Goal: Task Accomplishment & Management: Use online tool/utility

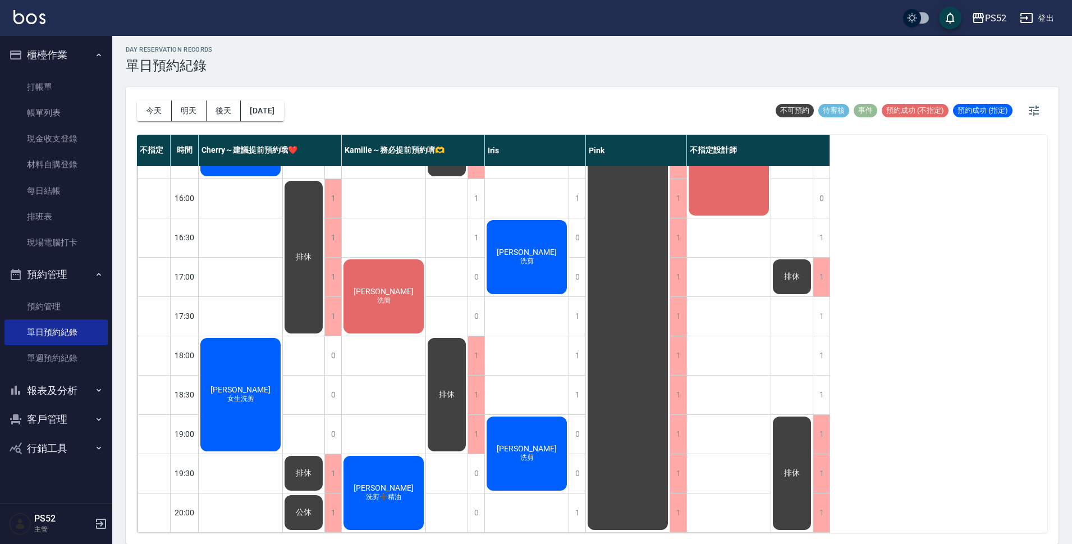
scroll to position [429, 0]
click at [574, 301] on div "1" at bounding box center [577, 316] width 17 height 39
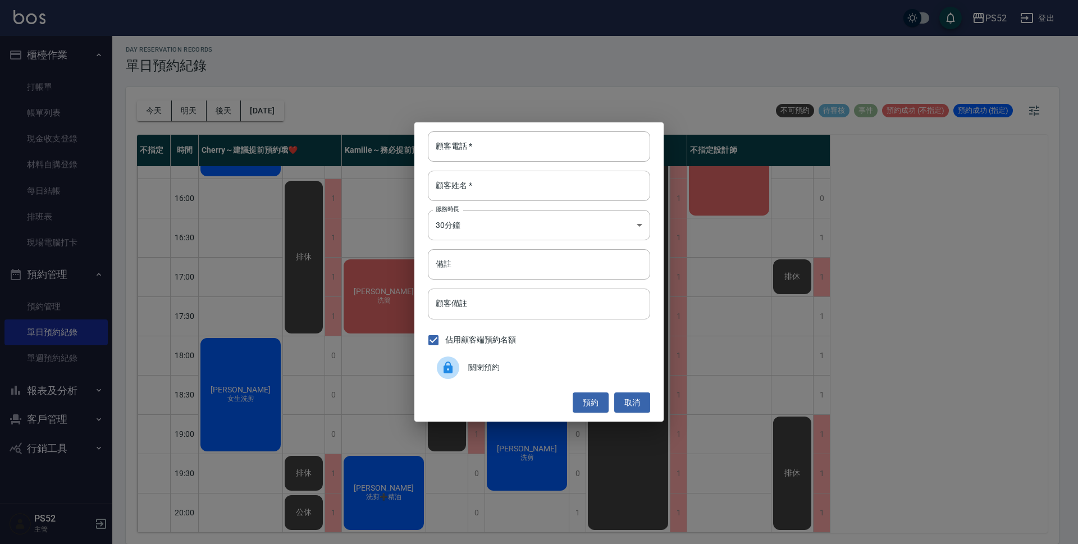
click at [516, 371] on span "關閉預約" at bounding box center [554, 367] width 173 height 12
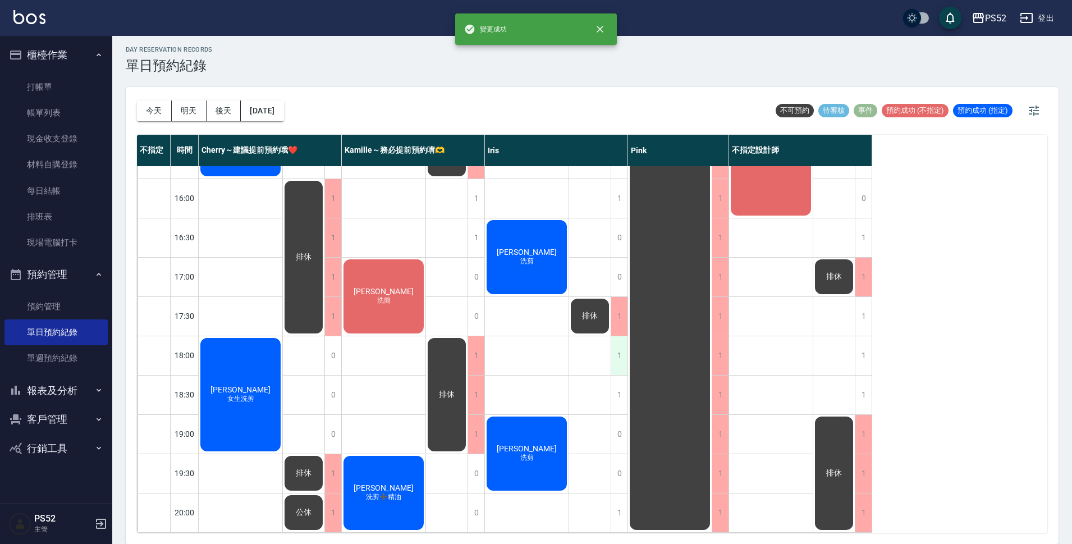
click at [619, 345] on div "1" at bounding box center [619, 355] width 17 height 39
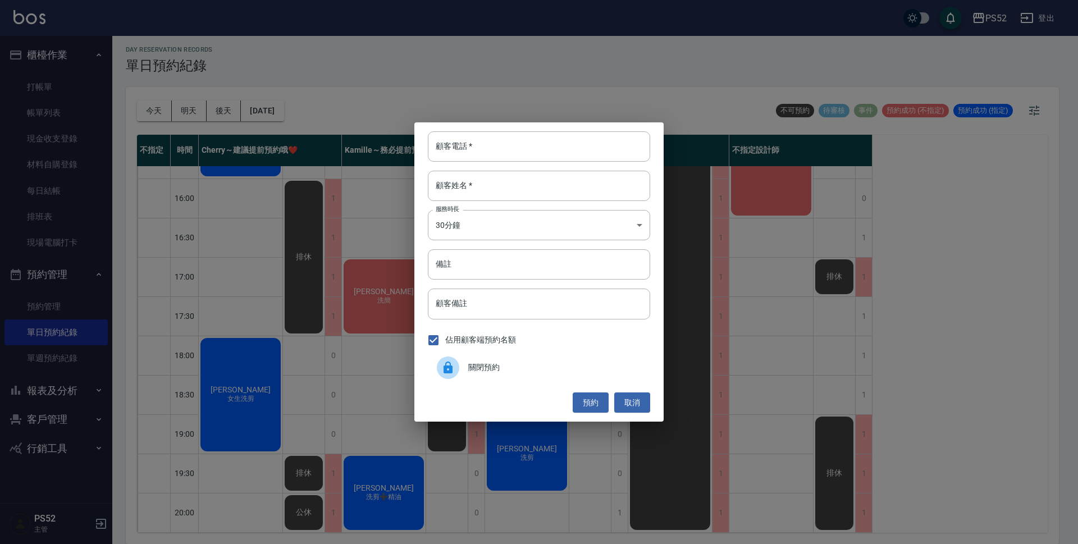
click at [528, 355] on div "關閉預約" at bounding box center [539, 367] width 222 height 31
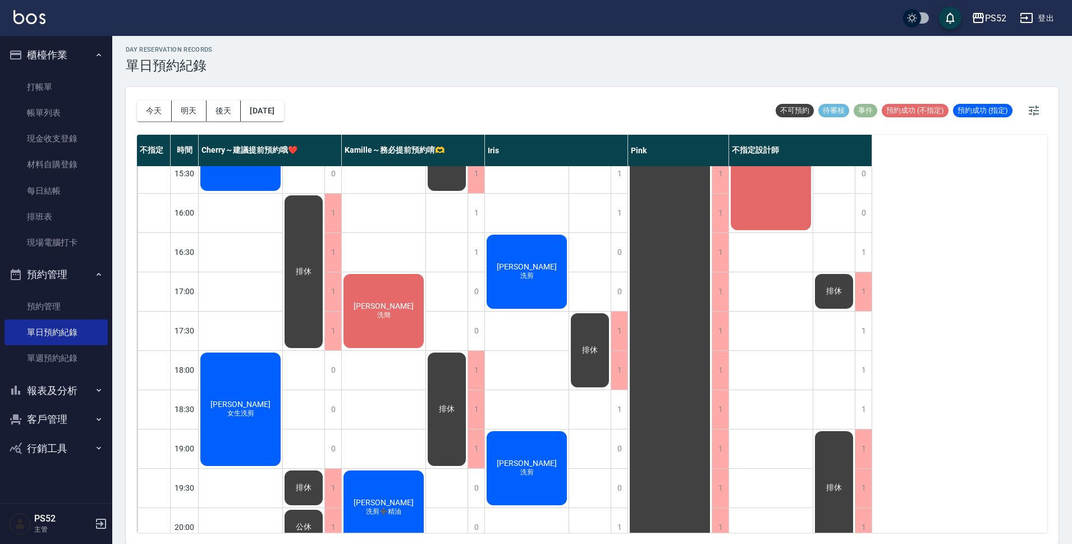
scroll to position [411, 0]
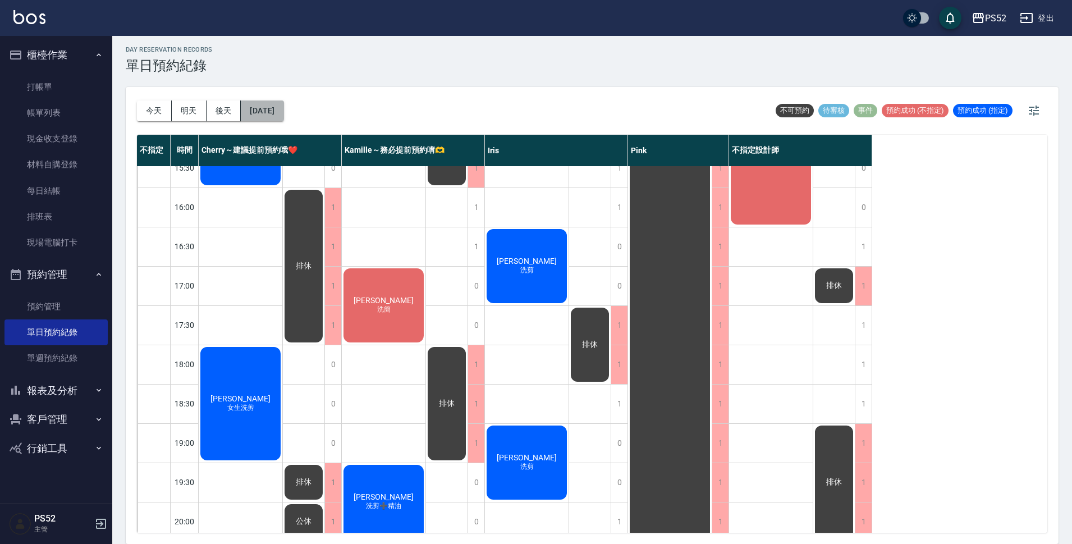
click at [283, 111] on button "[DATE]" at bounding box center [262, 110] width 43 height 21
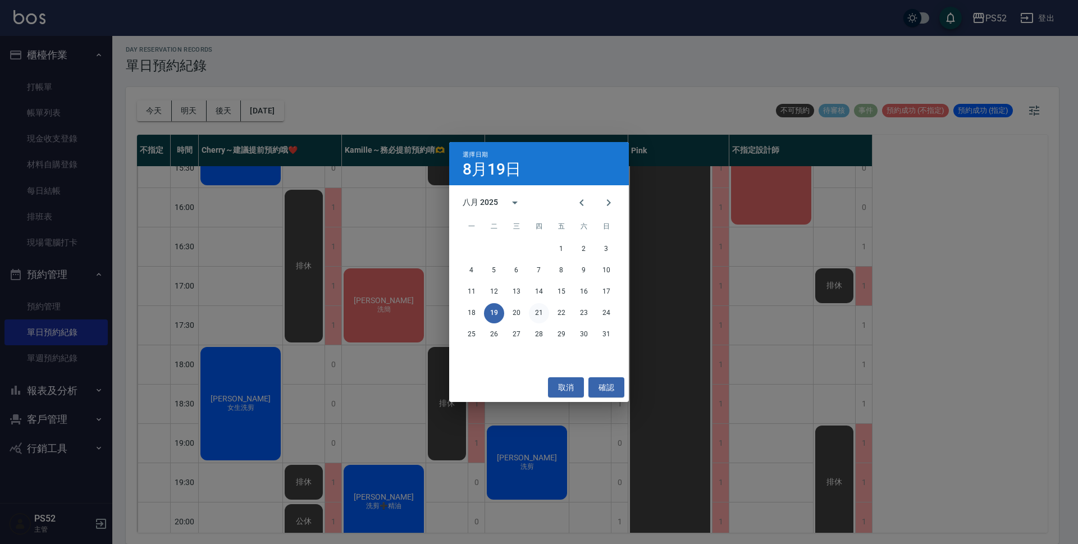
click at [542, 314] on button "21" at bounding box center [539, 313] width 20 height 20
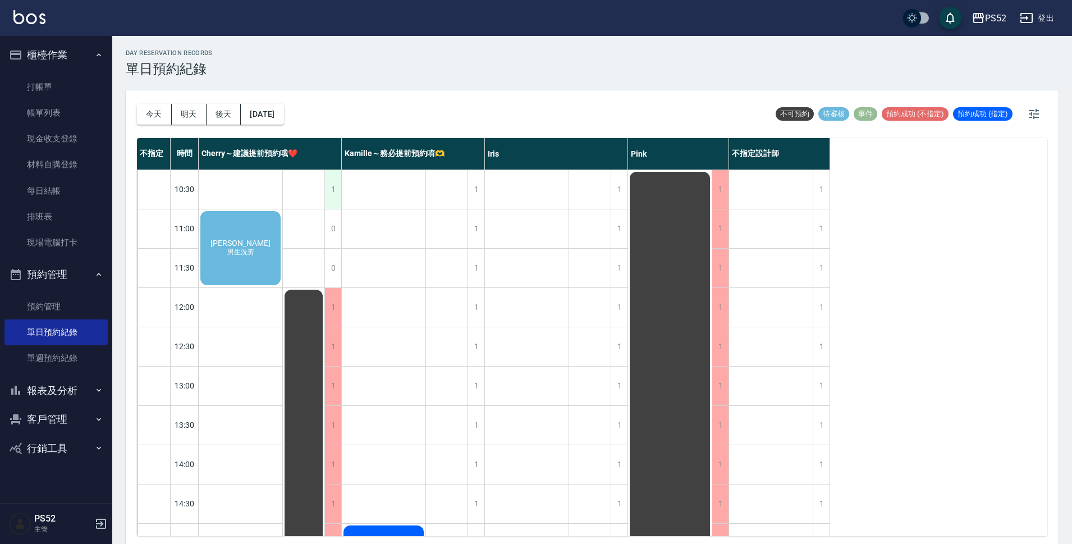
click at [338, 196] on div "1" at bounding box center [332, 189] width 17 height 39
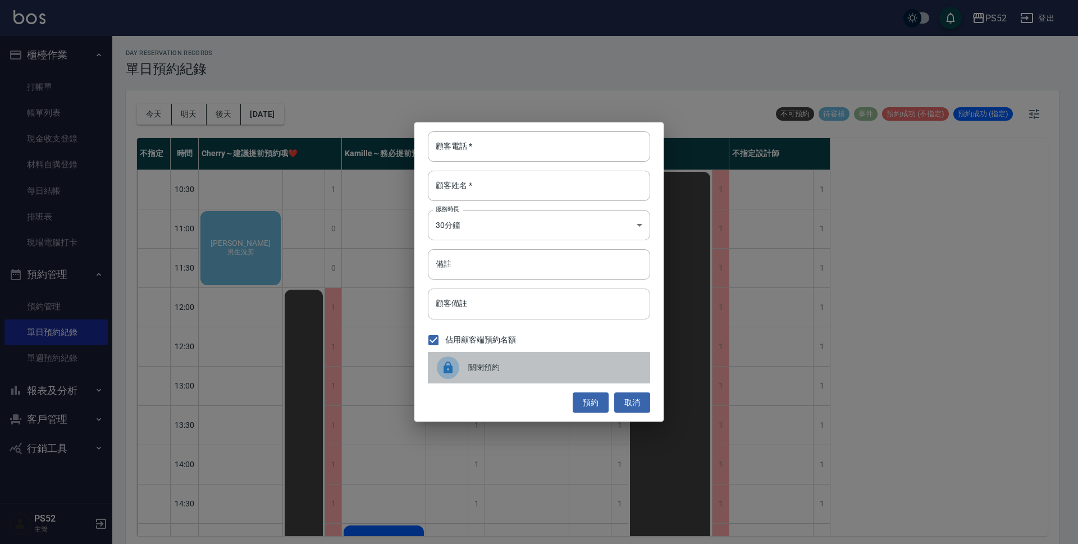
click at [565, 368] on span "關閉預約" at bounding box center [554, 367] width 173 height 12
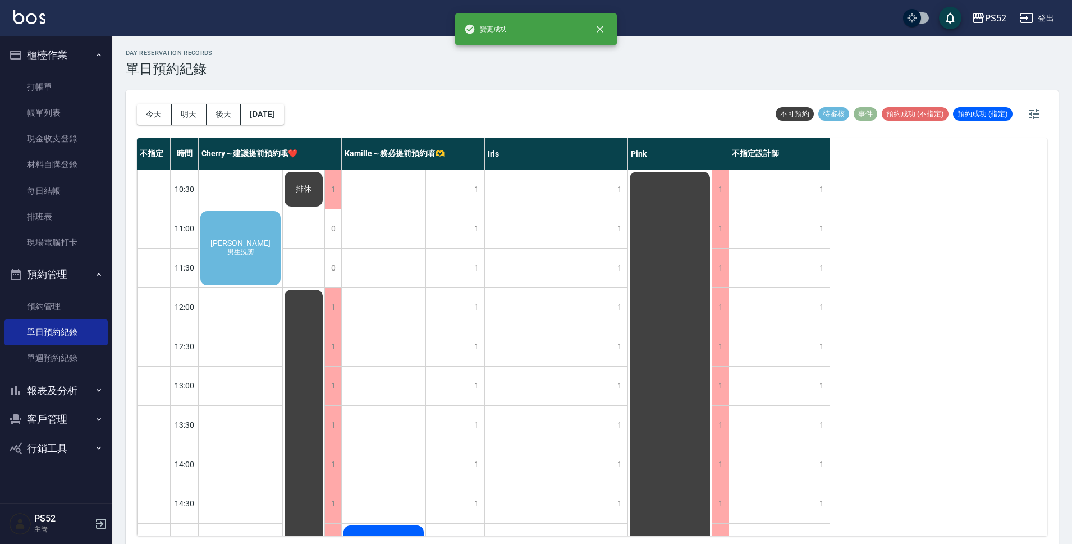
click at [237, 265] on div "[PERSON_NAME] 男生洗剪" at bounding box center [241, 247] width 84 height 77
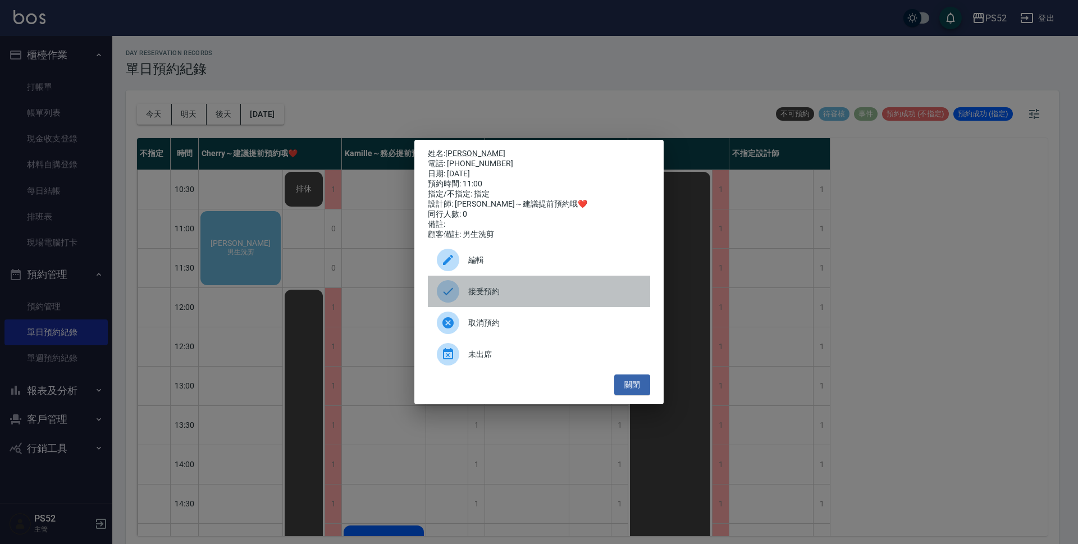
click at [537, 294] on span "接受預約" at bounding box center [554, 292] width 173 height 12
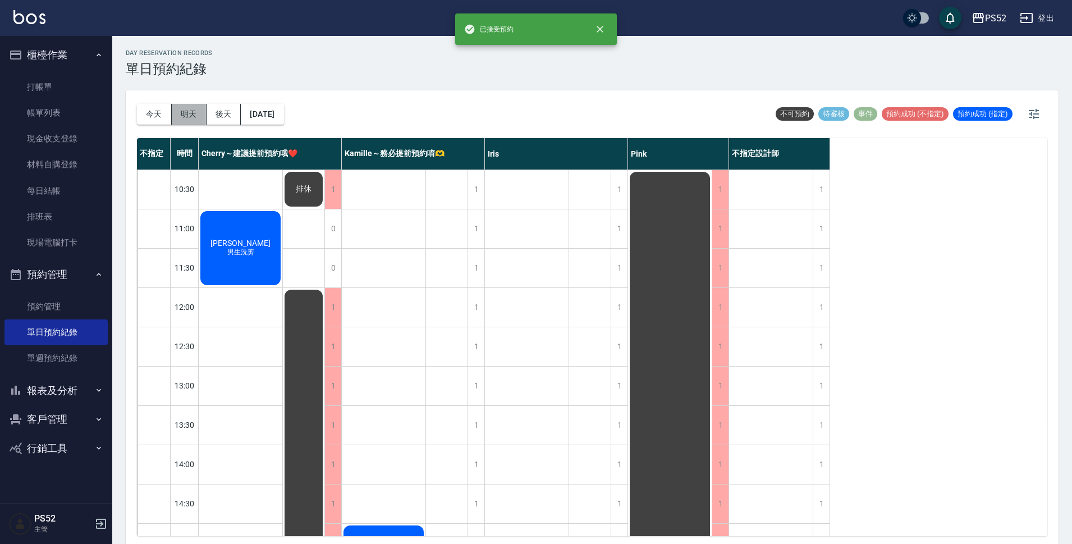
click at [186, 112] on button "明天" at bounding box center [189, 114] width 35 height 21
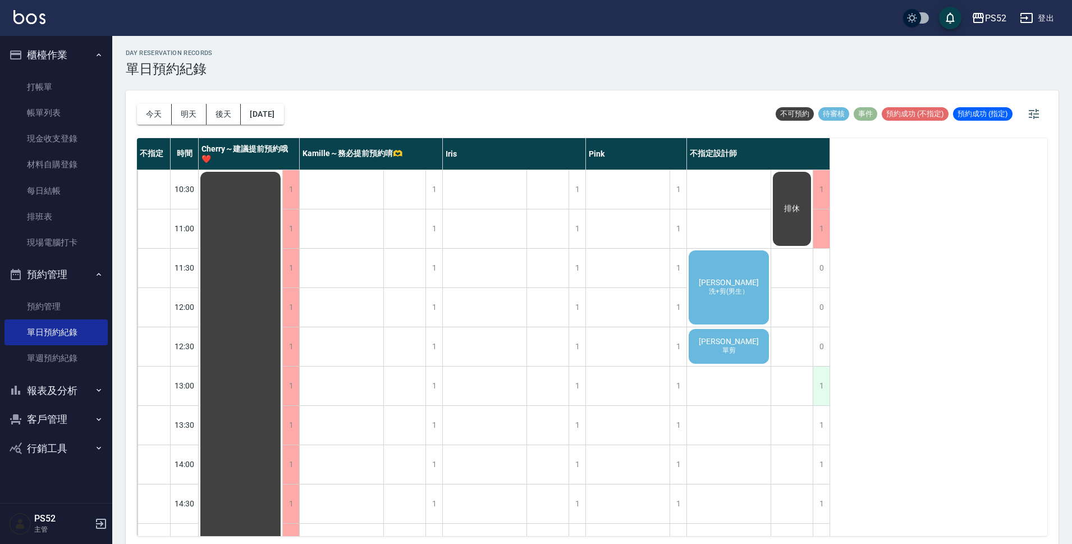
click at [826, 384] on div "1" at bounding box center [821, 386] width 17 height 39
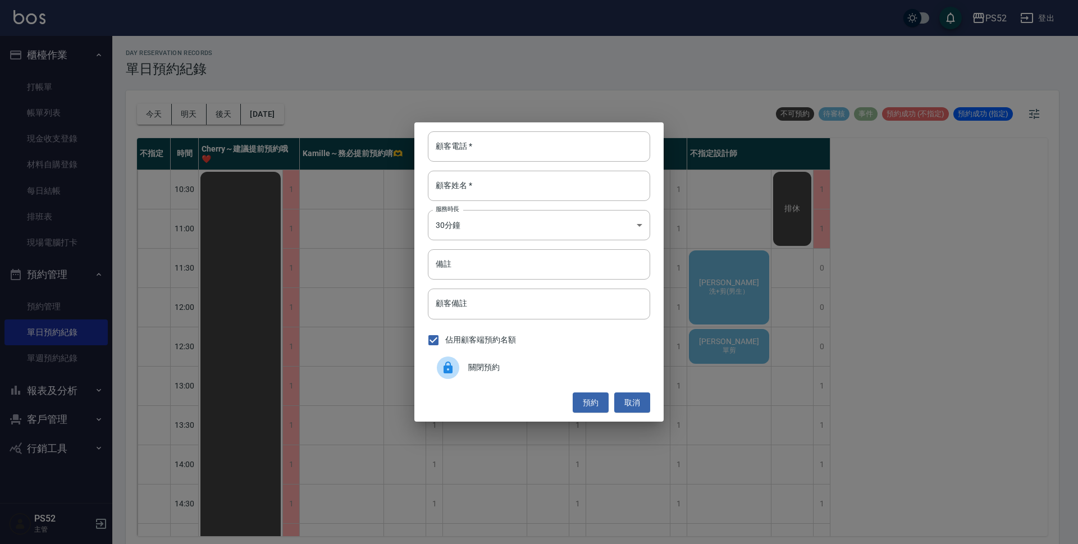
click at [595, 376] on div "關閉預約" at bounding box center [539, 367] width 222 height 31
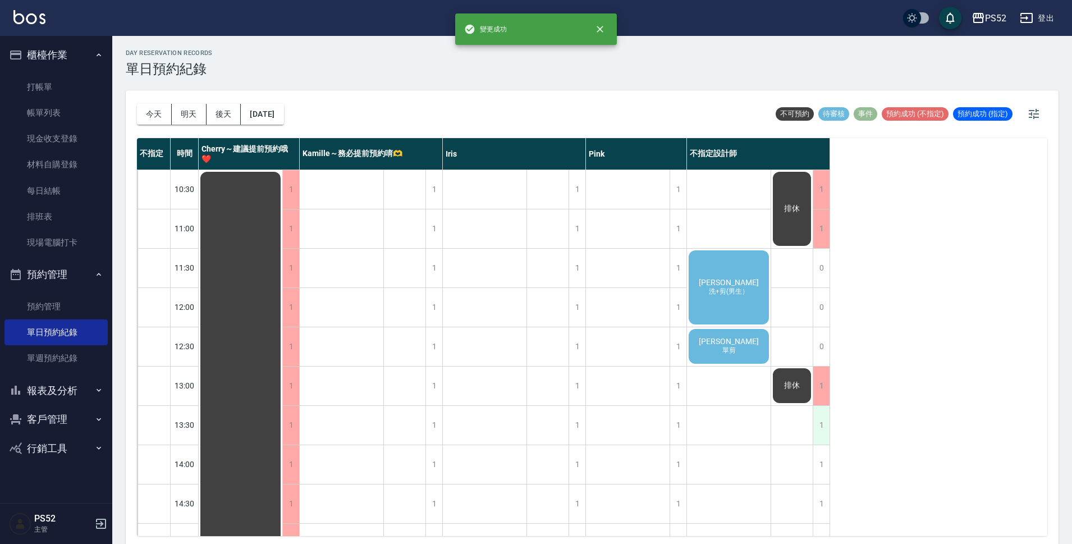
click at [822, 426] on div "1" at bounding box center [821, 425] width 17 height 39
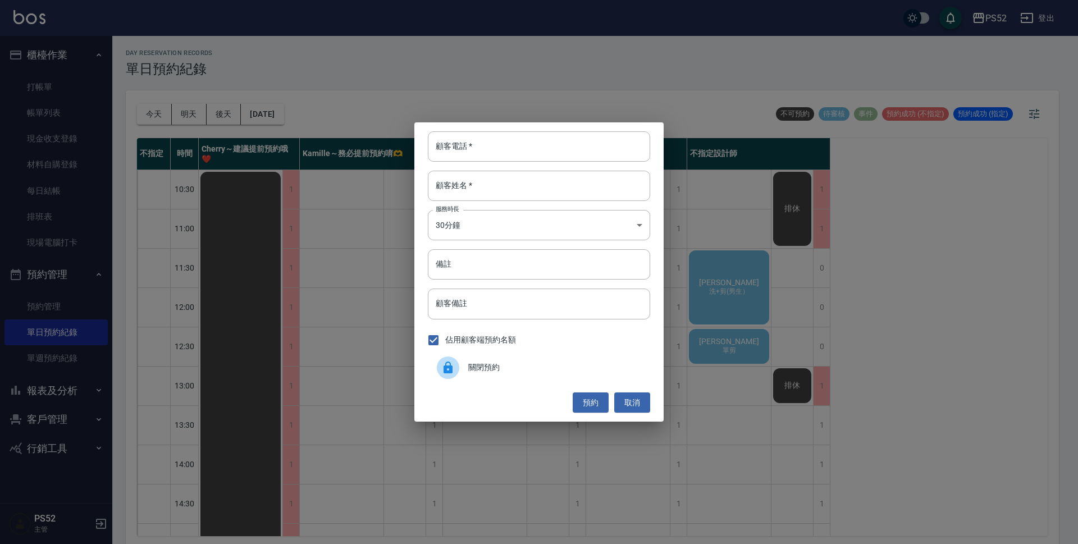
click at [531, 381] on div "關閉預約" at bounding box center [539, 367] width 222 height 31
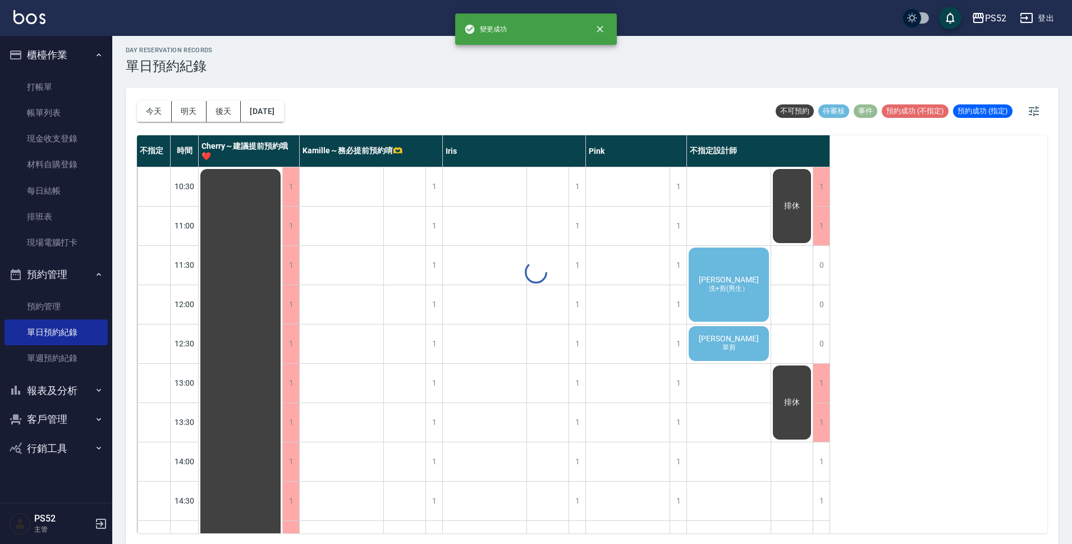
scroll to position [3, 0]
click at [819, 462] on div "1" at bounding box center [821, 461] width 17 height 39
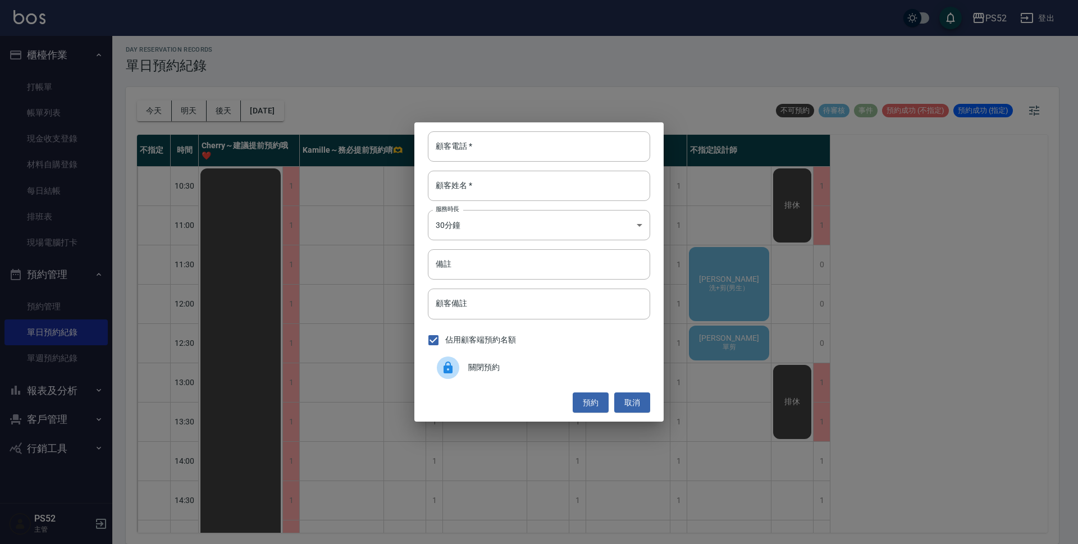
click at [510, 364] on span "關閉預約" at bounding box center [554, 367] width 173 height 12
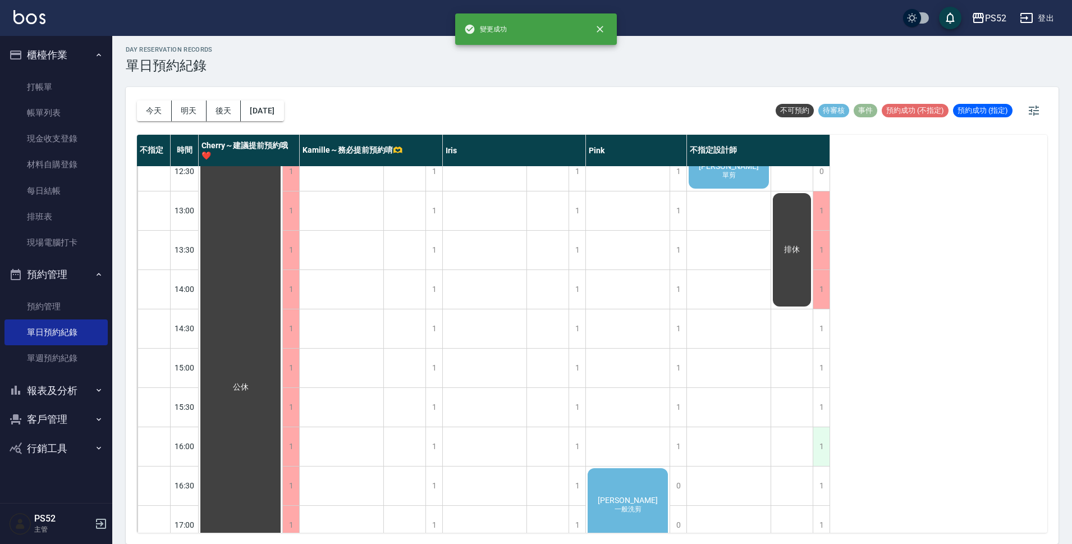
scroll to position [243, 0]
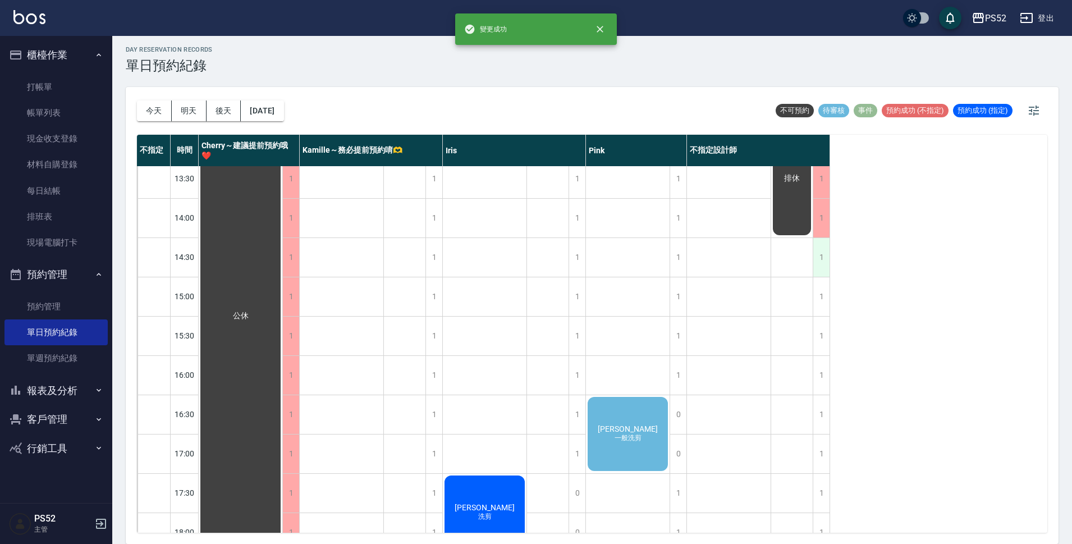
click at [814, 265] on div "1" at bounding box center [821, 257] width 17 height 39
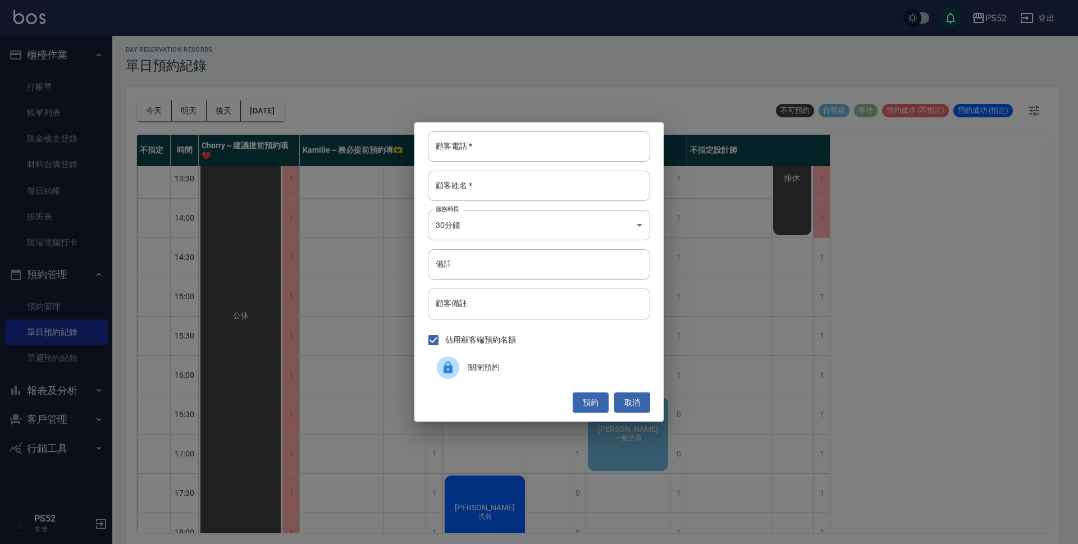
click at [508, 370] on span "關閉預約" at bounding box center [554, 367] width 173 height 12
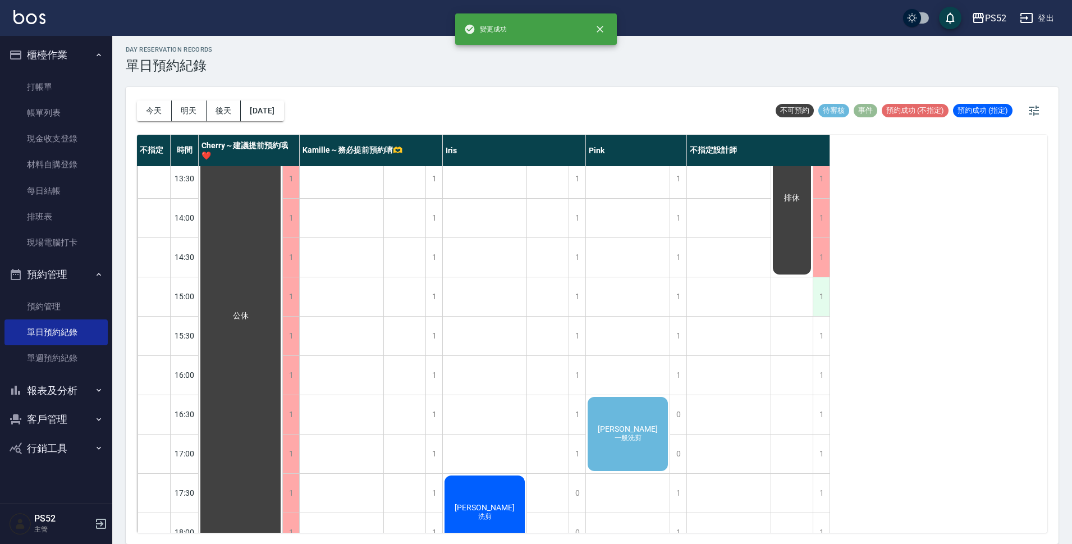
click at [819, 305] on div "1" at bounding box center [821, 296] width 17 height 39
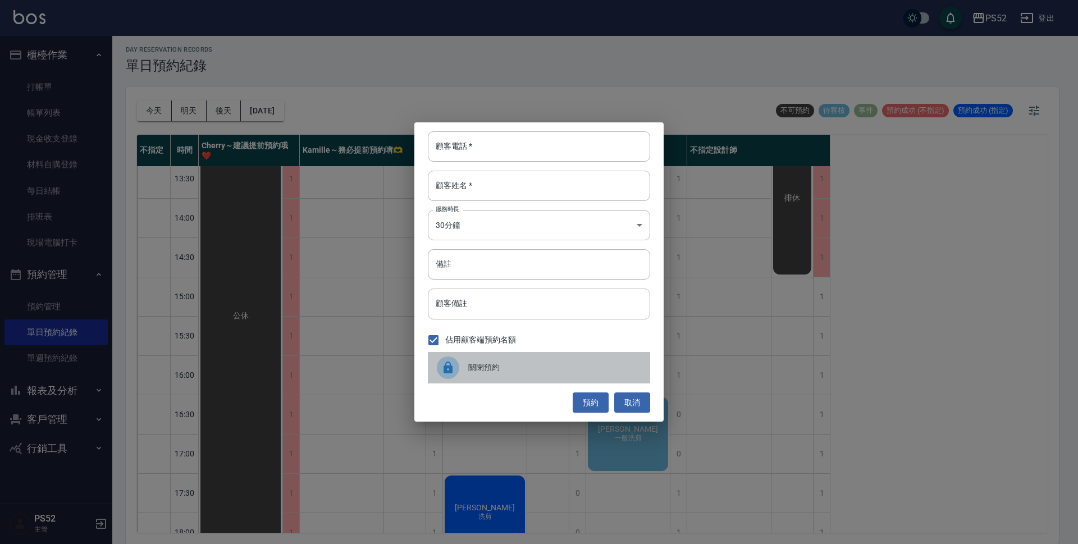
click at [515, 371] on span "關閉預約" at bounding box center [554, 367] width 173 height 12
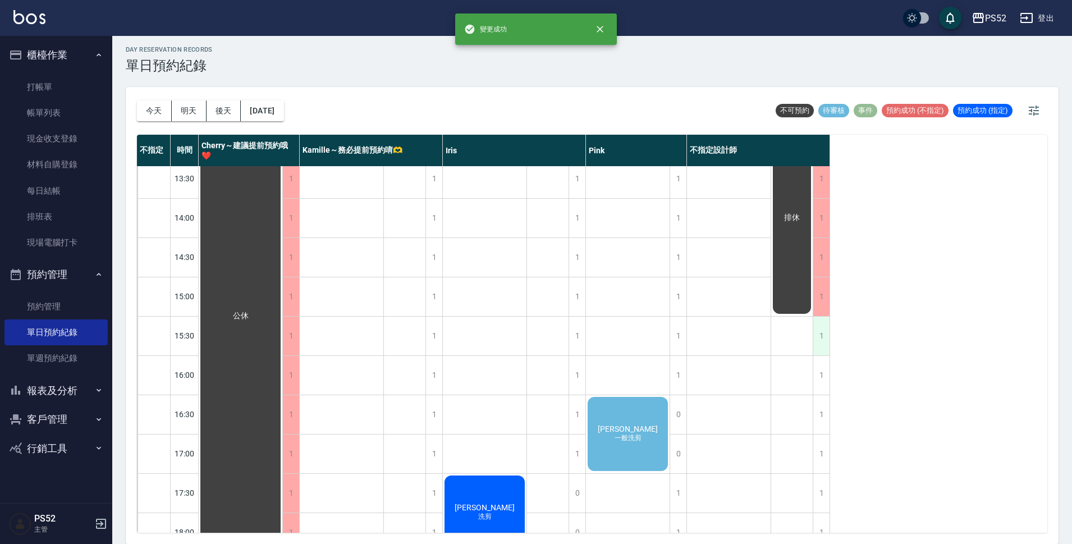
click at [820, 351] on div "1" at bounding box center [821, 336] width 17 height 39
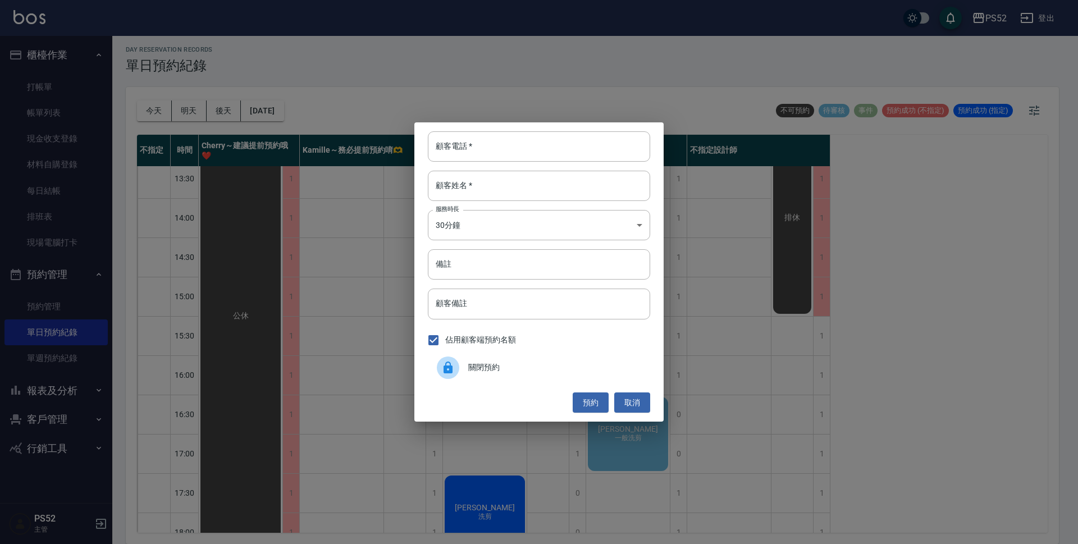
click at [563, 361] on div "關閉預約" at bounding box center [539, 367] width 222 height 31
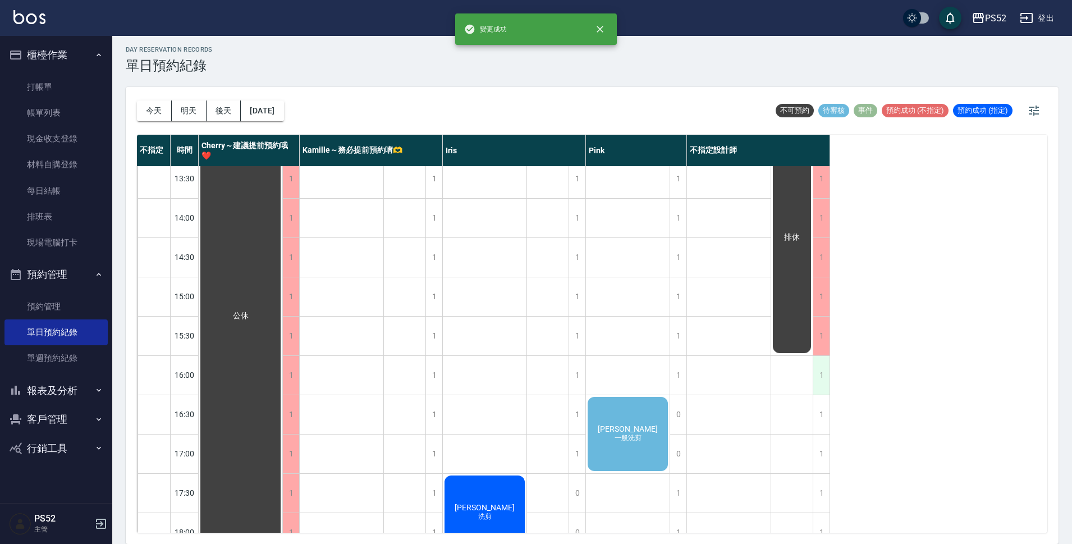
click at [820, 372] on div "1" at bounding box center [821, 375] width 17 height 39
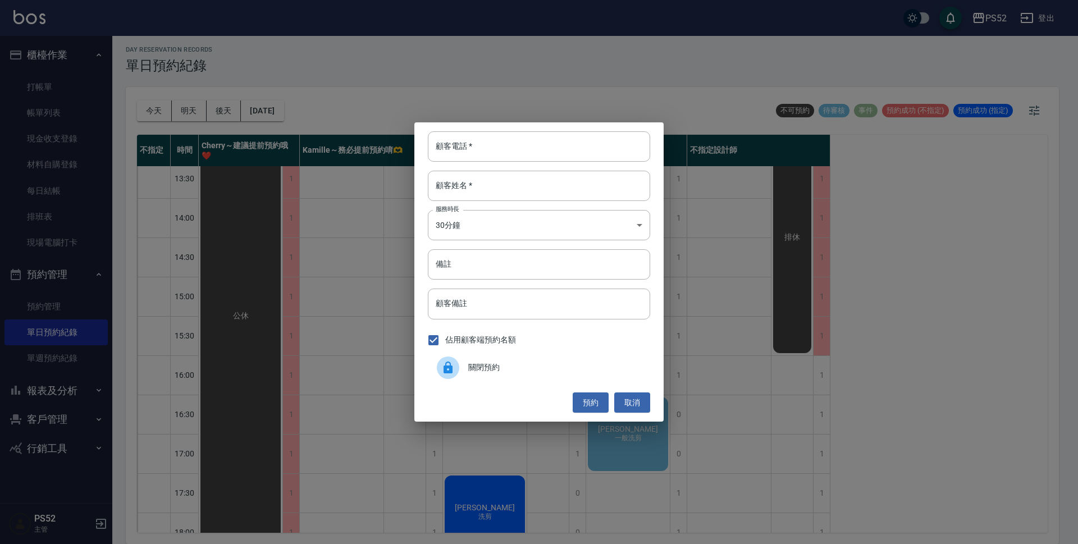
click at [521, 370] on span "關閉預約" at bounding box center [554, 367] width 173 height 12
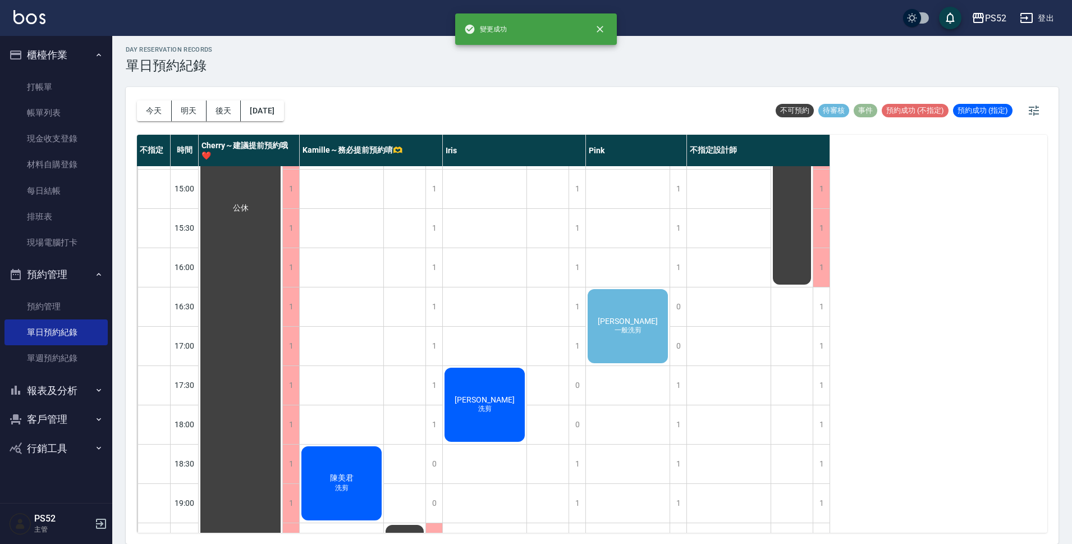
scroll to position [355, 0]
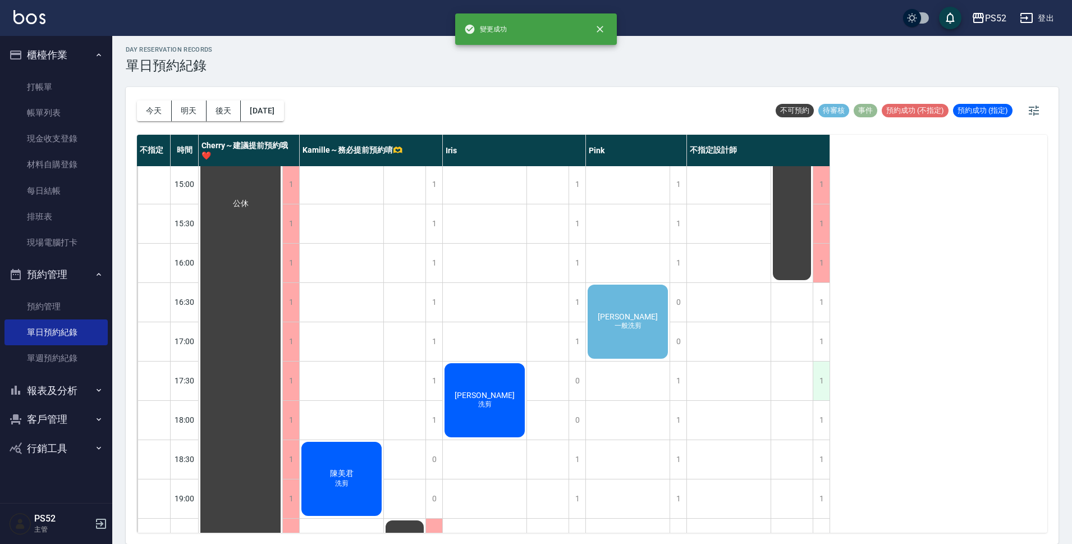
click at [818, 390] on div "1" at bounding box center [821, 380] width 17 height 39
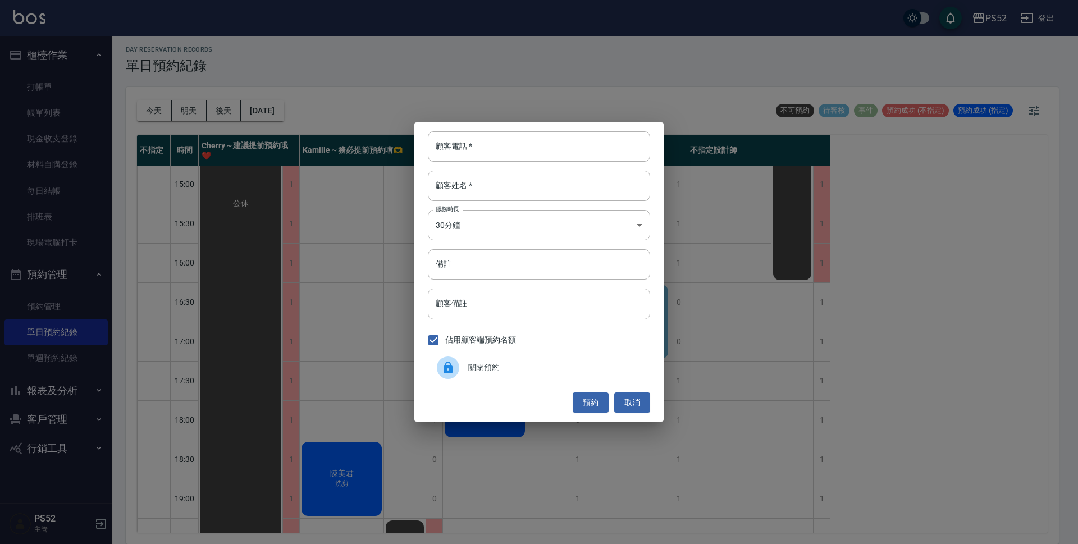
click at [535, 367] on span "關閉預約" at bounding box center [554, 367] width 173 height 12
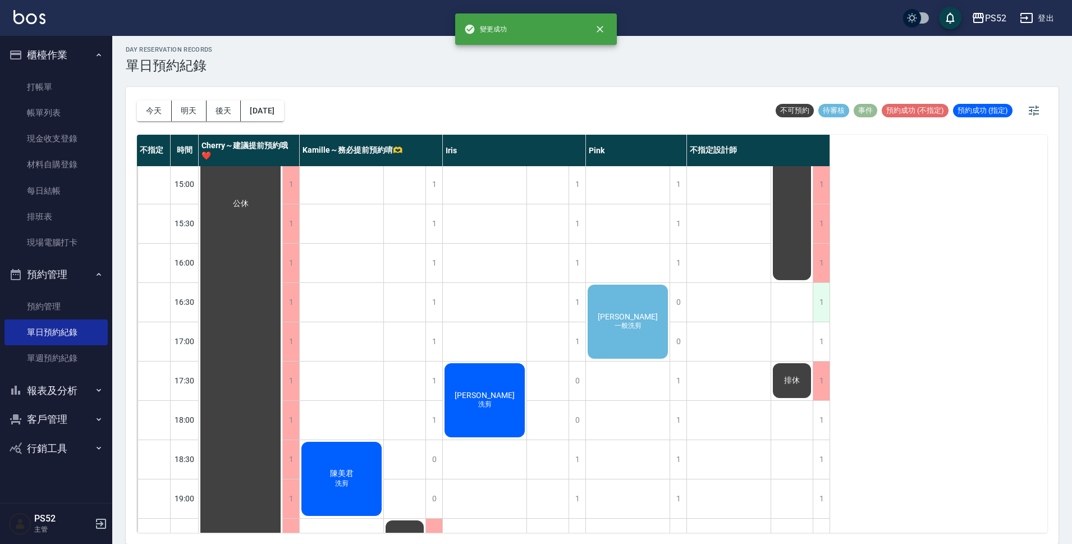
click at [816, 300] on div "1" at bounding box center [821, 302] width 17 height 39
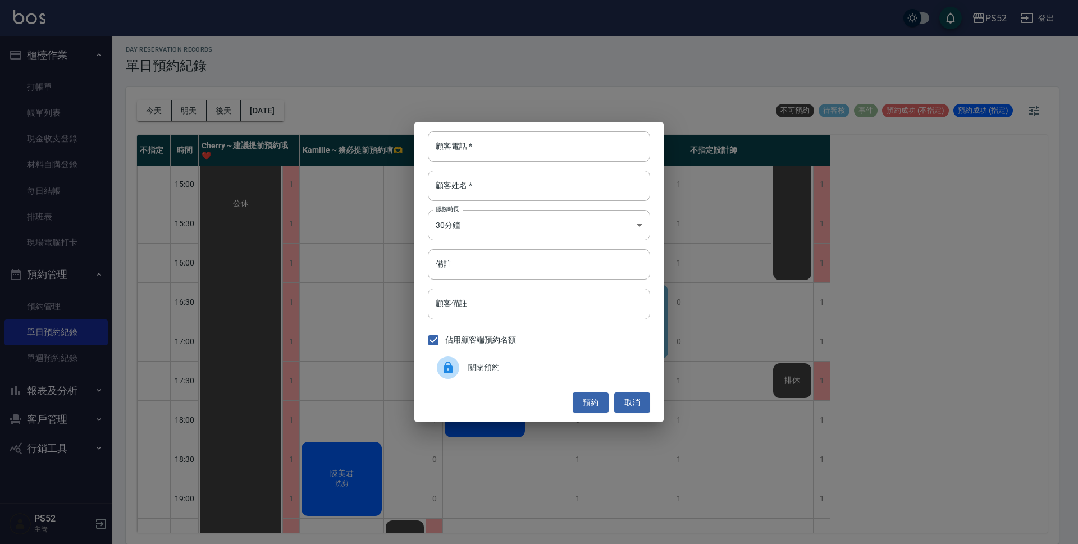
click at [530, 369] on span "關閉預約" at bounding box center [554, 367] width 173 height 12
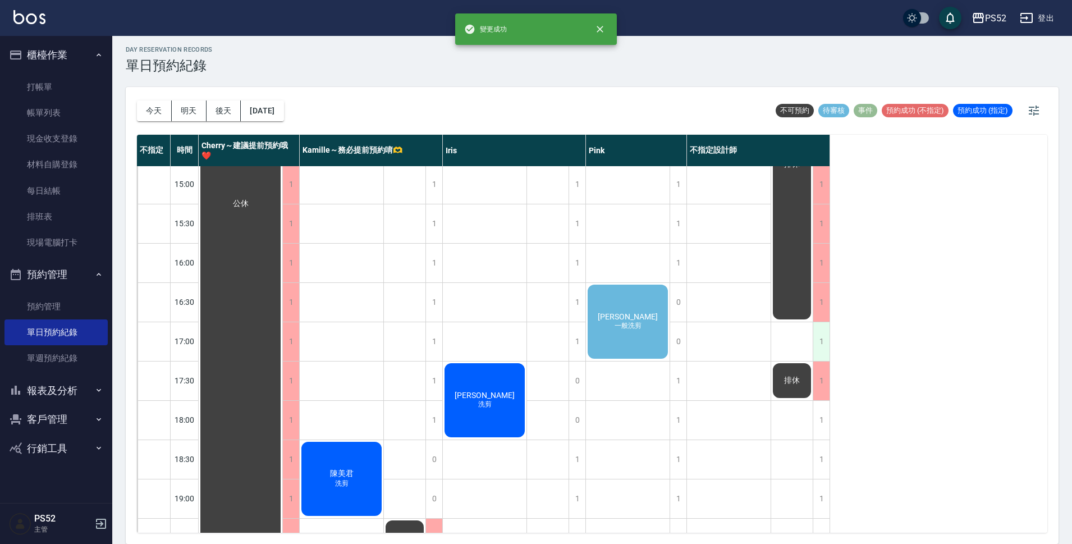
click at [822, 332] on div "1" at bounding box center [821, 341] width 17 height 39
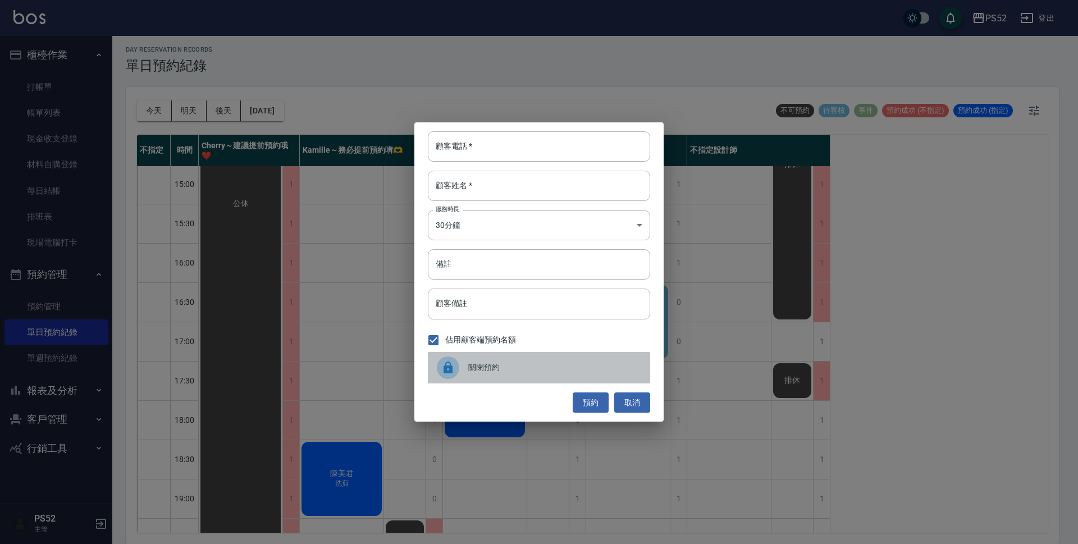
click at [565, 372] on span "關閉預約" at bounding box center [554, 367] width 173 height 12
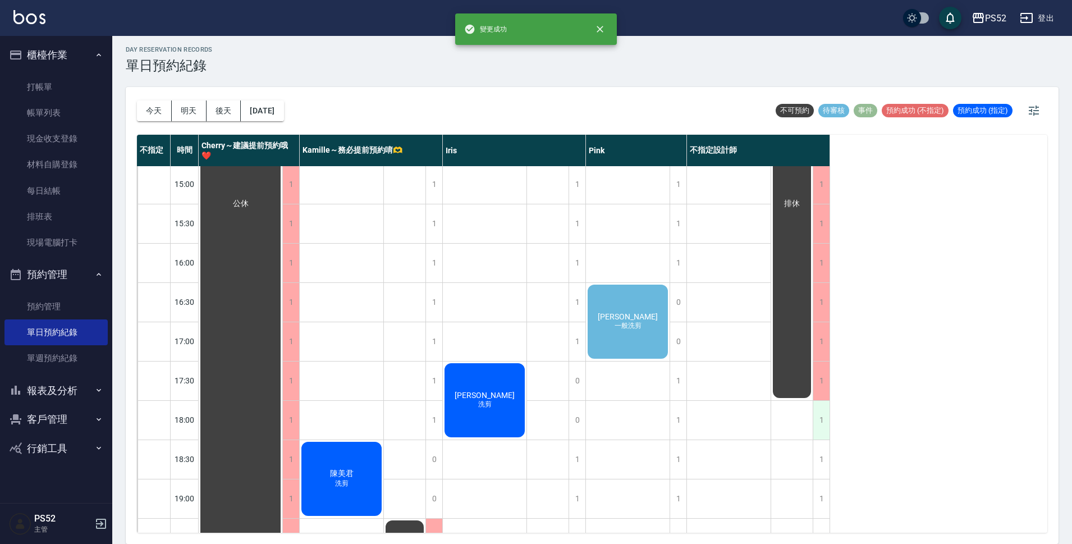
click at [819, 416] on div "1" at bounding box center [821, 420] width 17 height 39
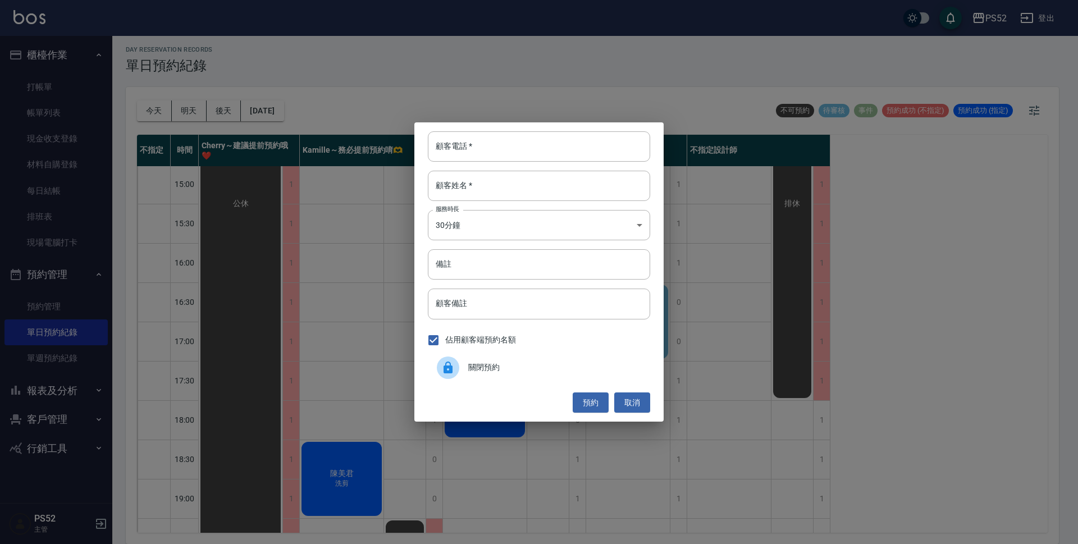
click at [544, 367] on span "關閉預約" at bounding box center [554, 367] width 173 height 12
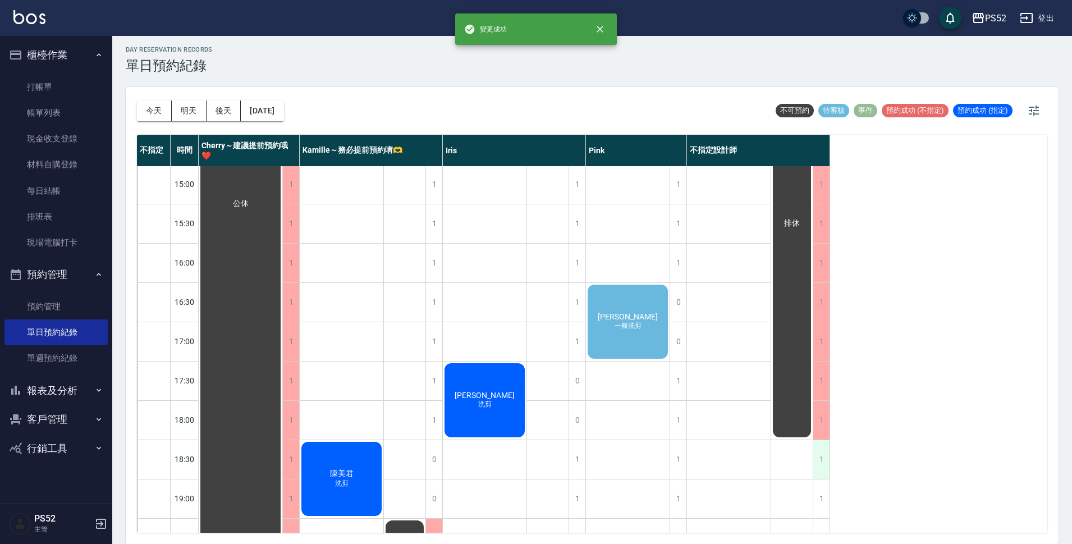
click at [819, 453] on div "1" at bounding box center [821, 459] width 17 height 39
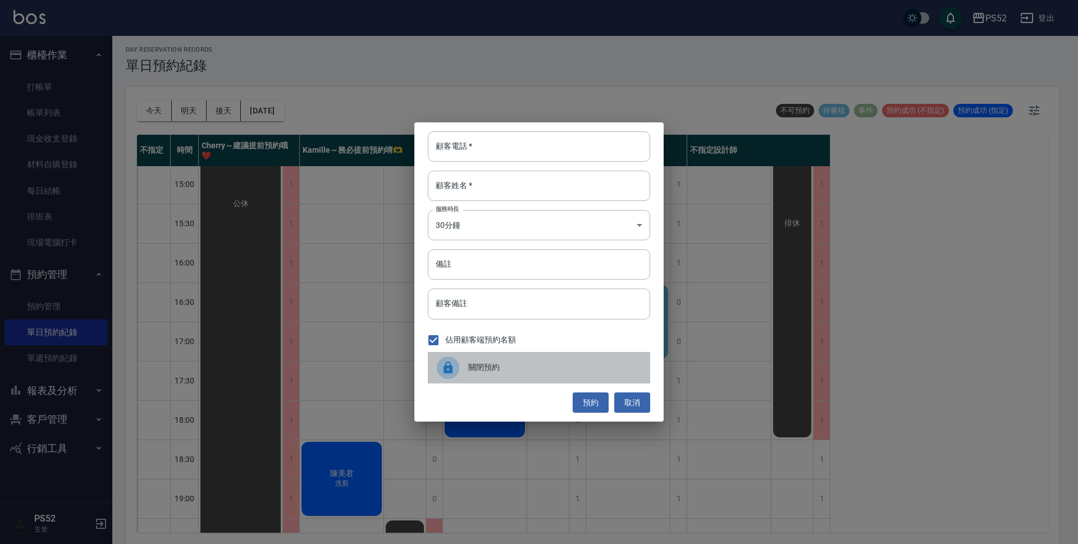
click at [596, 367] on span "關閉預約" at bounding box center [554, 367] width 173 height 12
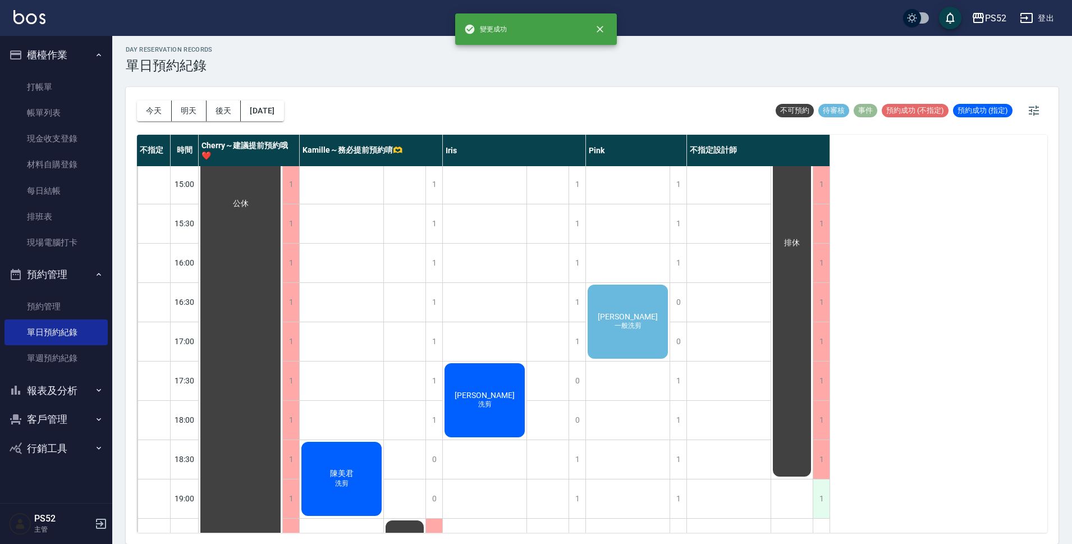
click at [817, 491] on div "1" at bounding box center [821, 498] width 17 height 39
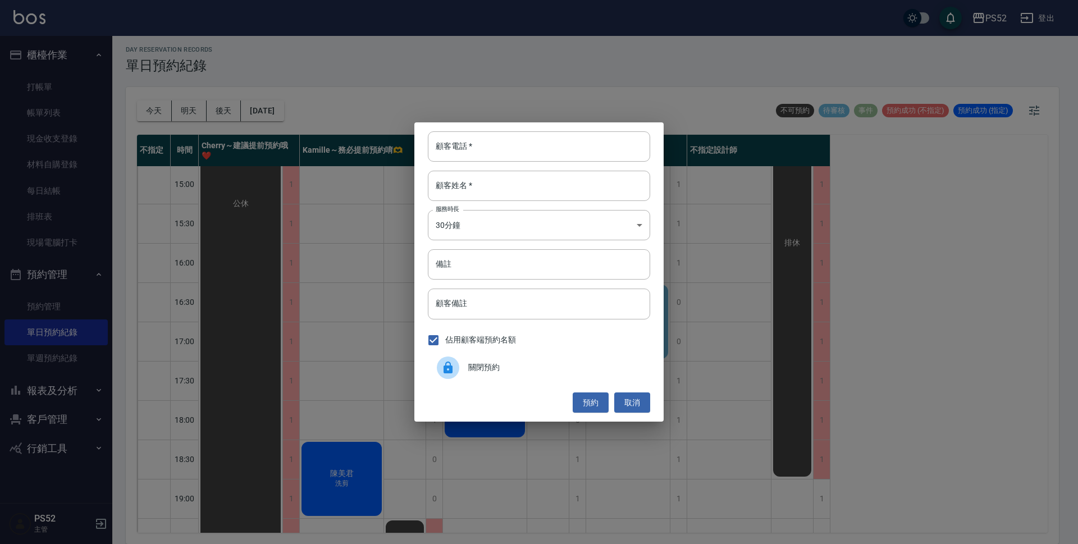
click at [535, 370] on span "關閉預約" at bounding box center [554, 367] width 173 height 12
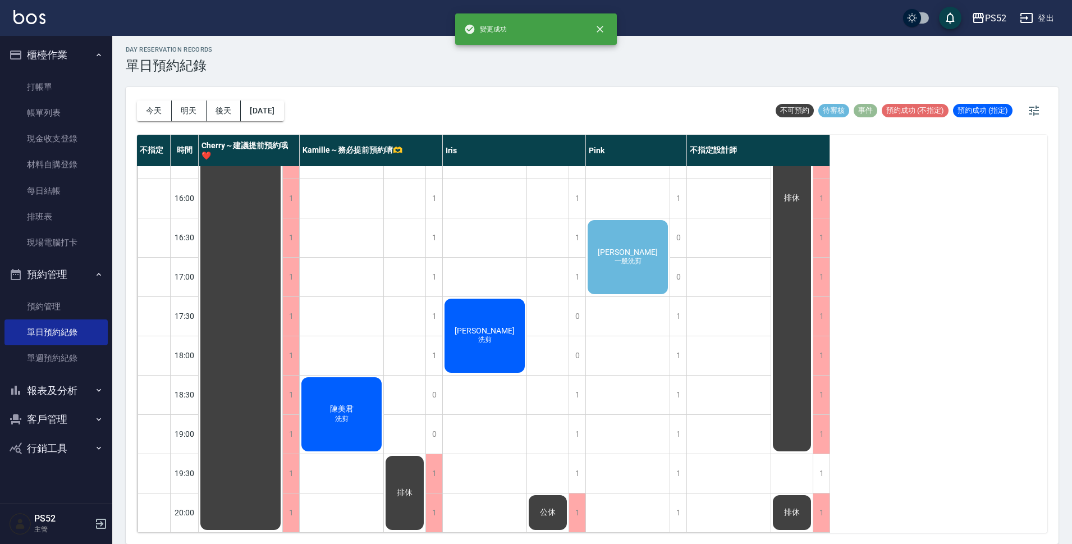
scroll to position [429, 0]
click at [825, 460] on div "1" at bounding box center [821, 473] width 17 height 39
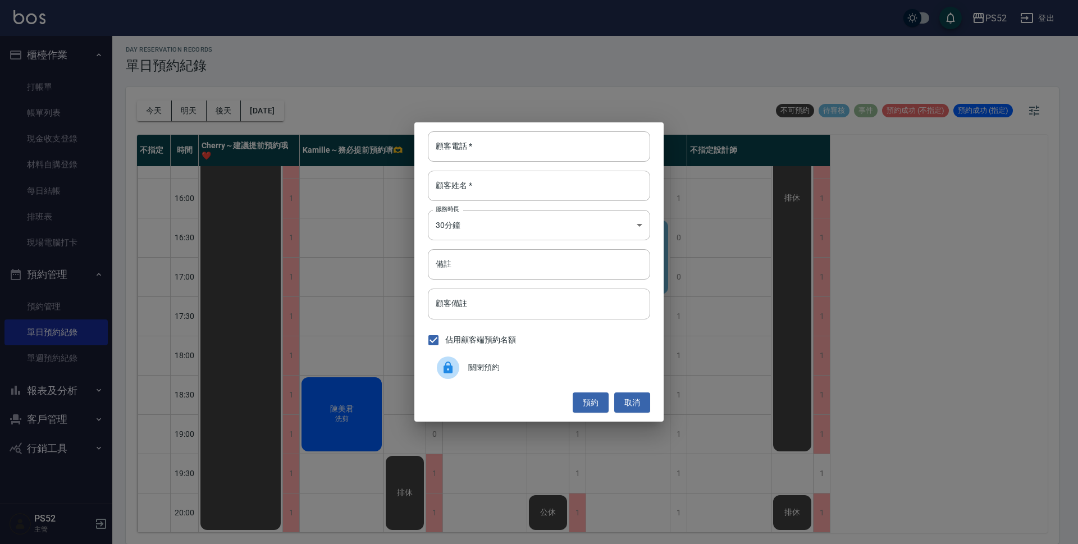
click at [594, 377] on div "關閉預約" at bounding box center [539, 367] width 222 height 31
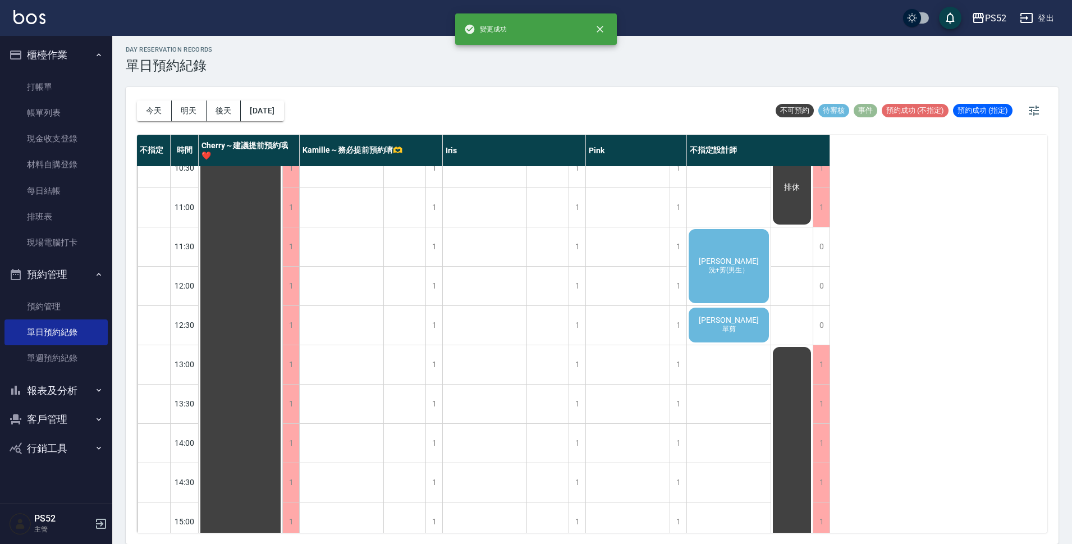
scroll to position [0, 0]
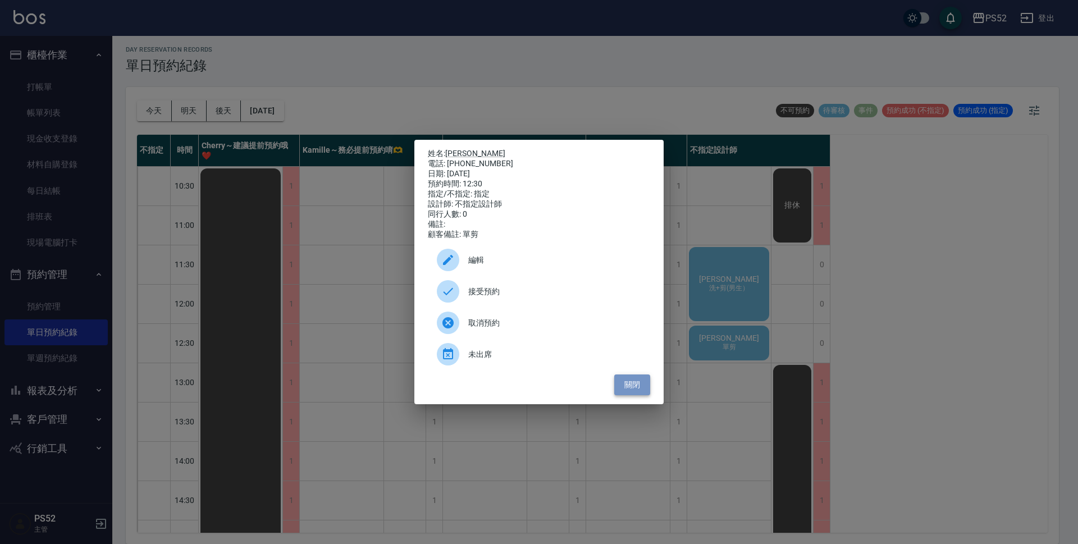
click at [639, 393] on button "關閉" at bounding box center [632, 384] width 36 height 21
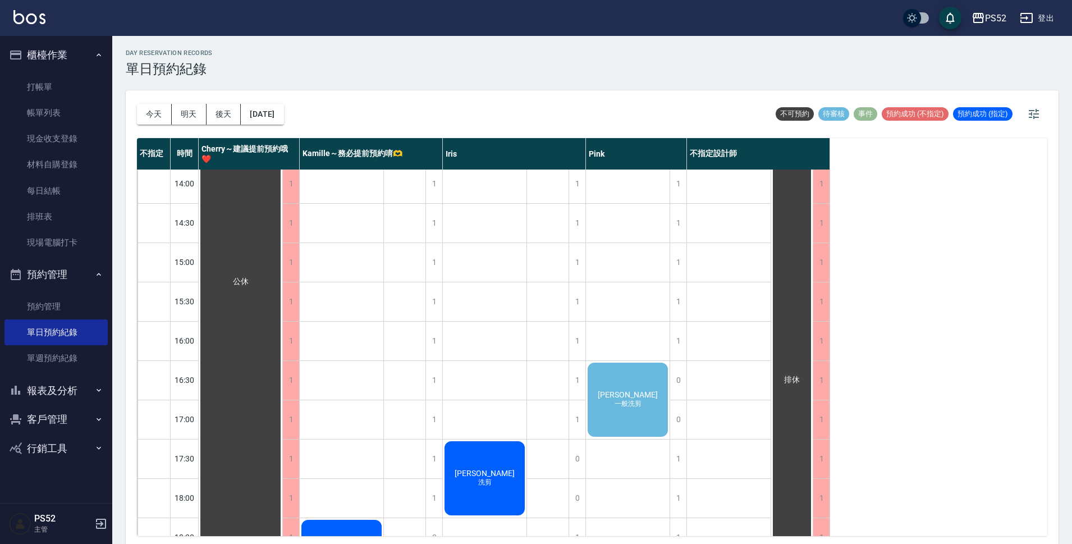
scroll to position [411, 0]
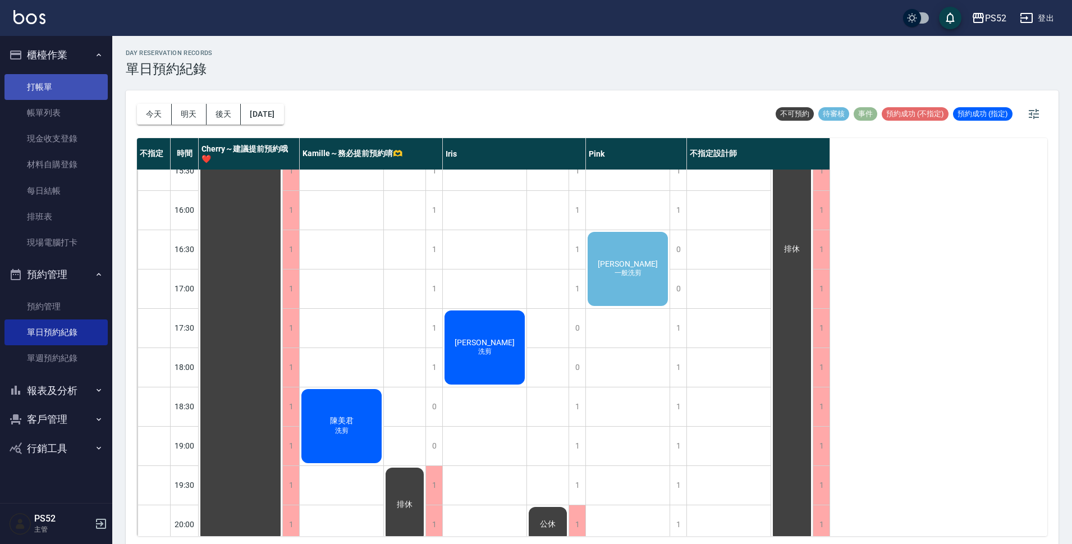
click at [59, 86] on link "打帳單" at bounding box center [55, 87] width 103 height 26
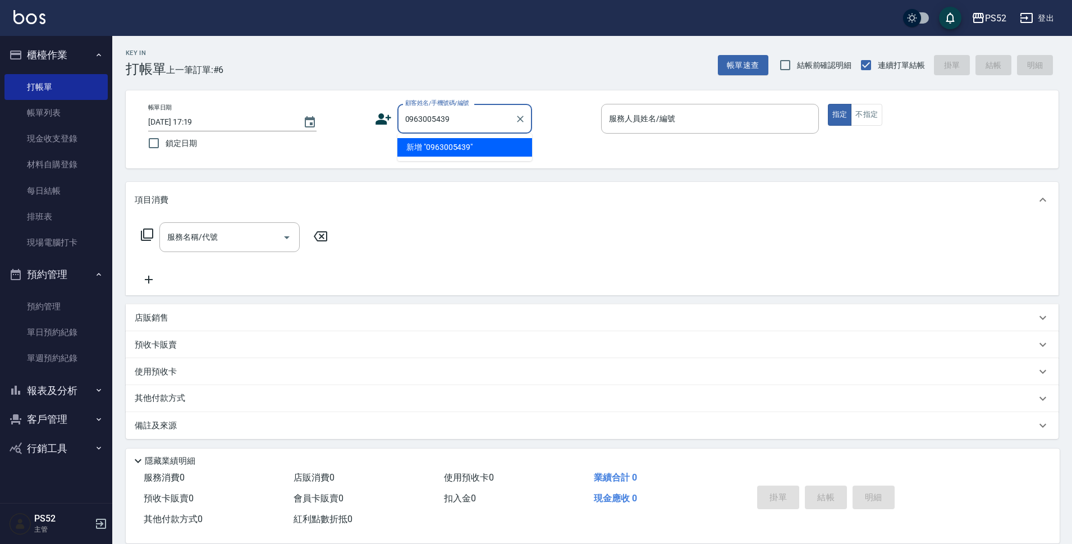
type input "0963005439"
click at [381, 121] on icon at bounding box center [383, 118] width 16 height 11
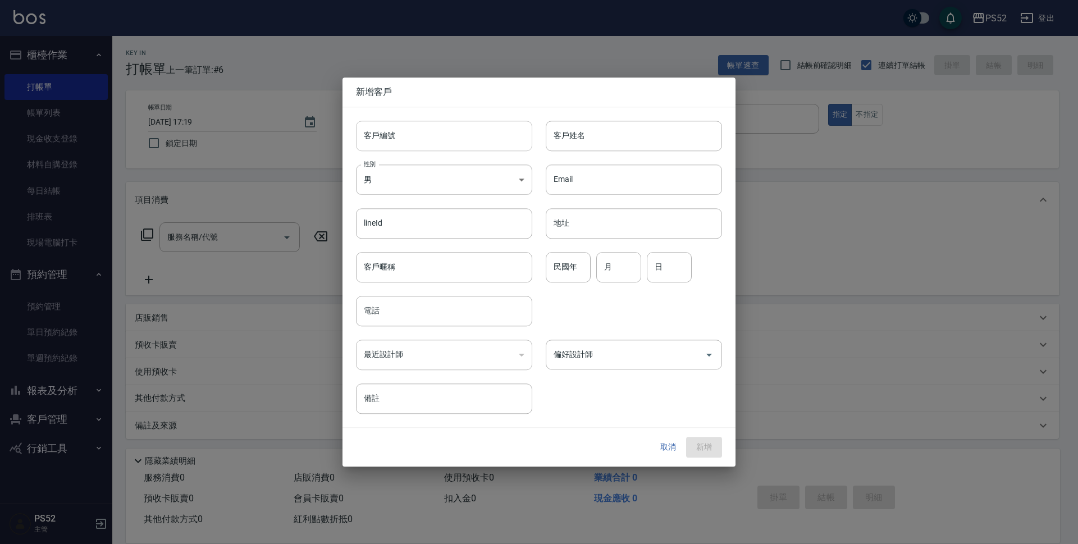
drag, startPoint x: 381, startPoint y: 121, endPoint x: 419, endPoint y: 122, distance: 38.7
click at [419, 122] on input "客戶編號" at bounding box center [444, 136] width 176 height 30
type input "＿"
type input "b"
type input "N"
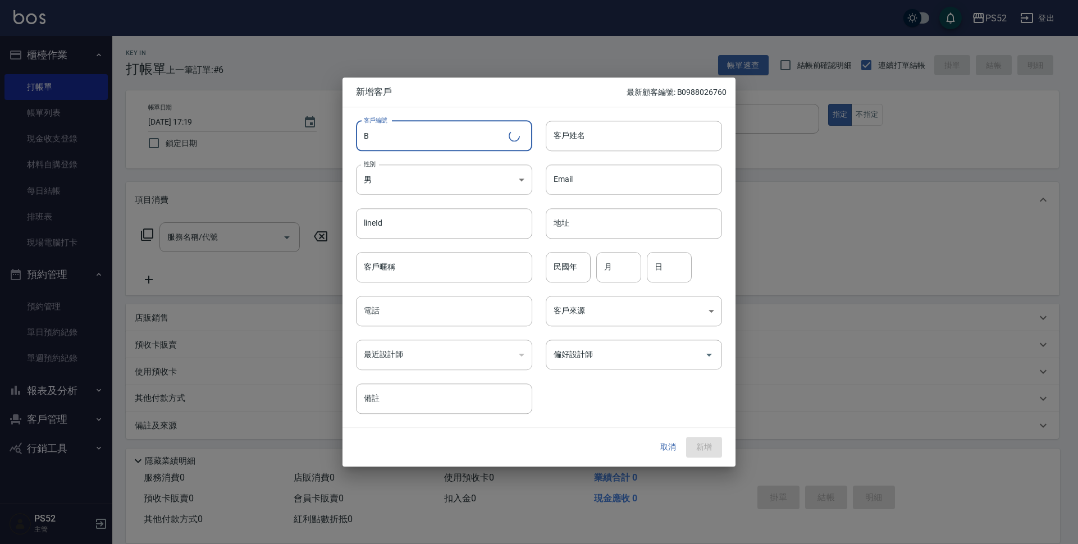
paste input "0963005439"
type input "B0963005439"
click at [423, 170] on body "PS52 登出 櫃檯作業 打帳單 帳單列表 現金收支登錄 材料自購登錄 每日結帳 排班表 現場電腦打卡 預約管理 預約管理 單日預約紀錄 單週預約紀錄 報表及…" at bounding box center [539, 273] width 1078 height 547
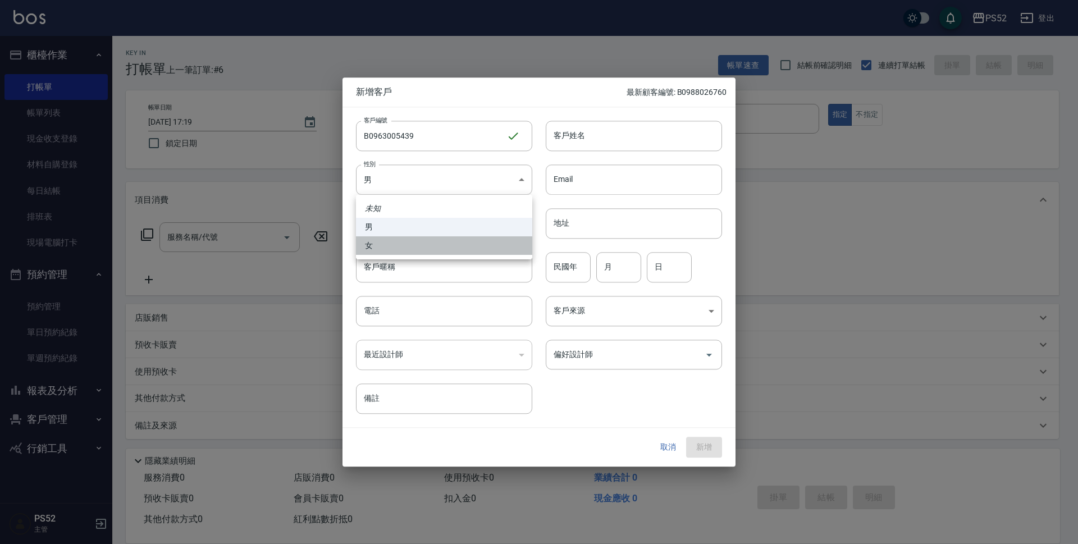
click at [402, 246] on li "女" at bounding box center [444, 245] width 176 height 19
type input "[DEMOGRAPHIC_DATA]"
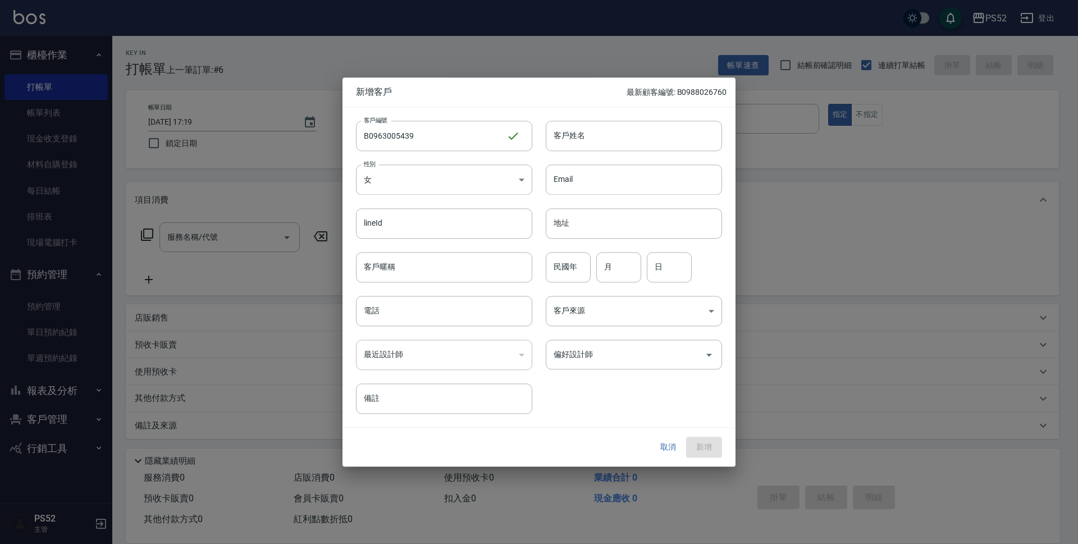
click at [386, 311] on input "電話" at bounding box center [444, 311] width 176 height 30
type input "0963005439"
click at [553, 261] on input "民國年" at bounding box center [568, 267] width 45 height 30
type input "88"
type input "11"
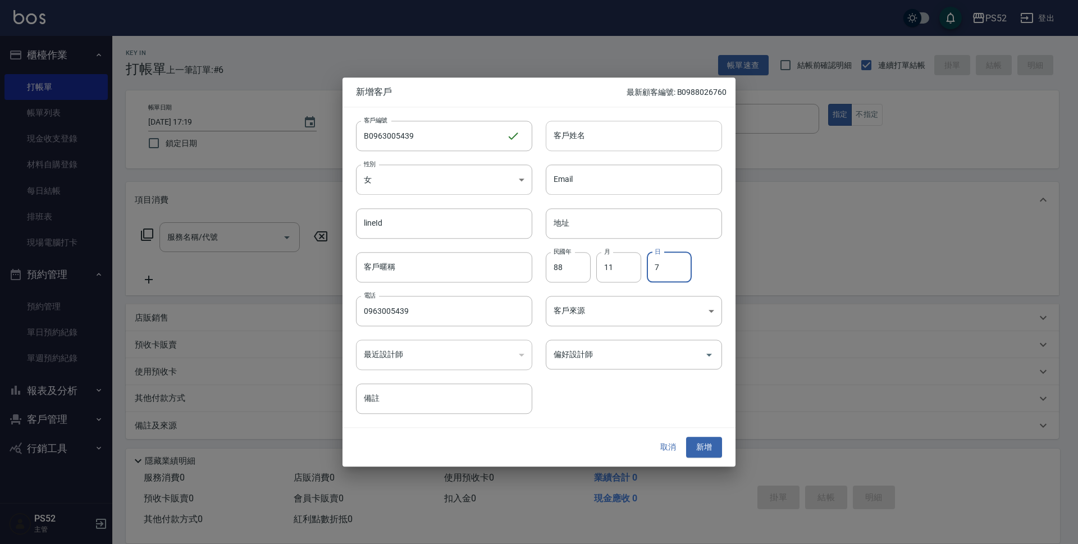
type input "7"
click at [572, 139] on input "客戶姓名" at bounding box center [634, 136] width 176 height 30
type input "[PERSON_NAME]"
click at [707, 443] on button "新增" at bounding box center [704, 447] width 36 height 21
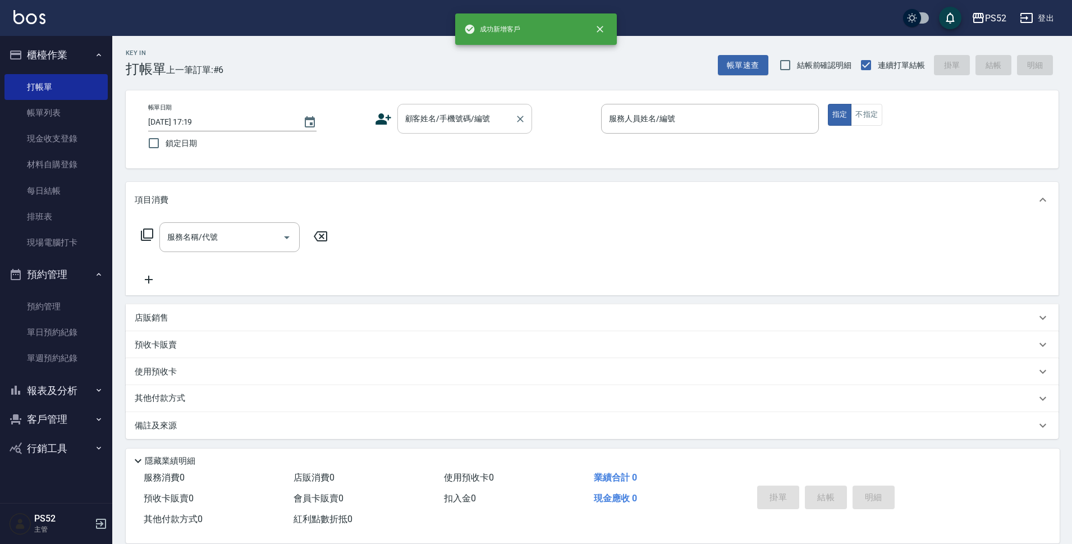
drag, startPoint x: 469, startPoint y: 125, endPoint x: 474, endPoint y: 122, distance: 5.8
click at [471, 123] on input "顧客姓名/手機號碼/編號" at bounding box center [456, 119] width 108 height 20
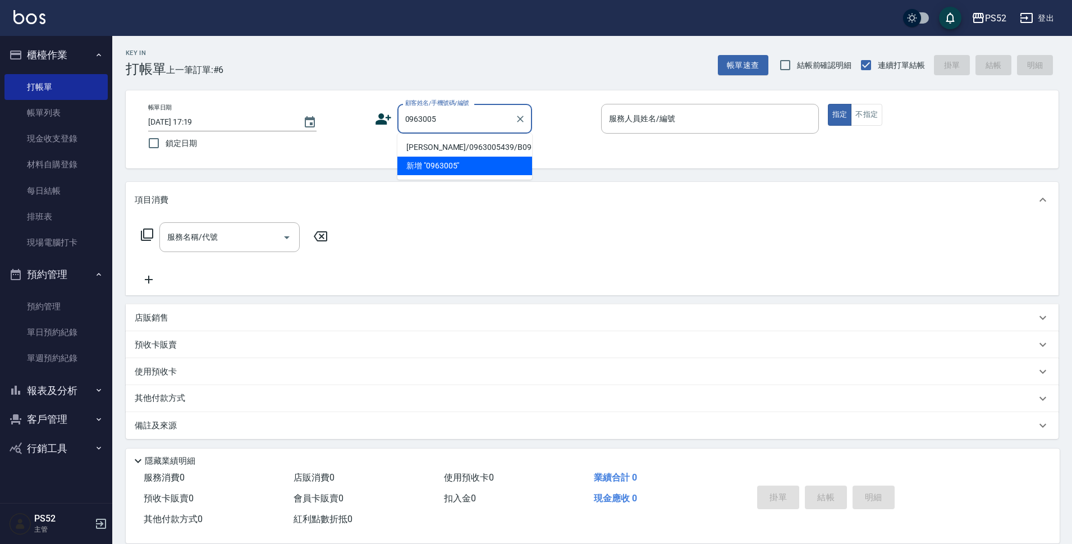
click at [445, 146] on li "[PERSON_NAME]/0963005439/B0963005439" at bounding box center [464, 147] width 135 height 19
type input "[PERSON_NAME]/0963005439/B0963005439"
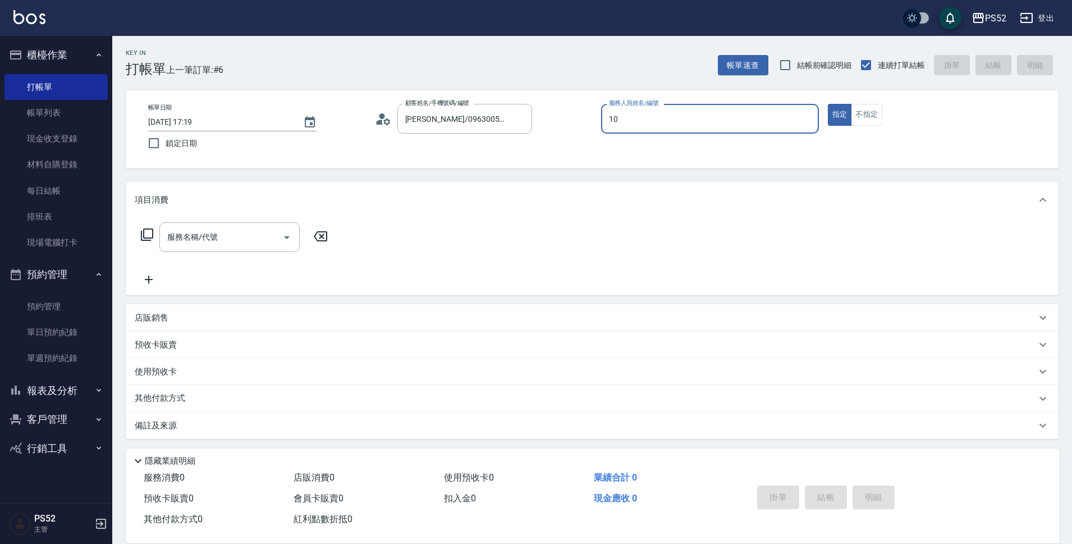
type input "Iris-10"
type button "true"
click at [232, 230] on input "服務名稱/代號" at bounding box center [220, 237] width 113 height 20
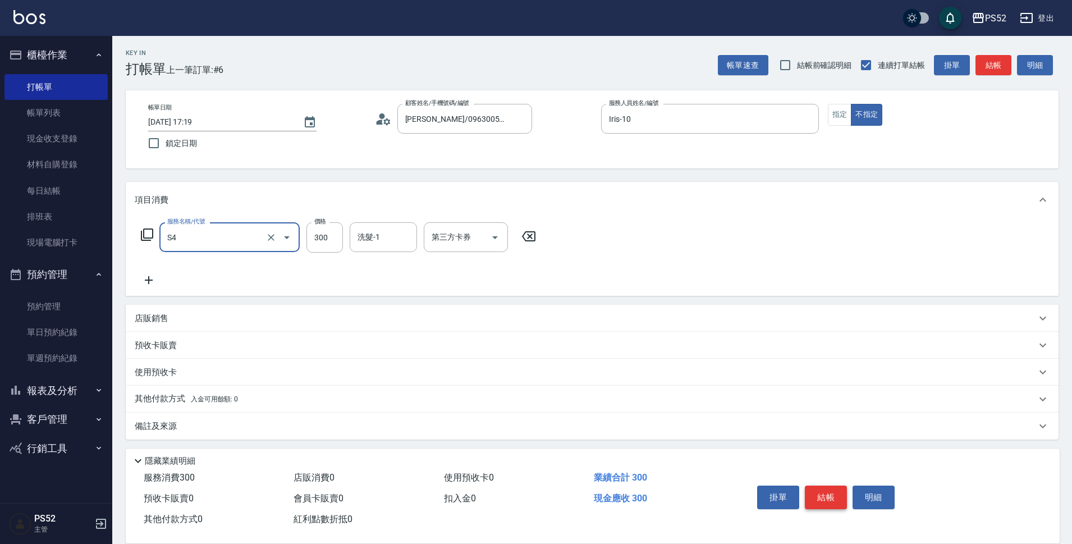
type input "洗髮300元(S4)"
click at [821, 488] on button "結帳" at bounding box center [826, 497] width 42 height 24
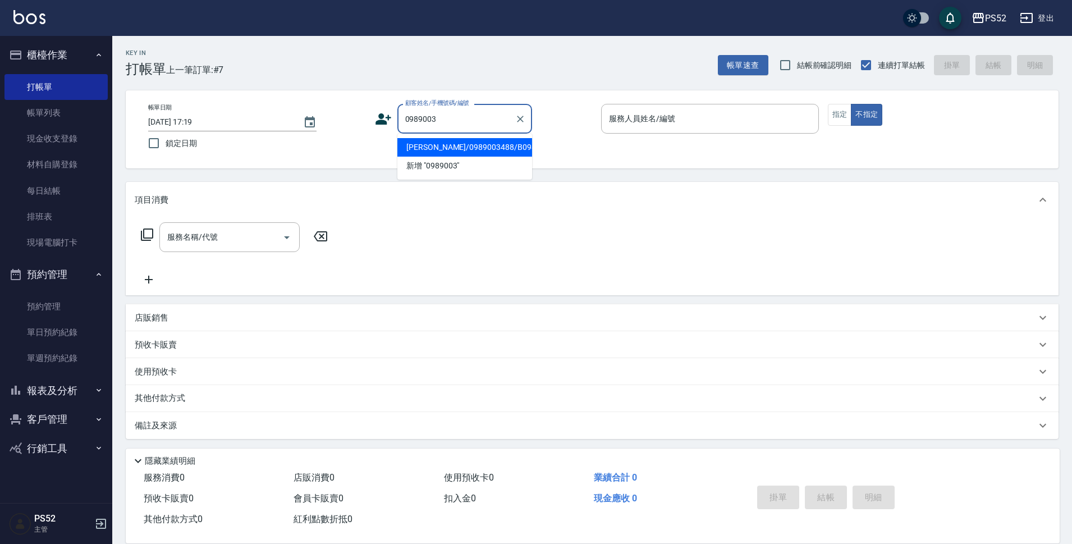
click at [469, 157] on li "[PERSON_NAME]/0989003488/B0989003488" at bounding box center [464, 147] width 135 height 19
type input "[PERSON_NAME]/0989003488/B0989003488"
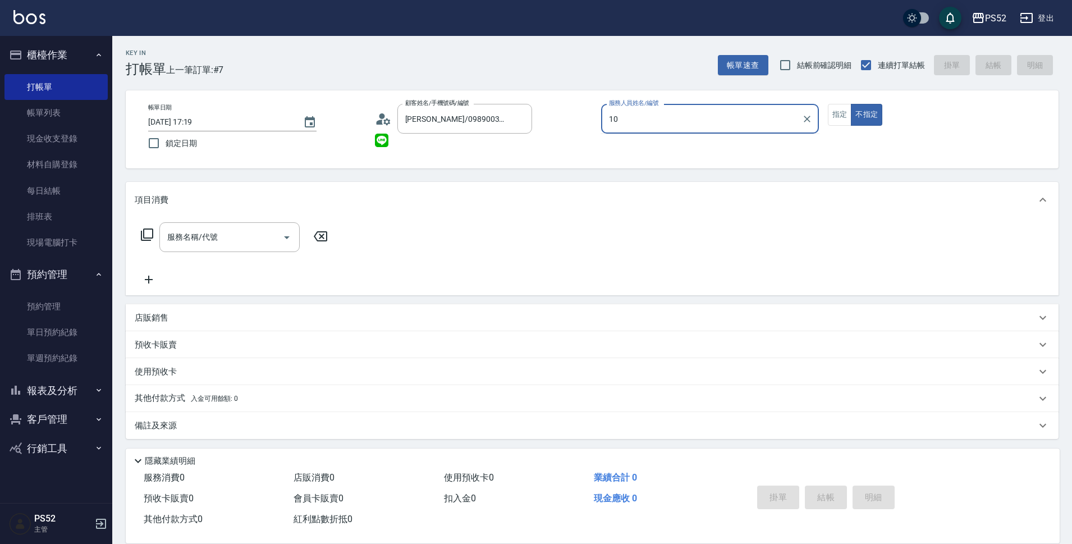
type input "Iris-10"
type button "false"
click at [255, 248] on div "服務名稱/代號" at bounding box center [229, 237] width 140 height 30
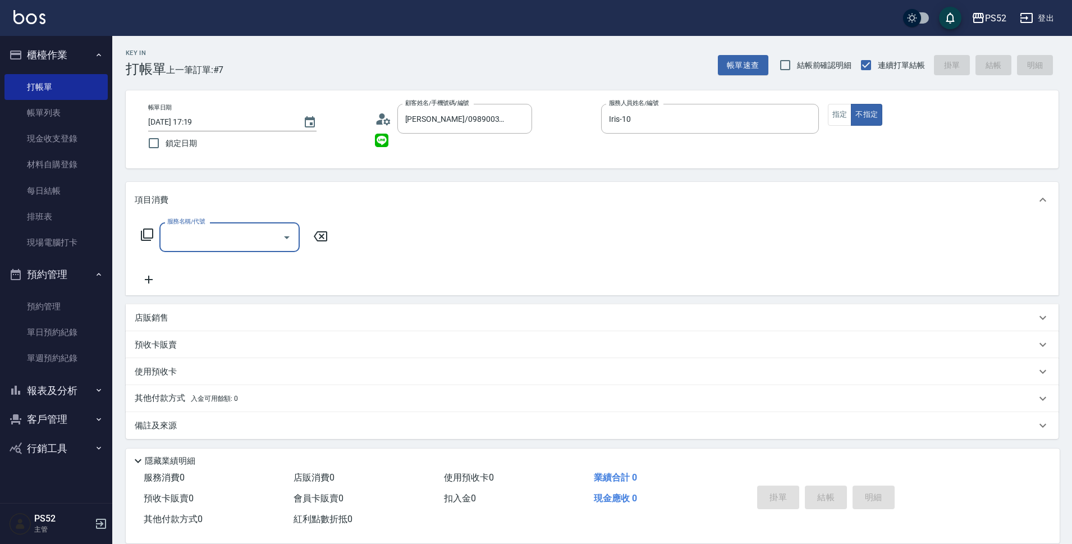
drag, startPoint x: 225, startPoint y: 199, endPoint x: 225, endPoint y: 210, distance: 11.2
click at [225, 200] on div "項目消費" at bounding box center [585, 200] width 901 height 12
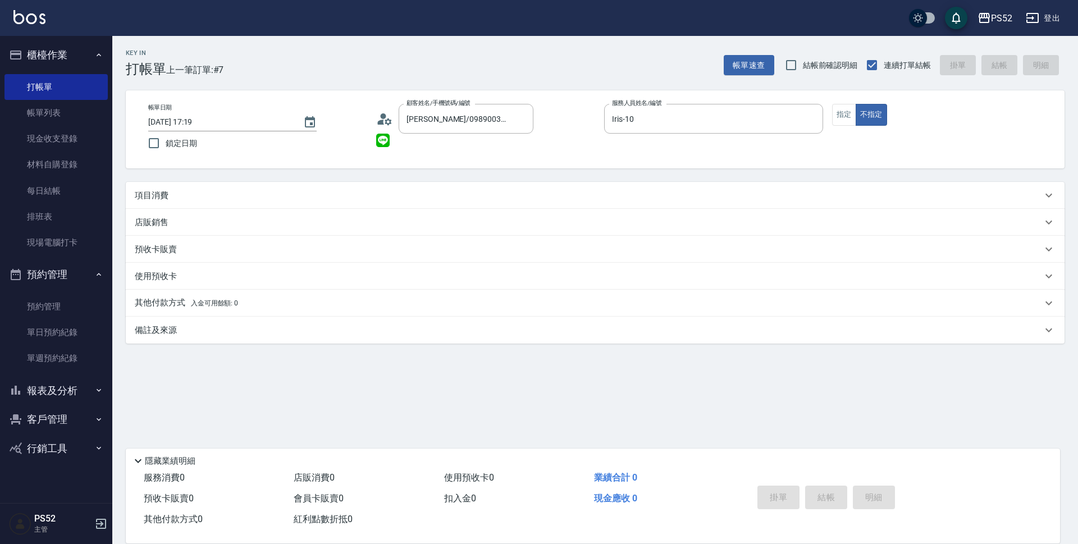
drag, startPoint x: 229, startPoint y: 199, endPoint x: 230, endPoint y: 204, distance: 5.6
click at [230, 198] on div "項目消費" at bounding box center [588, 196] width 907 height 12
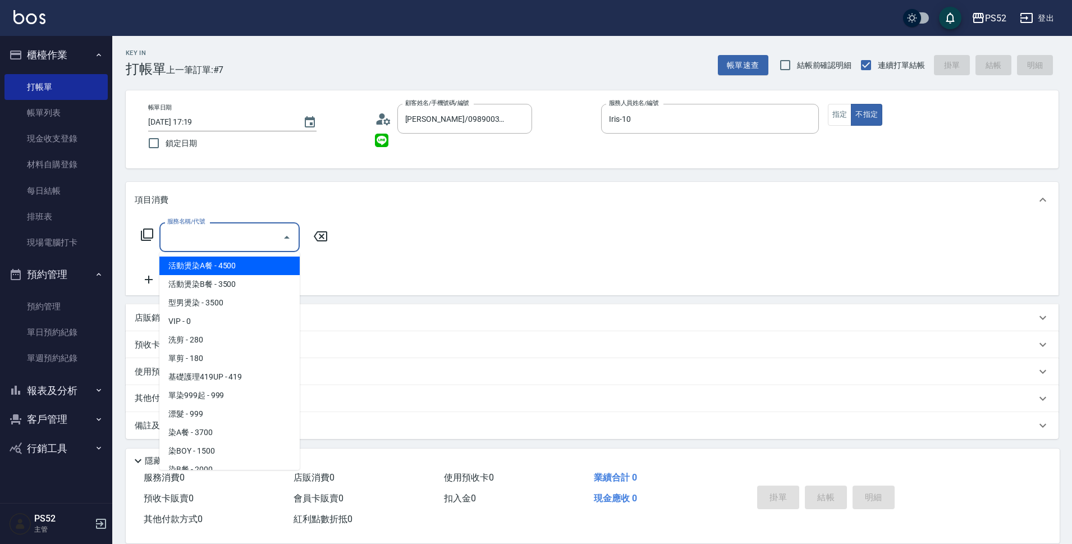
click at [231, 246] on input "服務名稱/代號" at bounding box center [220, 237] width 113 height 20
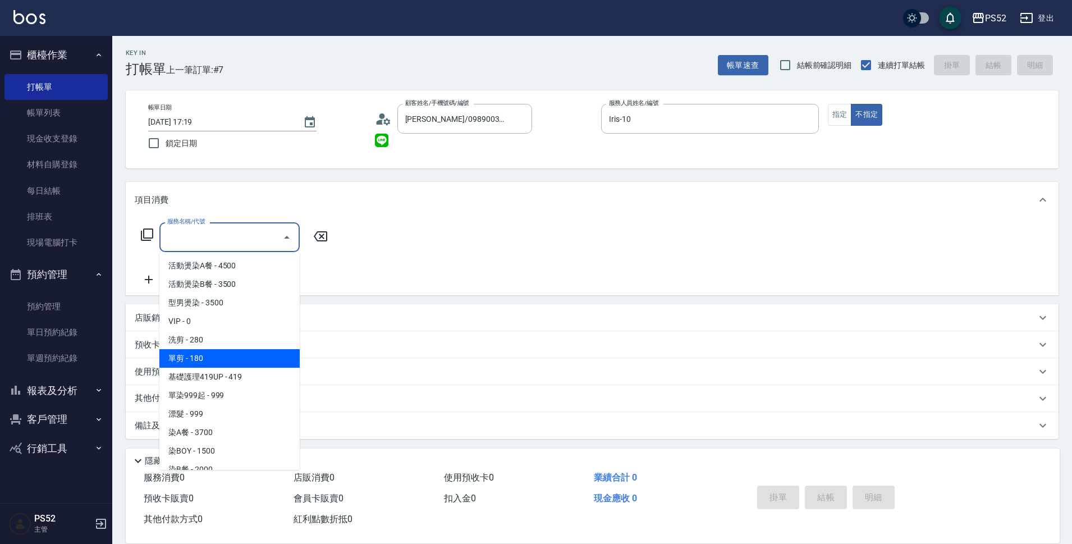
click at [255, 355] on span "單剪 - 180" at bounding box center [229, 358] width 140 height 19
type input "單剪(C2)"
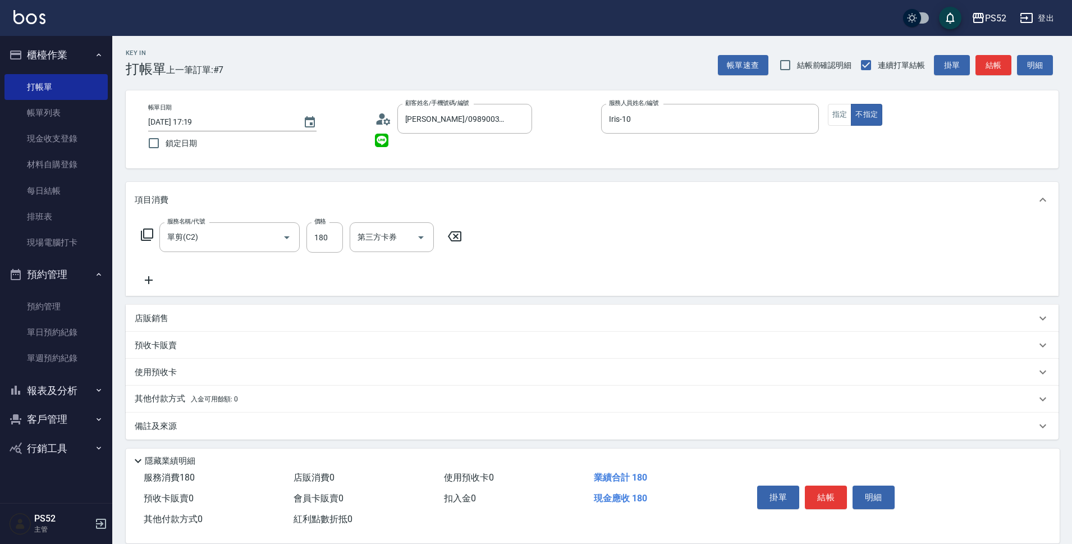
click at [155, 282] on icon at bounding box center [149, 279] width 28 height 13
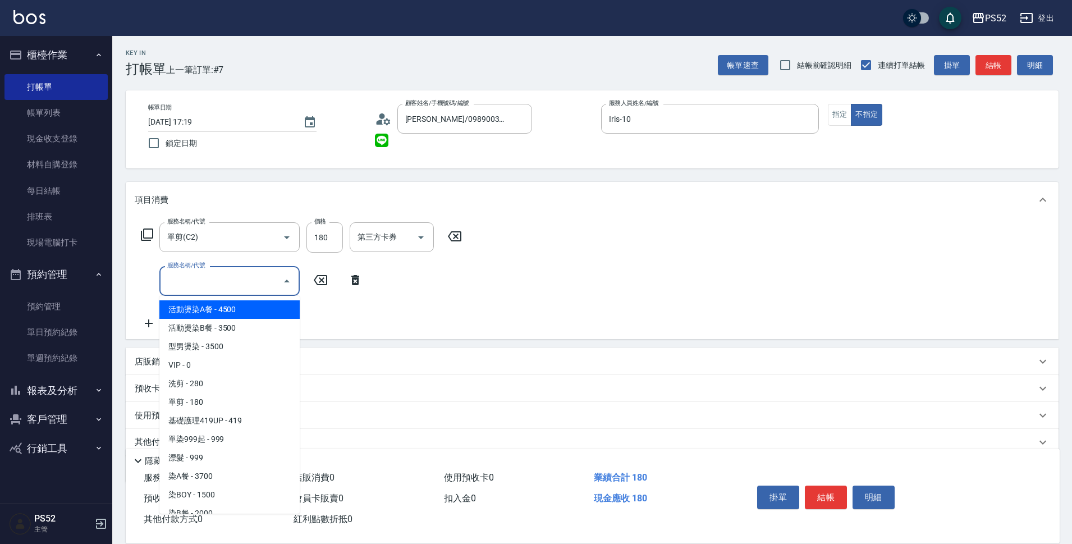
click at [191, 285] on input "服務名稱/代號" at bounding box center [220, 281] width 113 height 20
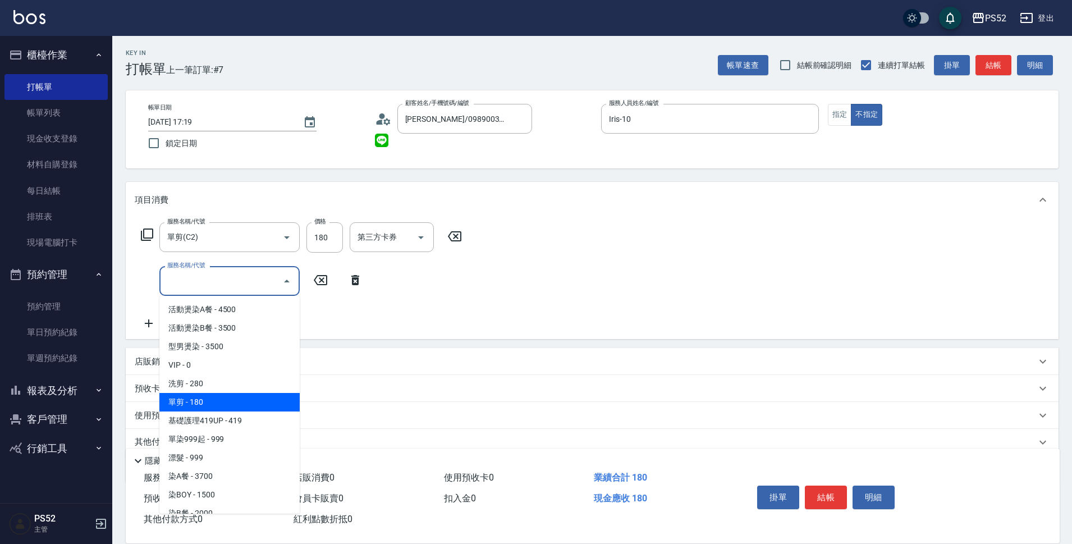
click at [242, 397] on span "單剪 - 180" at bounding box center [229, 402] width 140 height 19
type input "單剪(C2)"
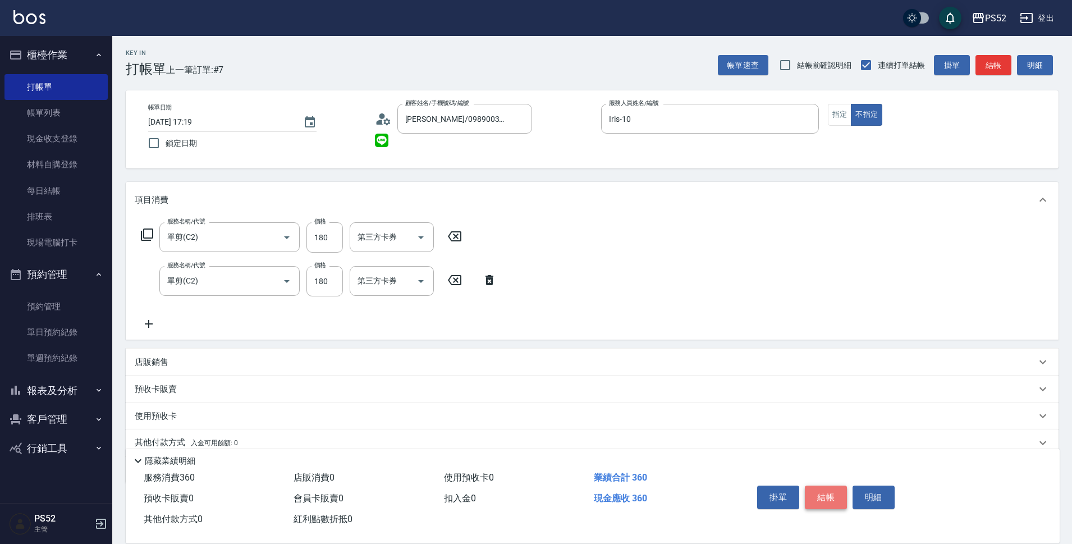
click at [837, 493] on button "結帳" at bounding box center [826, 497] width 42 height 24
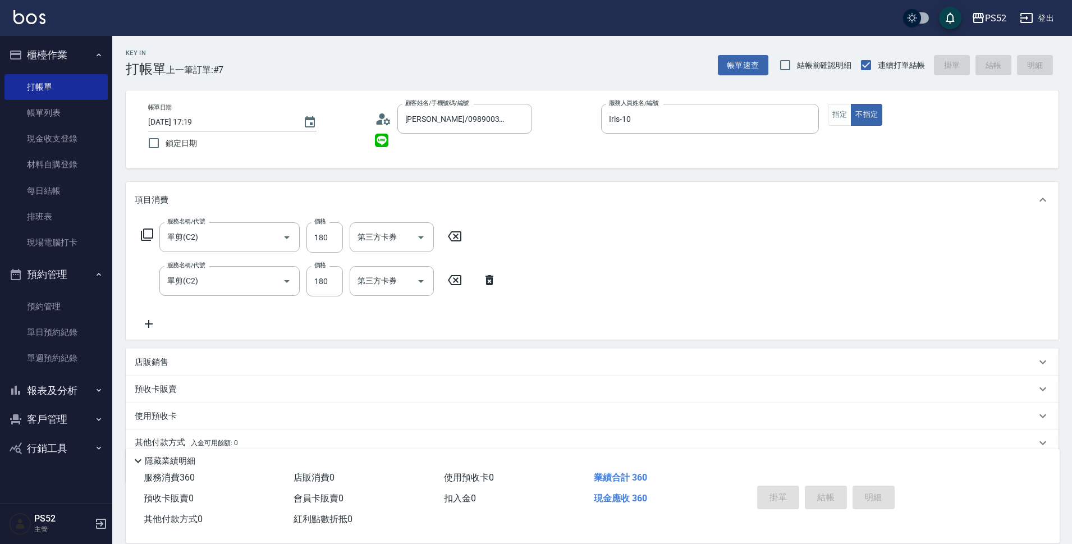
type input "[DATE] 17:20"
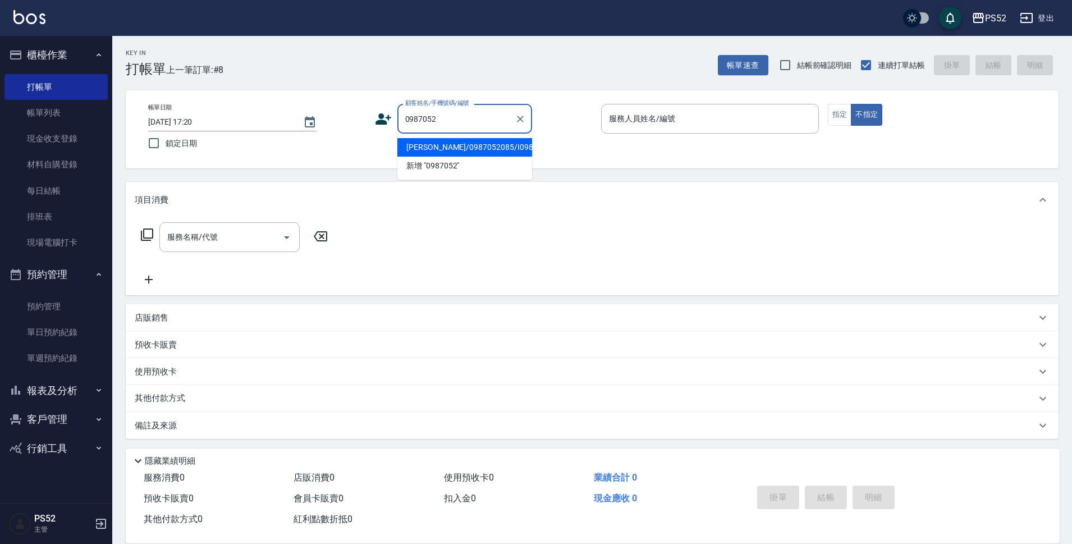
click at [473, 157] on li "[PERSON_NAME]/0987052085/I0987052085" at bounding box center [464, 147] width 135 height 19
type input "[PERSON_NAME]/0987052085/I0987052085"
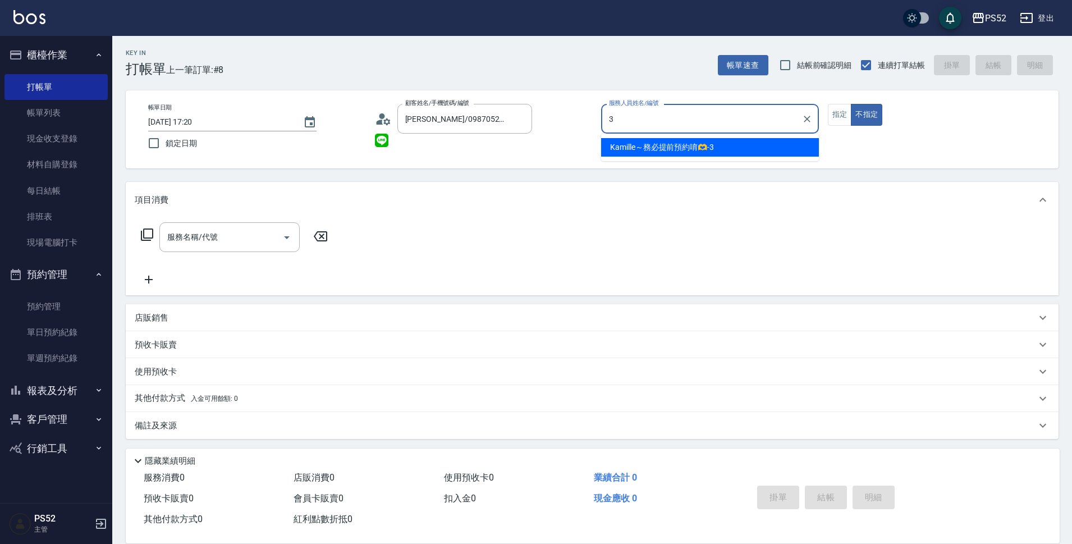
type input "Kamille～務必提前預約唷🫶-3"
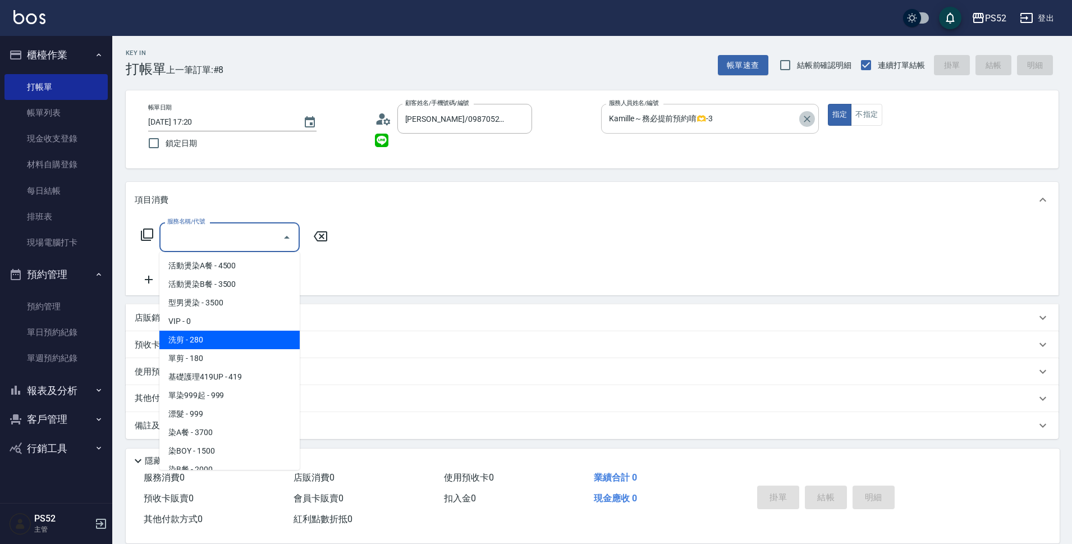
click at [808, 120] on icon "Clear" at bounding box center [807, 119] width 7 height 7
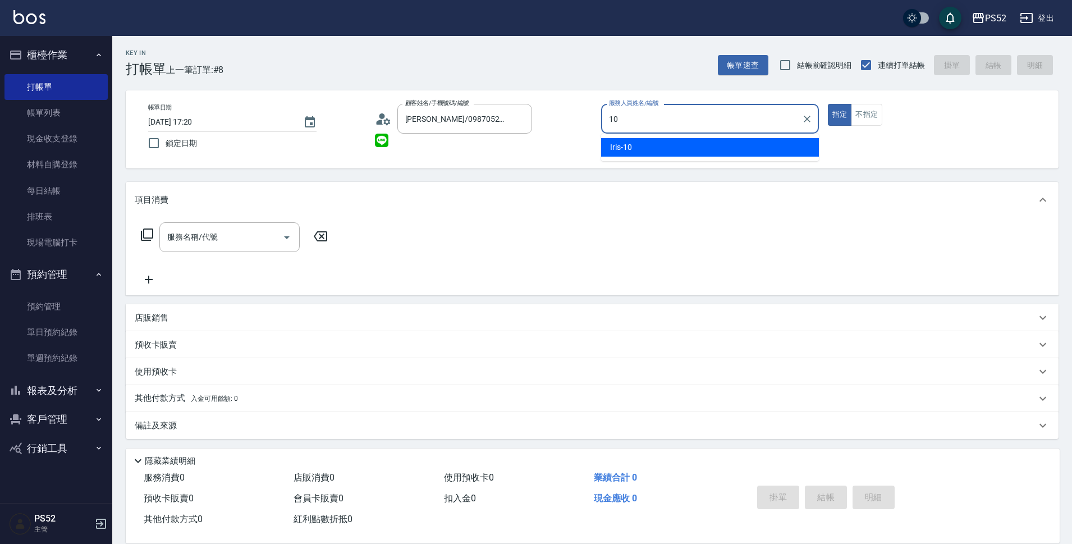
type input "Iris-10"
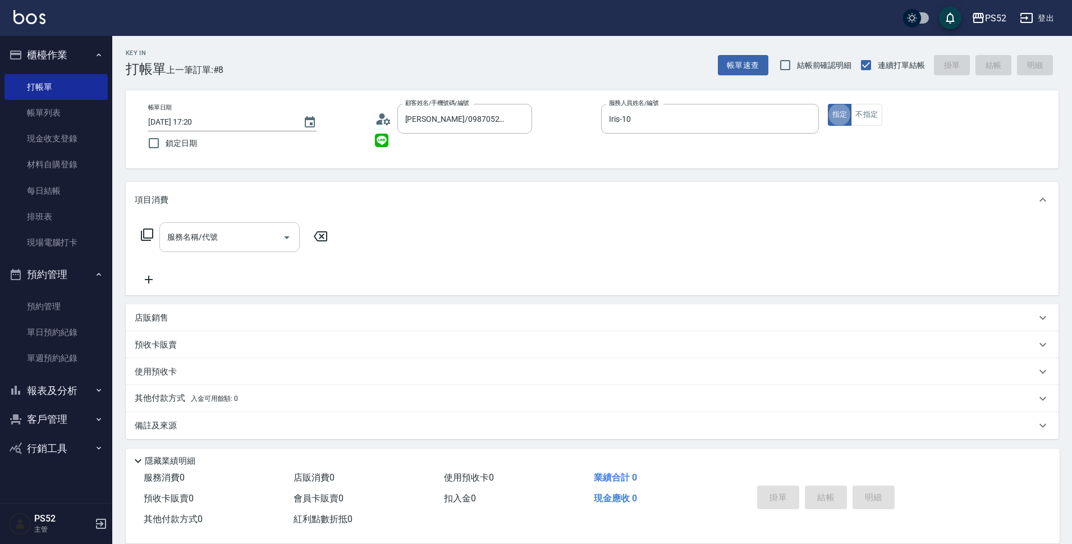
click at [246, 242] on input "服務名稱/代號" at bounding box center [220, 237] width 113 height 20
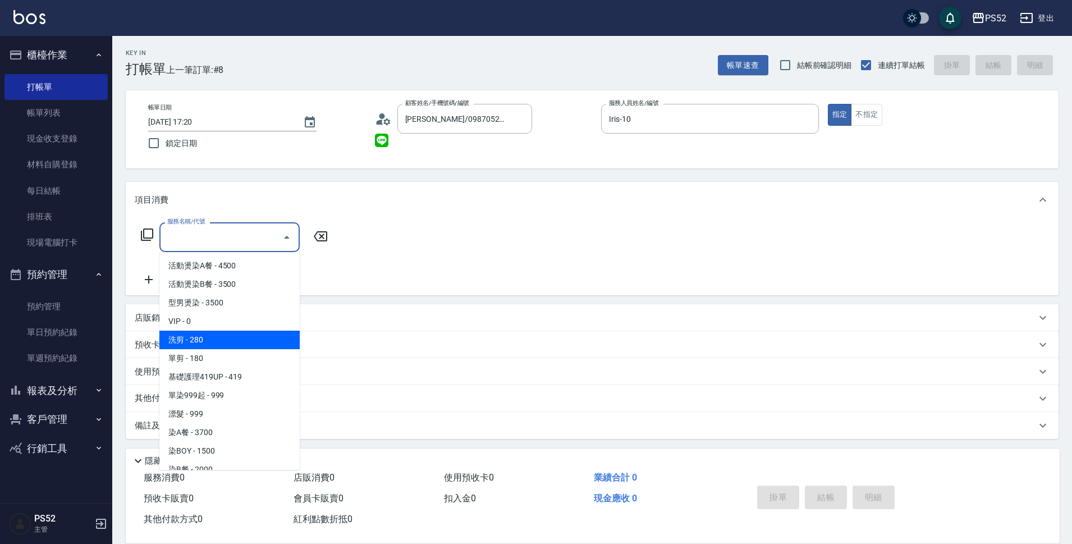
click at [244, 337] on span "洗剪 - 280" at bounding box center [229, 340] width 140 height 19
type input "洗剪(C1)"
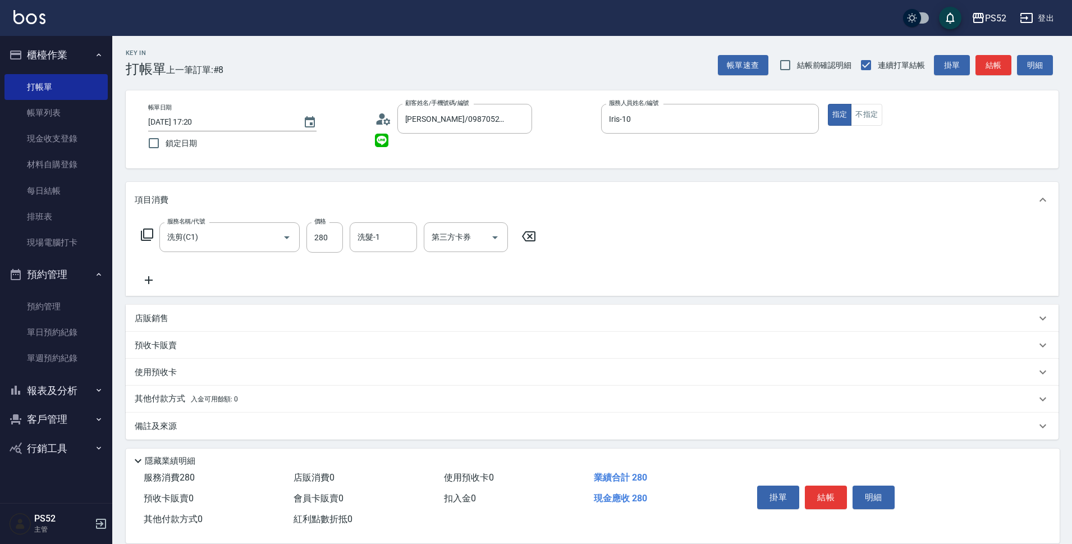
click at [343, 220] on div "服務名稱/代號 洗剪(C1) 服務名稱/代號 價格 280 價格 洗髮-1 洗髮-1 第三方卡券 第三方卡券" at bounding box center [592, 257] width 933 height 78
click at [343, 232] on div "服務名稱/代號 洗剪(C1) 服務名稱/代號 價格 280 價格 洗髮-1 洗髮-1 第三方卡券 第三方卡券" at bounding box center [339, 237] width 408 height 30
click at [341, 235] on input "280" at bounding box center [324, 237] width 36 height 30
type input "315"
click at [472, 238] on input "第三方卡券" at bounding box center [457, 237] width 57 height 20
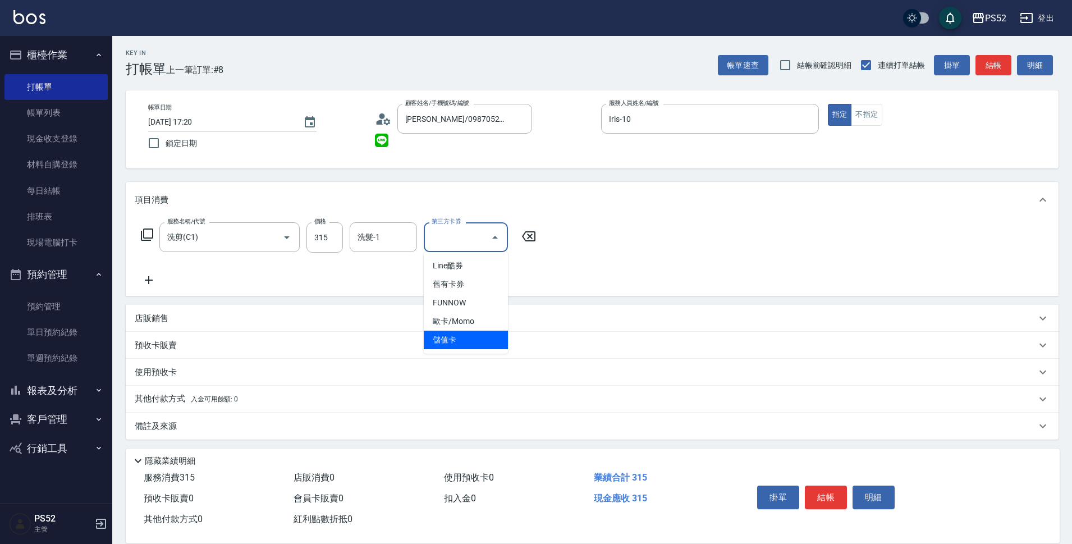
drag, startPoint x: 439, startPoint y: 347, endPoint x: 443, endPoint y: 343, distance: 6.0
click at [439, 347] on span "儲值卡" at bounding box center [466, 340] width 84 height 19
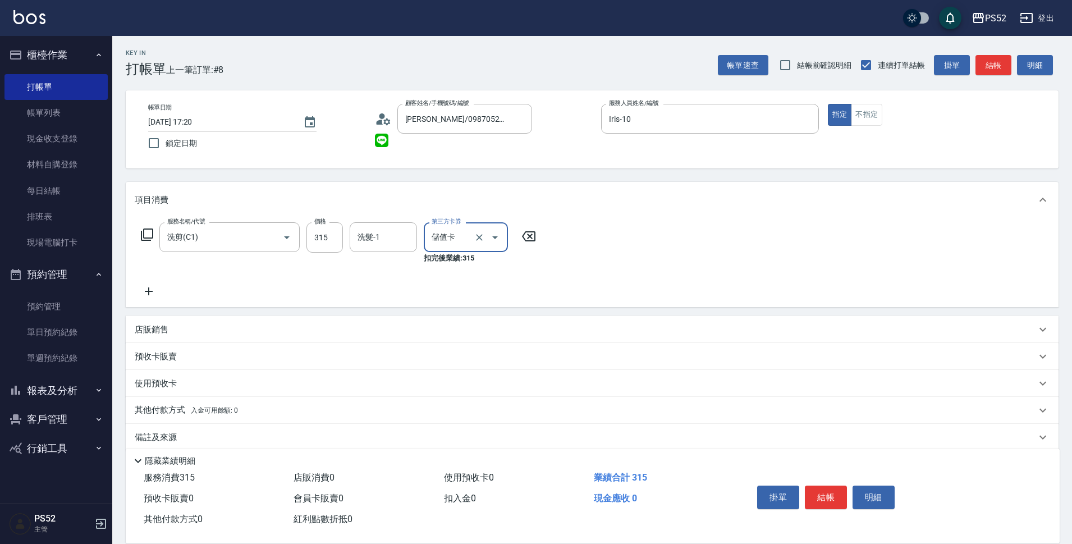
type input "儲值卡"
click at [842, 492] on button "結帳" at bounding box center [826, 497] width 42 height 24
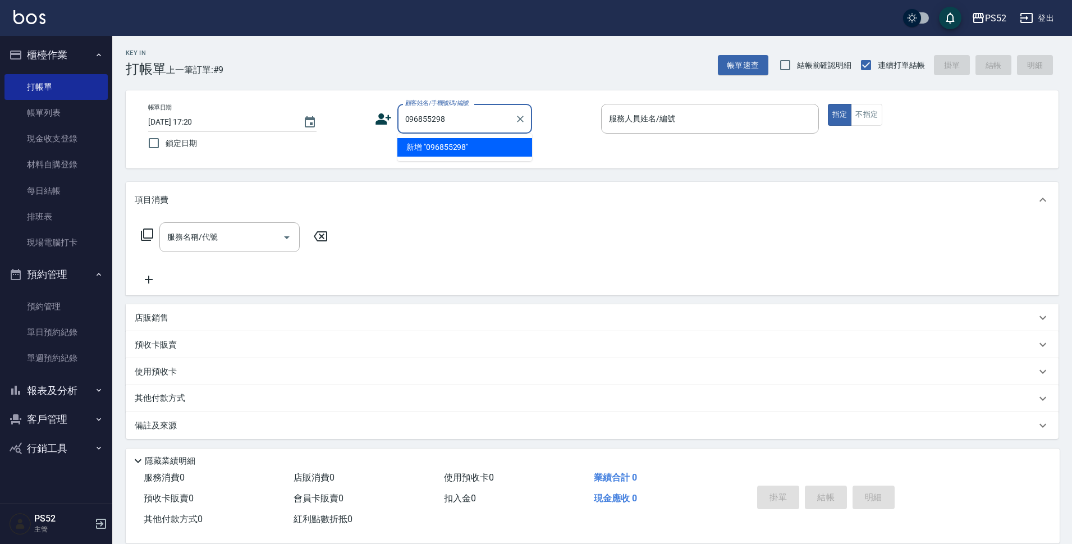
type input "0968552981"
type input "方"
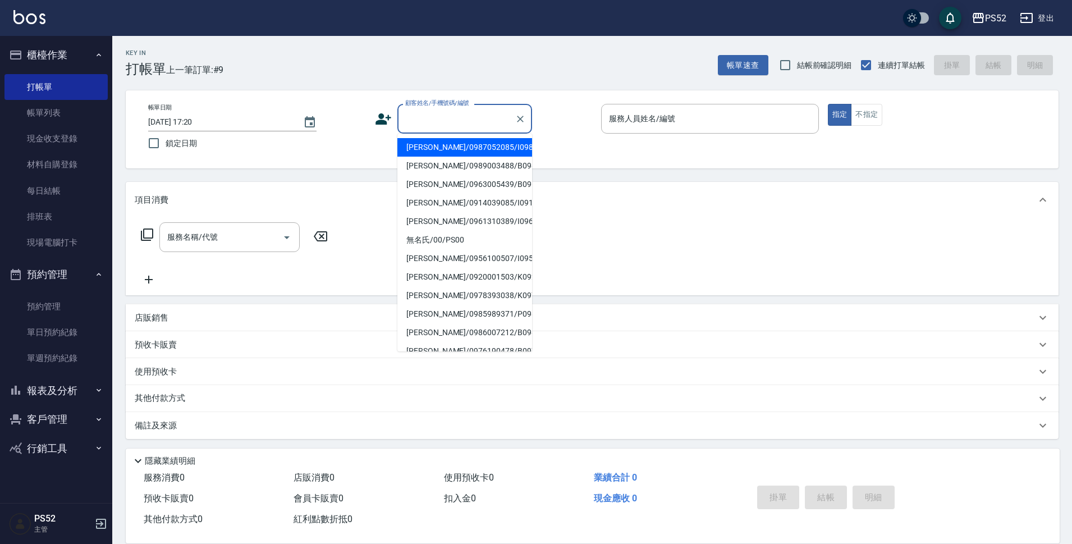
click at [387, 118] on icon at bounding box center [383, 118] width 16 height 11
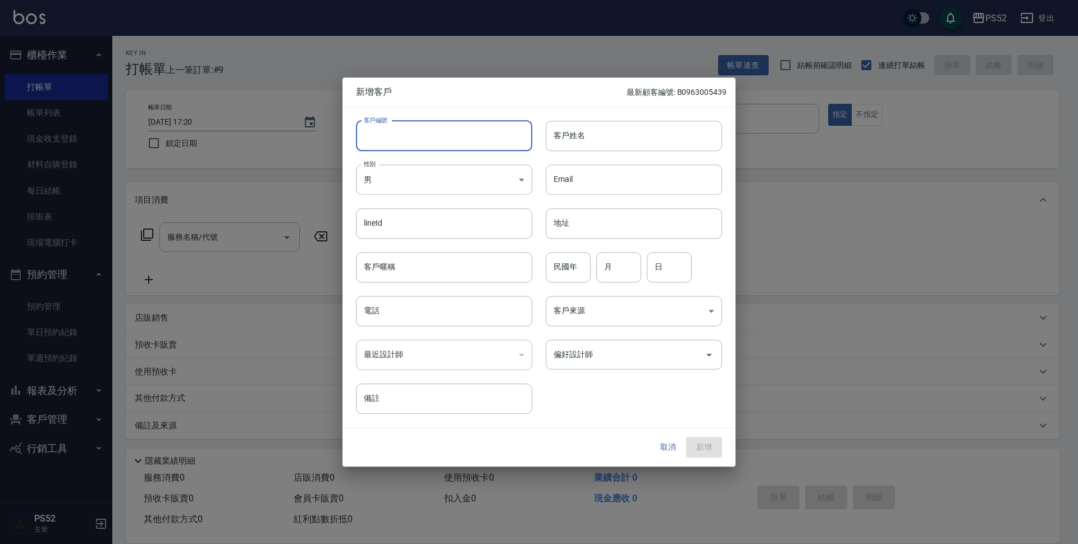
click at [424, 124] on input "客戶編號" at bounding box center [444, 136] width 176 height 30
paste input "0968552981"
type input "B0968552981"
click at [391, 295] on div "電話 電話" at bounding box center [437, 304] width 190 height 44
click at [395, 309] on input "電話" at bounding box center [444, 311] width 176 height 30
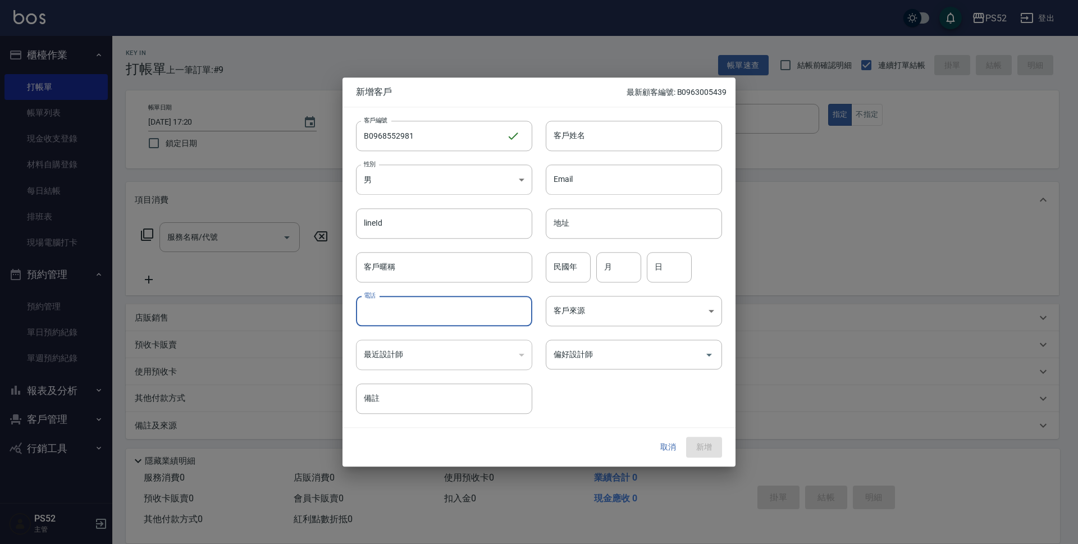
paste input "0968552981"
type input "0968552981"
click at [574, 268] on input "民國年" at bounding box center [568, 267] width 45 height 30
type input "92"
type input "2"
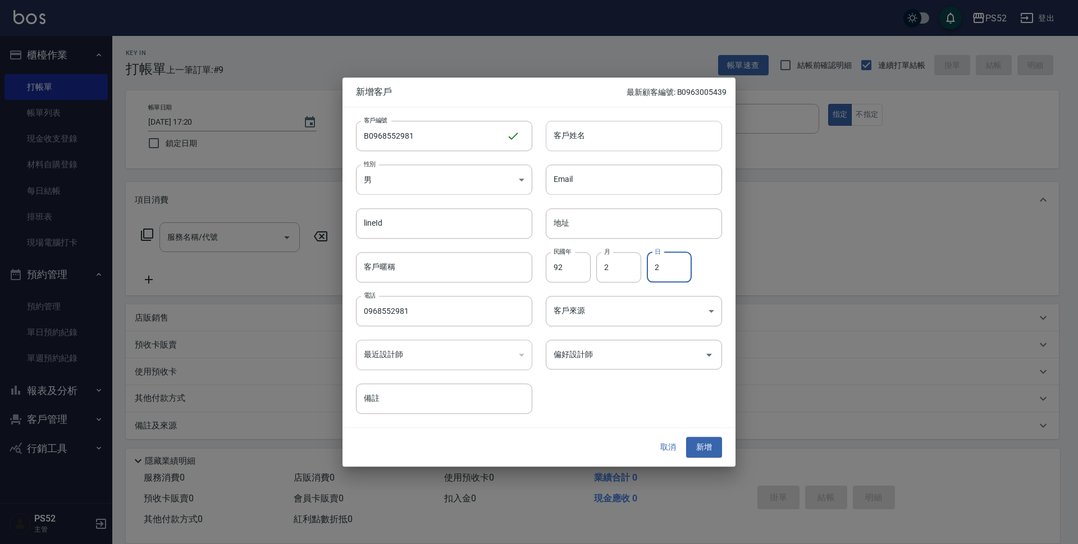
type input "2"
click at [567, 139] on input "客戶姓名" at bounding box center [634, 136] width 176 height 30
type input "[PERSON_NAME]"
click at [700, 445] on button "新增" at bounding box center [704, 447] width 36 height 21
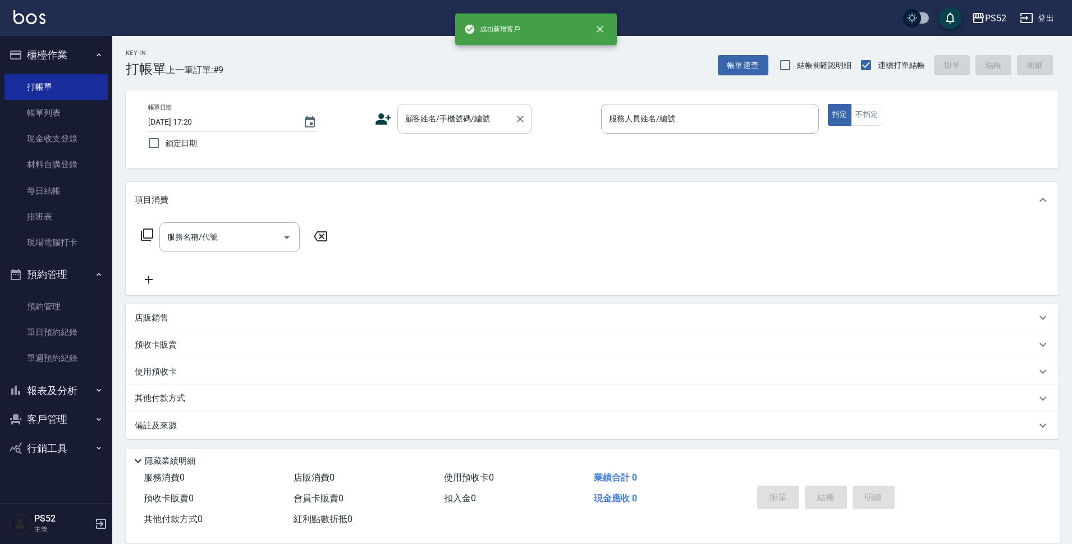
click at [459, 126] on input "顧客姓名/手機號碼/編號" at bounding box center [456, 119] width 108 height 20
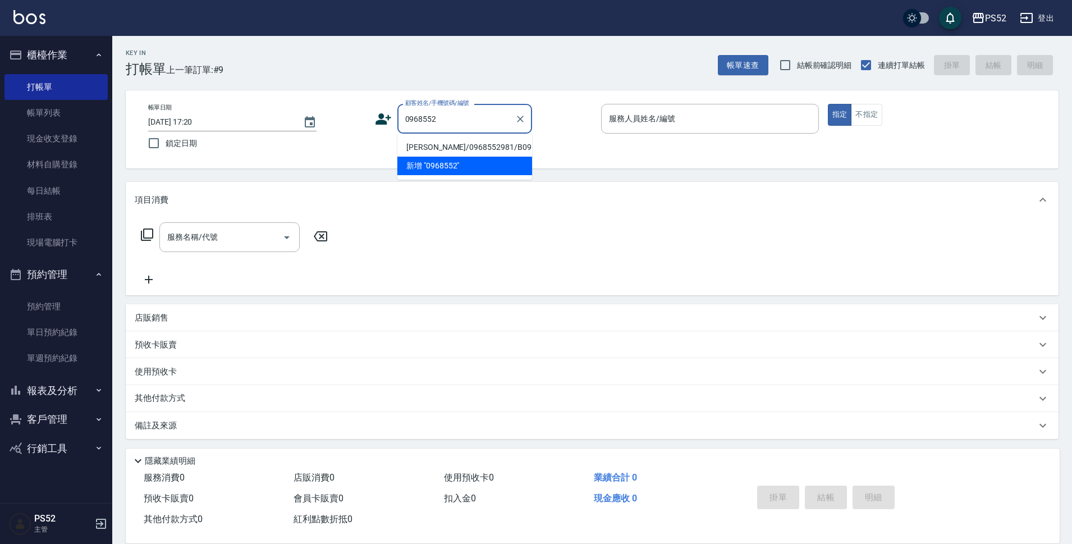
click at [416, 148] on li "[PERSON_NAME]/0968552981/B0968552981" at bounding box center [464, 147] width 135 height 19
type input "[PERSON_NAME]/0968552981/B0968552981"
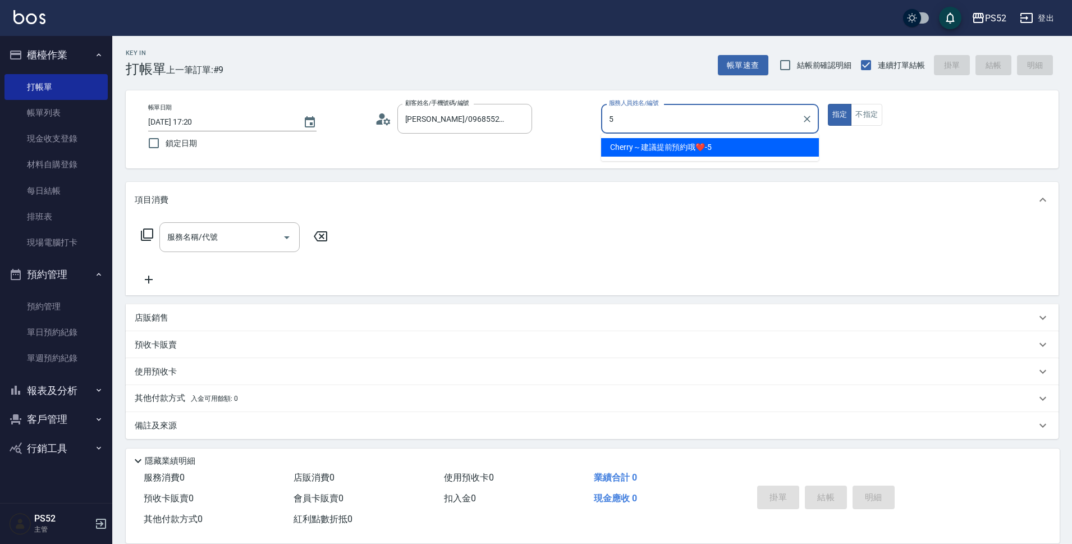
type input "Cherry～建議提前預約哦❤️-5"
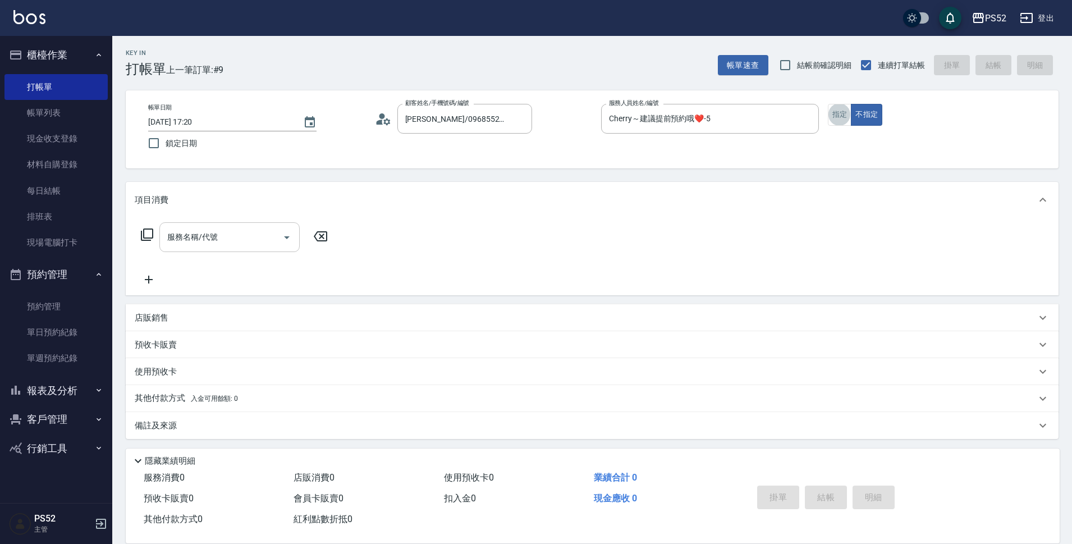
click at [221, 230] on input "服務名稱/代號" at bounding box center [220, 237] width 113 height 20
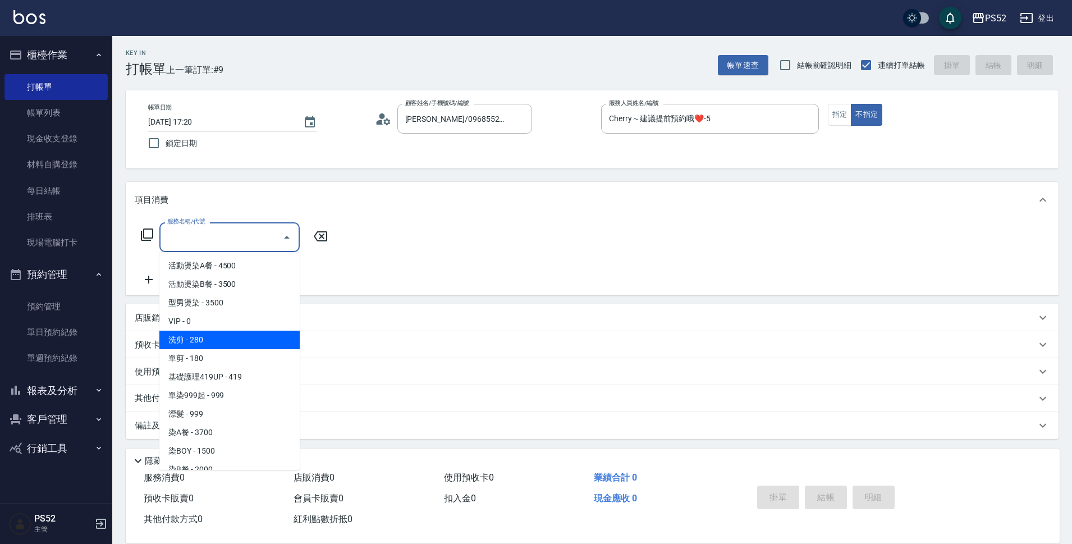
click at [235, 343] on span "洗剪 - 280" at bounding box center [229, 340] width 140 height 19
type input "洗剪(C1)"
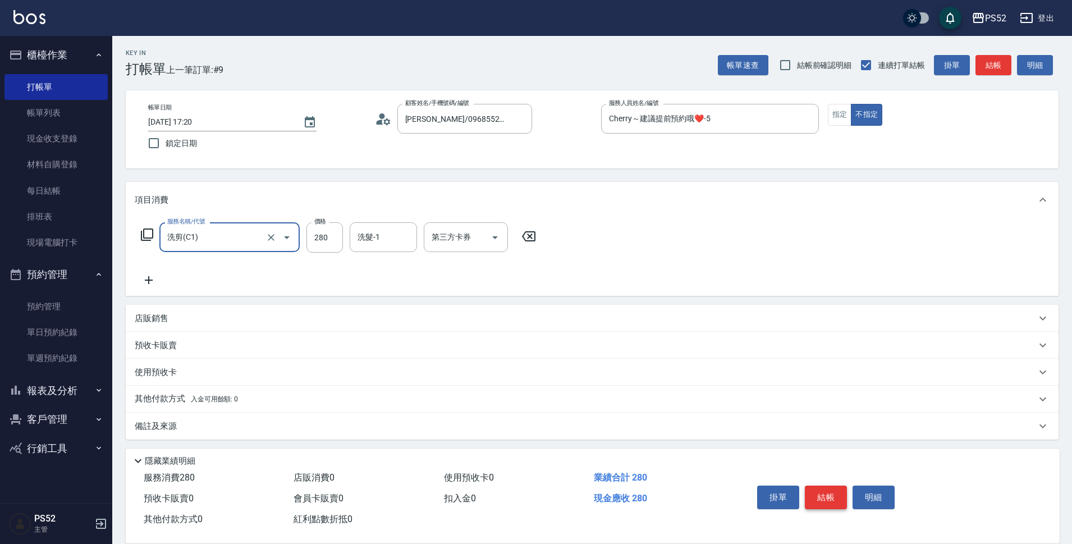
click at [826, 501] on button "結帳" at bounding box center [826, 497] width 42 height 24
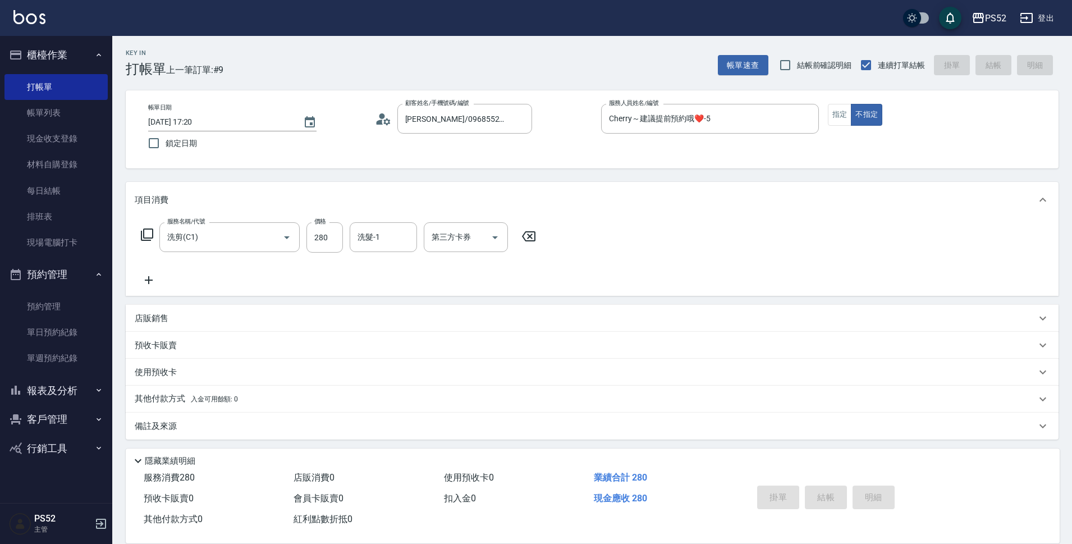
type input "[DATE] 17:21"
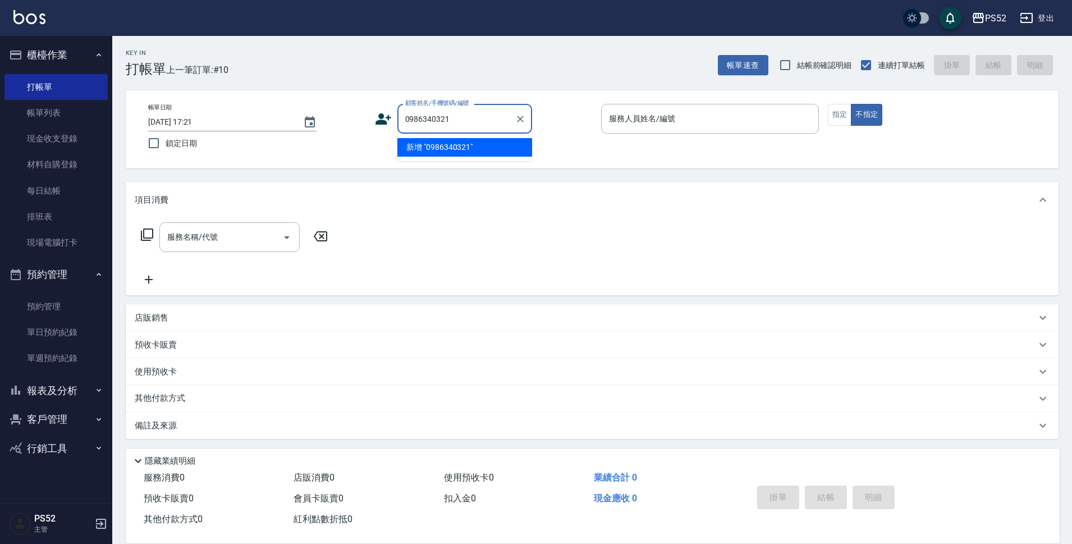
type input "0986340321"
click at [381, 119] on icon at bounding box center [383, 119] width 17 height 17
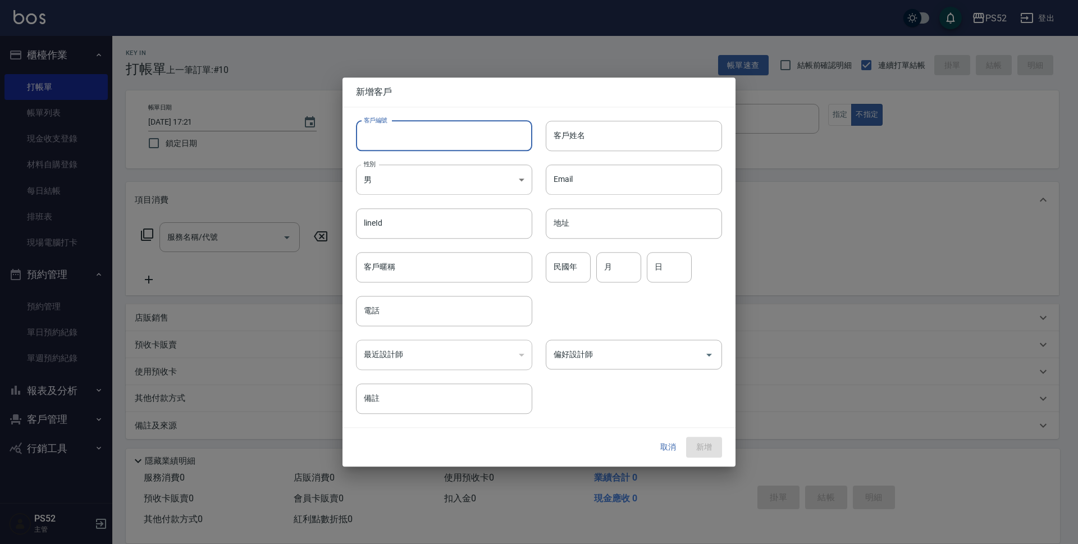
click at [438, 129] on input "客戶編號" at bounding box center [444, 136] width 176 height 30
type input "B0986340321"
click at [409, 318] on input "電話" at bounding box center [444, 311] width 176 height 30
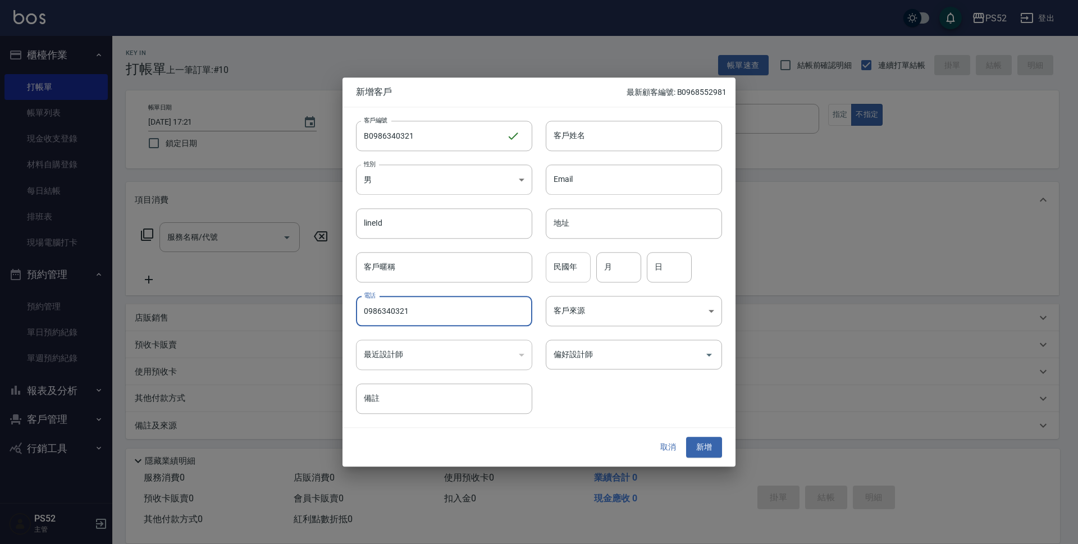
type input "0986340321"
click at [575, 268] on input "民國年" at bounding box center [568, 267] width 45 height 30
type input "69"
type input "3"
type input "21"
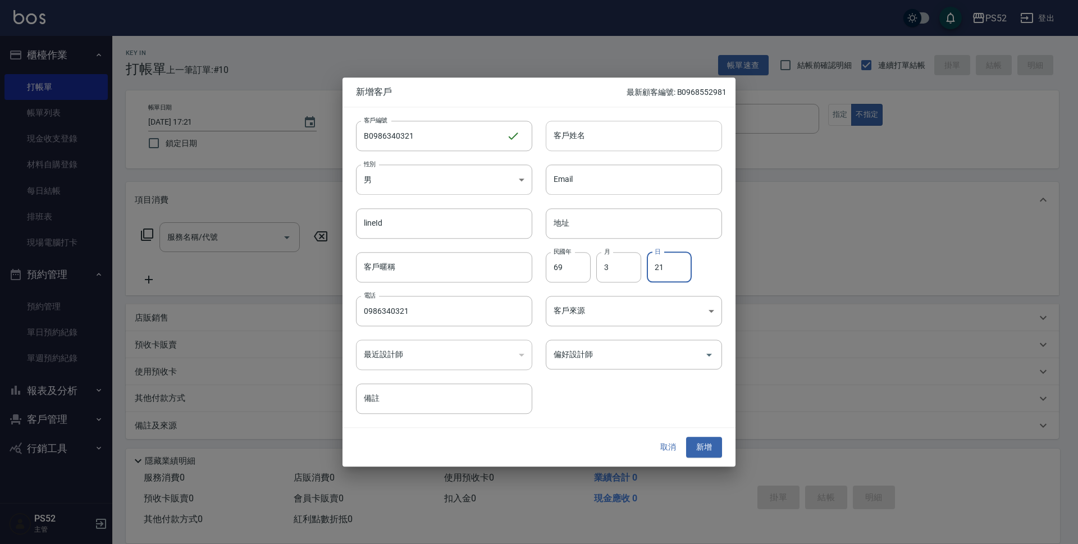
click at [579, 141] on input "客戶姓名" at bounding box center [634, 136] width 176 height 30
type input "[PERSON_NAME]川"
click at [705, 453] on button "新增" at bounding box center [704, 447] width 36 height 21
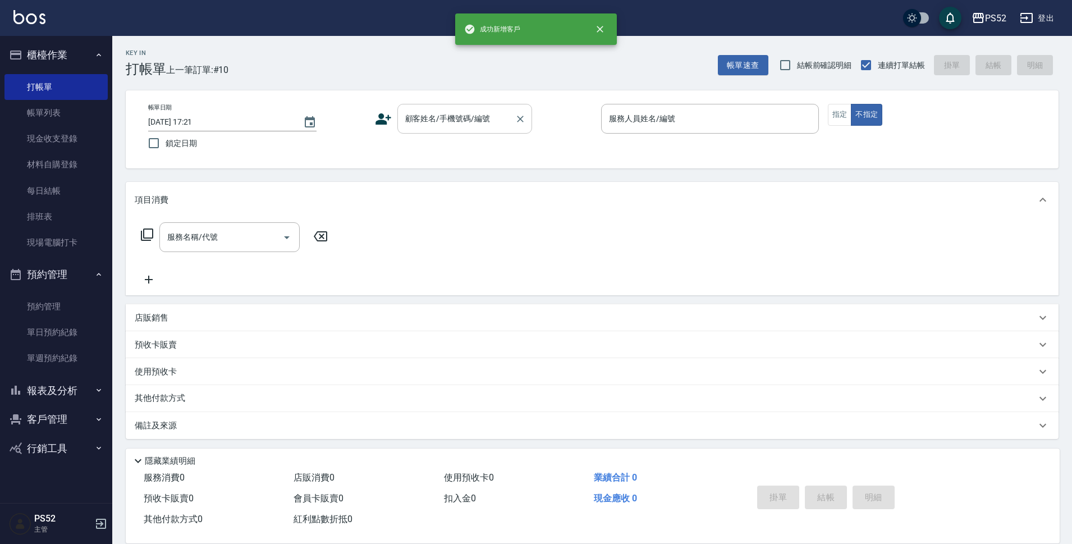
click at [435, 123] on input "顧客姓名/手機號碼/編號" at bounding box center [456, 119] width 108 height 20
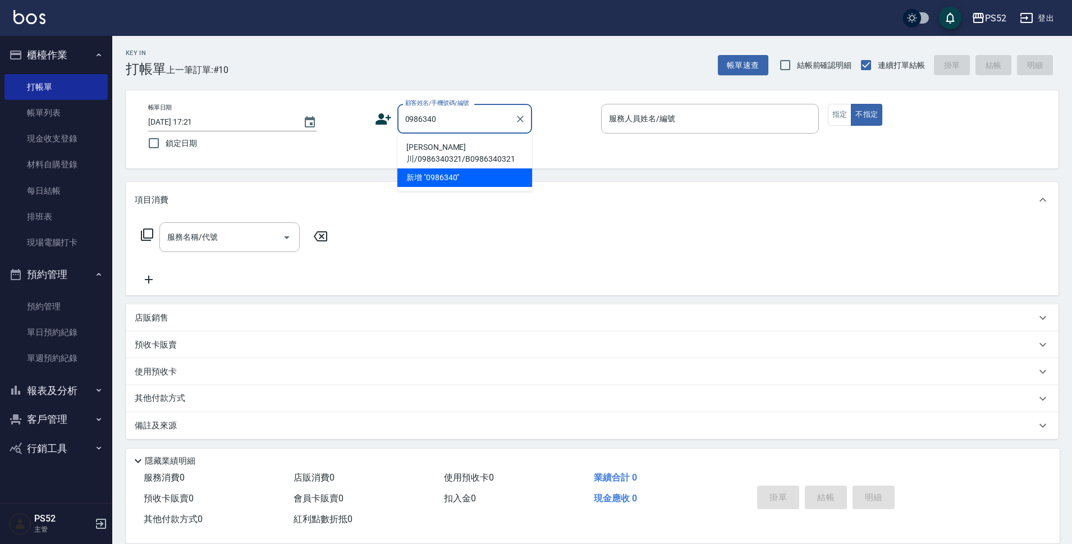
click at [428, 145] on li "[PERSON_NAME]川/0986340321/B0986340321" at bounding box center [464, 153] width 135 height 30
type input "[PERSON_NAME]川/0986340321/B0986340321"
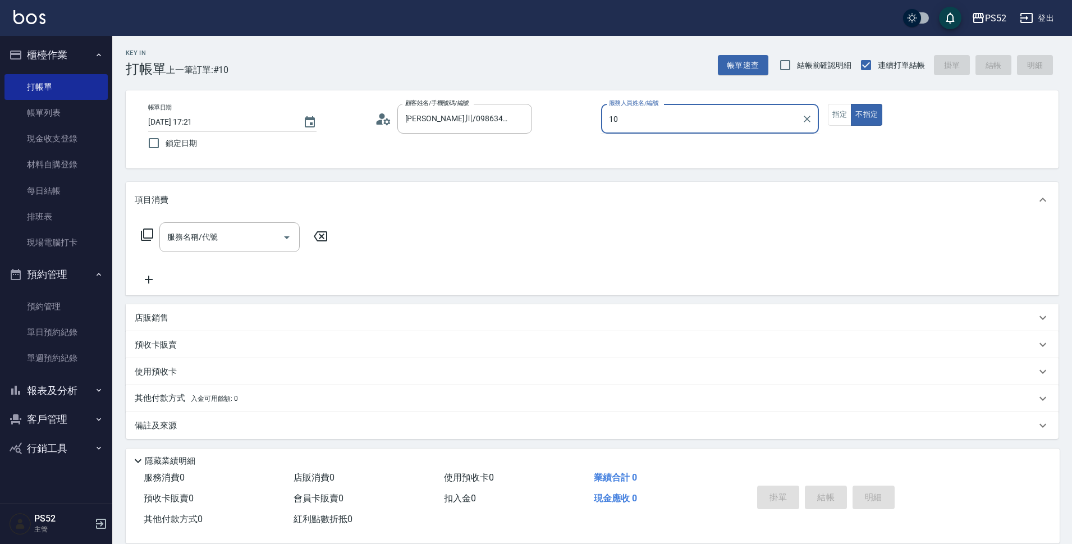
type input "Iris-10"
click at [201, 229] on input "服務名稱/代號" at bounding box center [220, 237] width 113 height 20
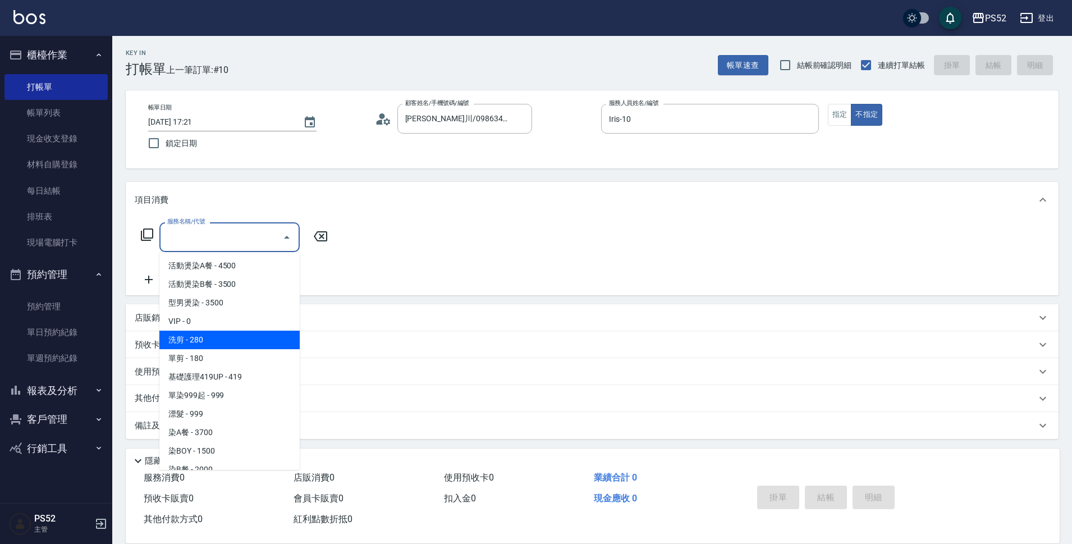
click at [223, 344] on span "洗剪 - 280" at bounding box center [229, 340] width 140 height 19
type input "洗剪(C1)"
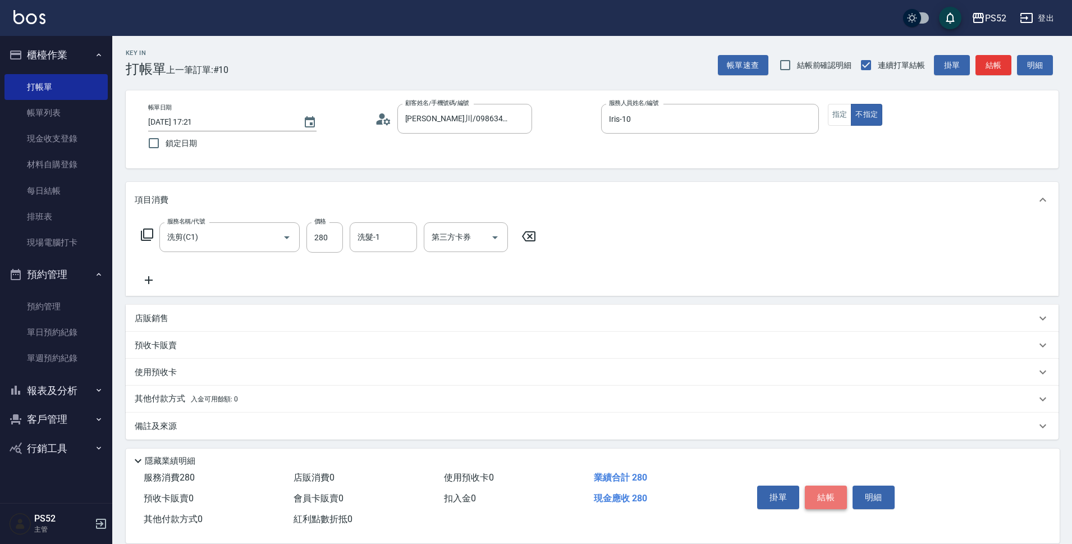
click at [818, 496] on button "結帳" at bounding box center [826, 497] width 42 height 24
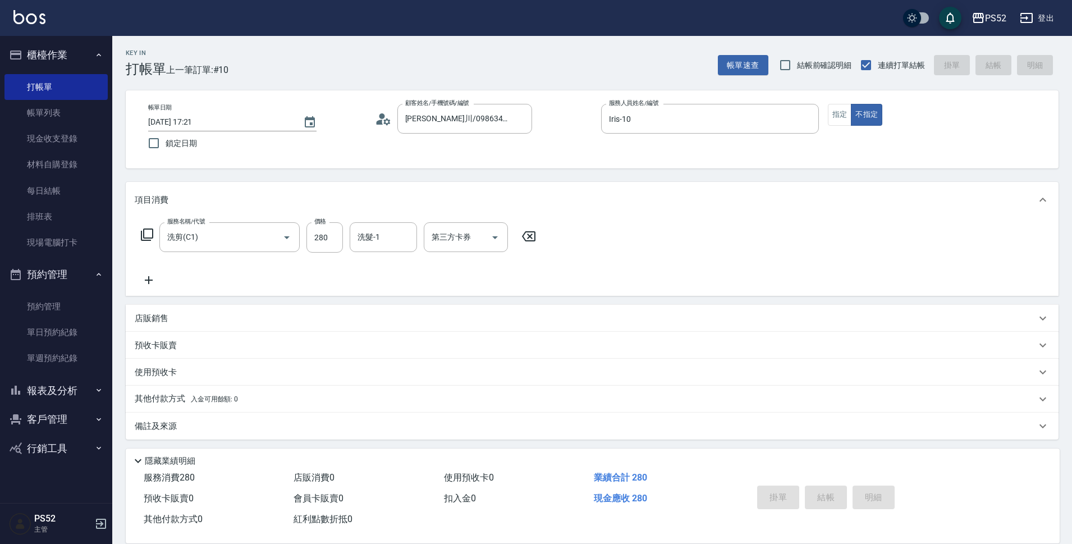
type input "[DATE] 17:22"
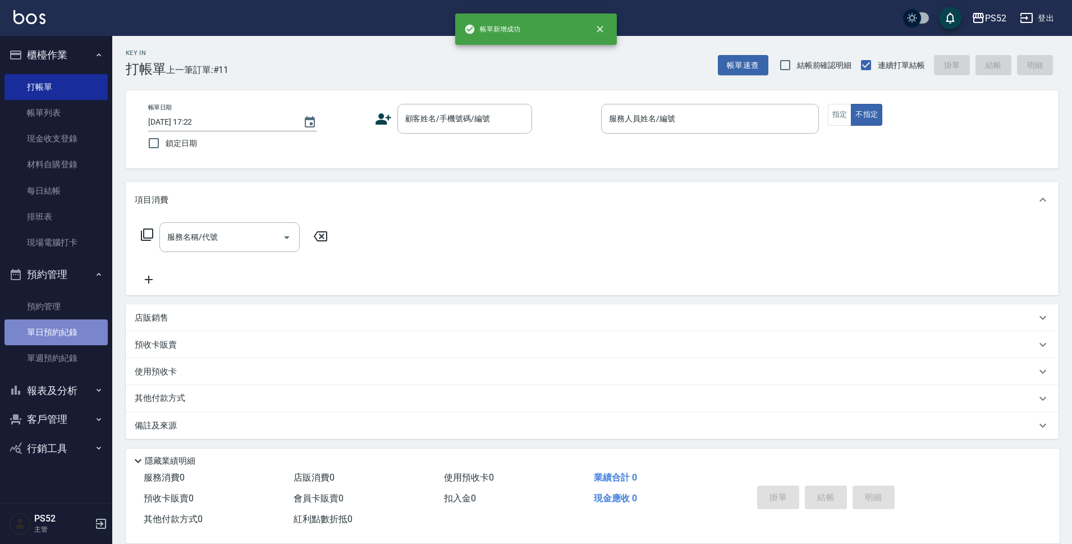
click at [59, 340] on link "單日預約紀錄" at bounding box center [55, 332] width 103 height 26
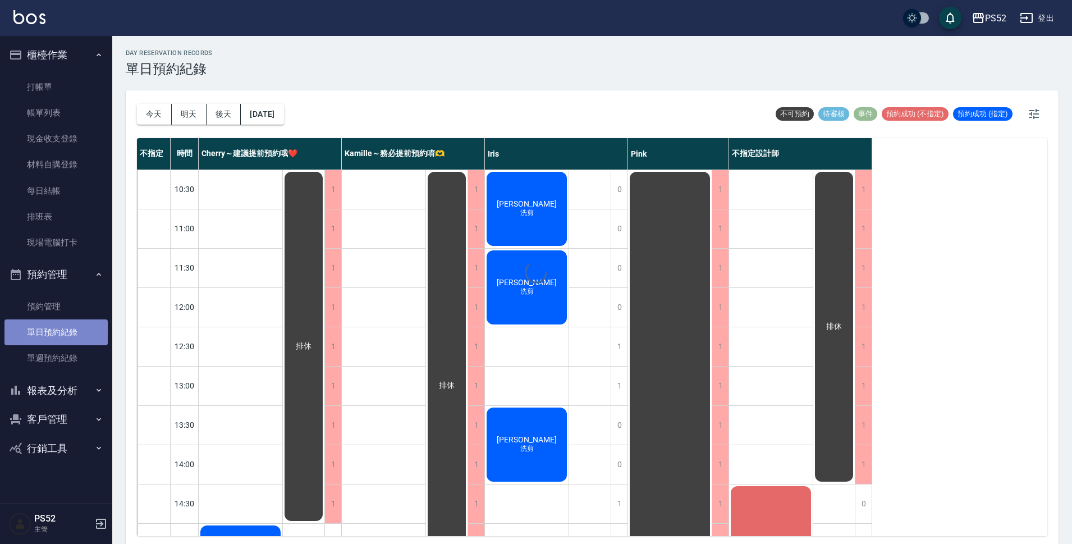
click at [61, 335] on link "單日預約紀錄" at bounding box center [55, 332] width 103 height 26
click at [66, 327] on link "單日預約紀錄" at bounding box center [55, 332] width 103 height 26
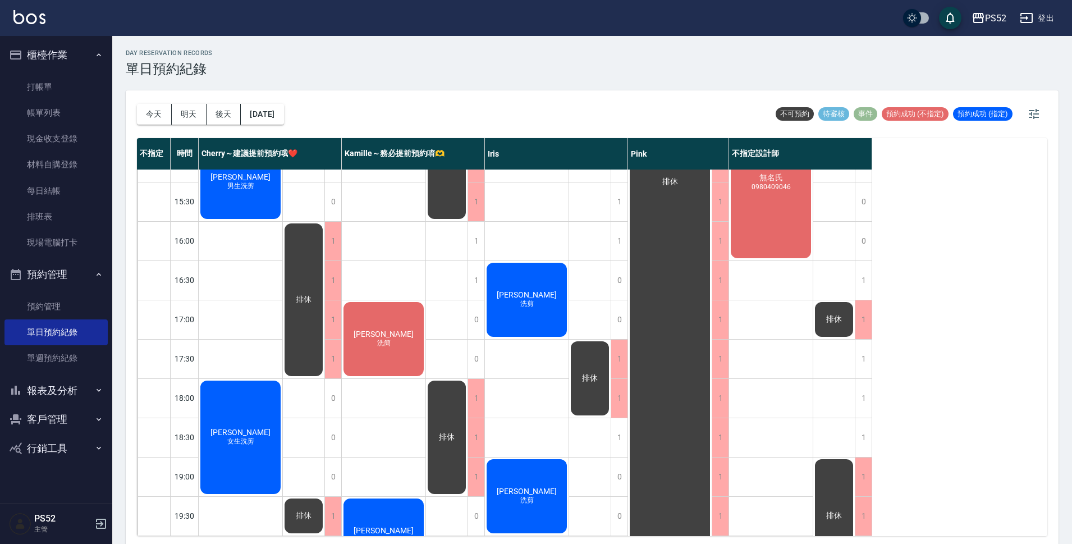
scroll to position [411, 0]
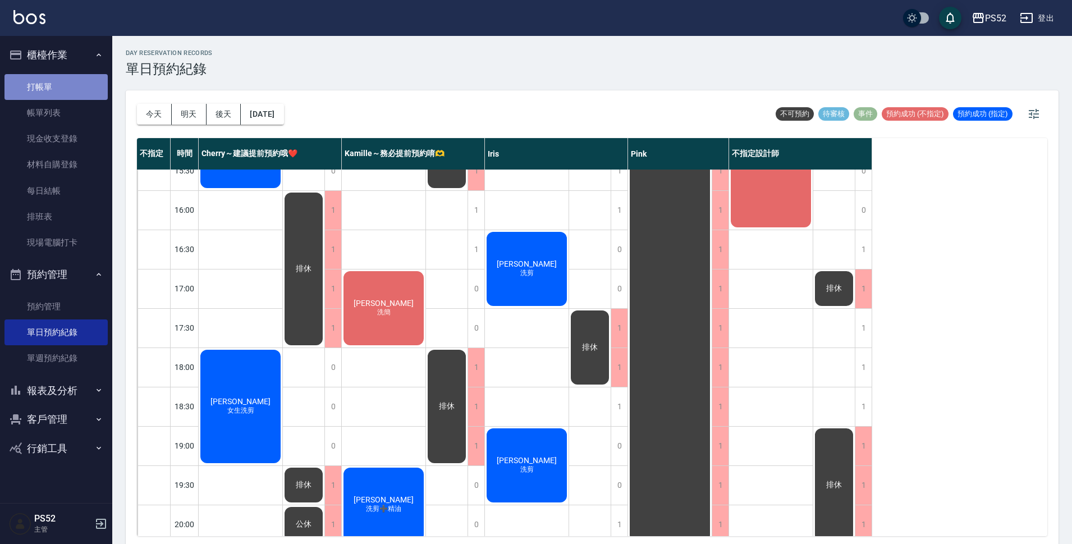
click at [65, 78] on link "打帳單" at bounding box center [55, 87] width 103 height 26
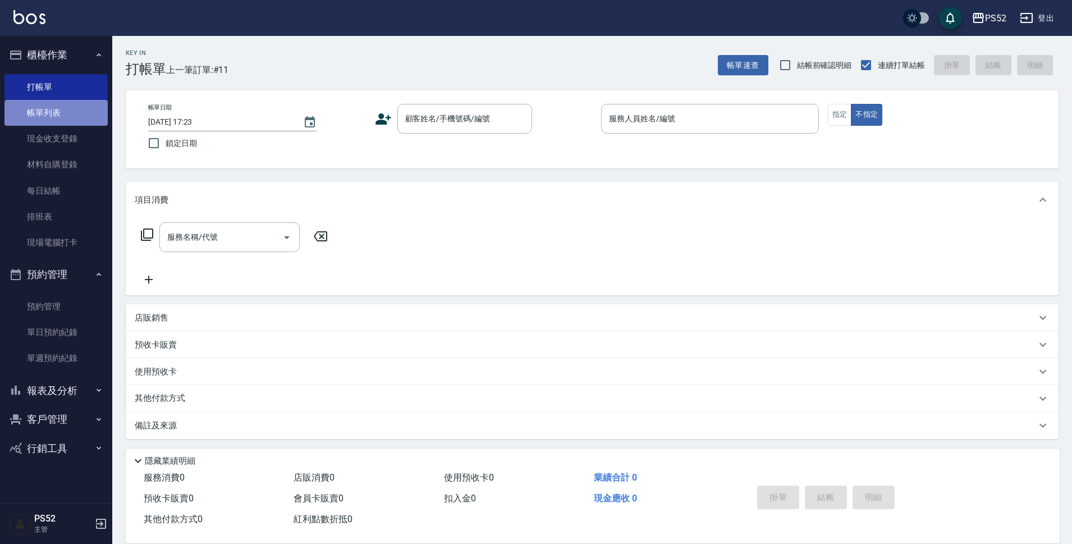
click at [54, 119] on link "帳單列表" at bounding box center [55, 113] width 103 height 26
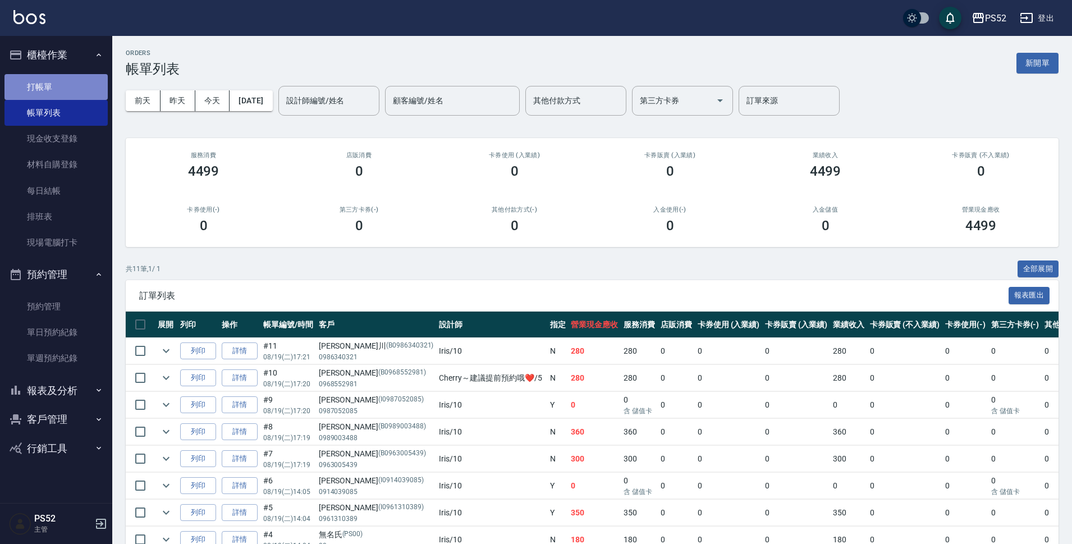
click at [63, 81] on link "打帳單" at bounding box center [55, 87] width 103 height 26
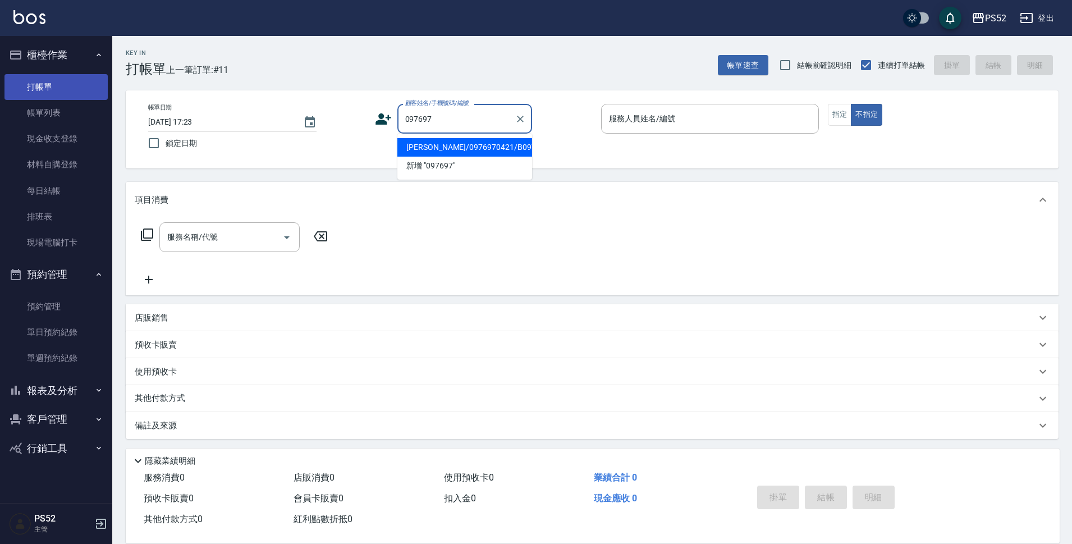
type input "[PERSON_NAME]/0976970421/B0976970421"
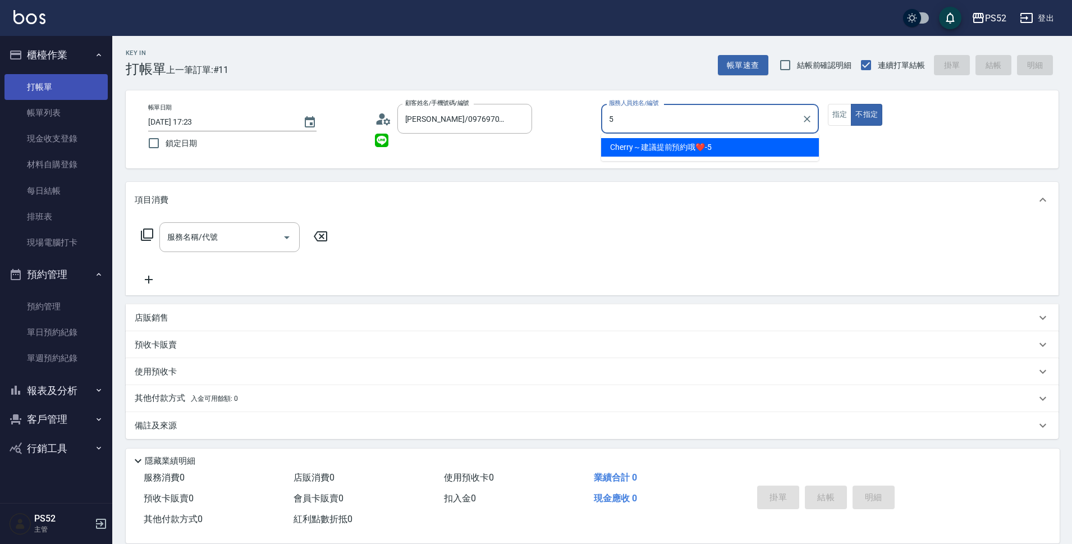
type input "Cherry～建議提前預約哦❤️-5"
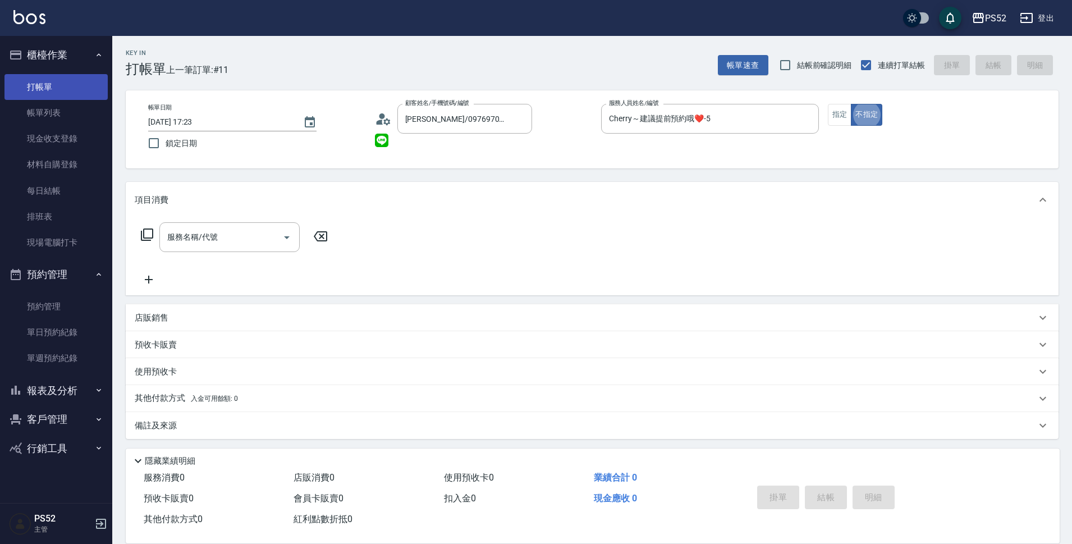
type button "false"
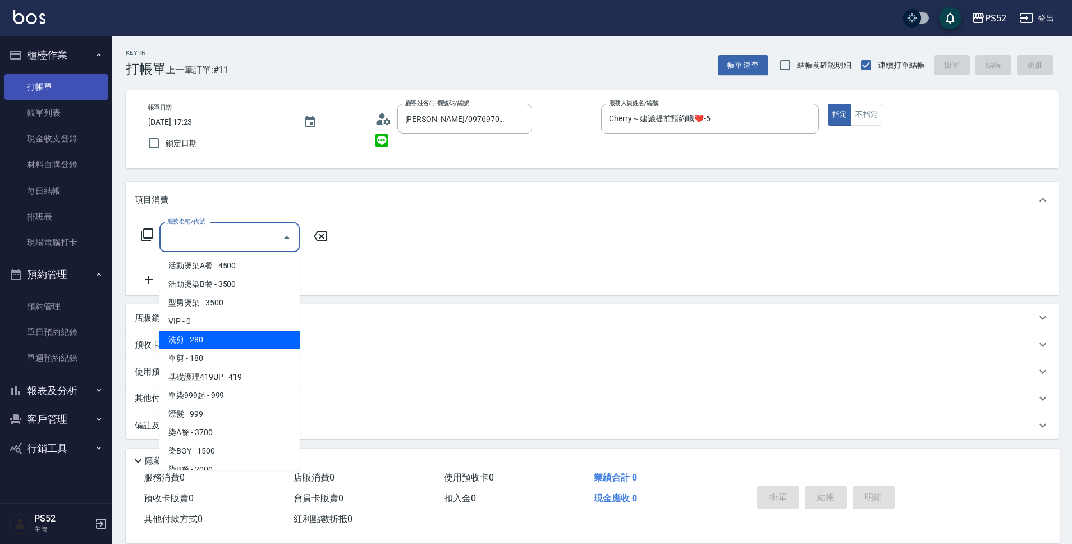
type input "洗剪(C1)"
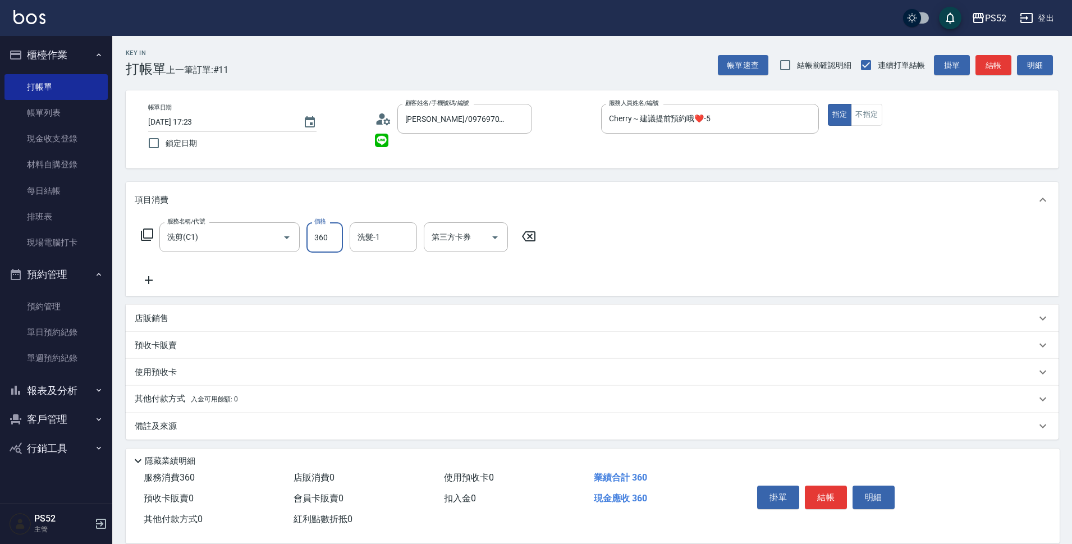
type input "360"
click at [151, 281] on icon at bounding box center [149, 279] width 28 height 13
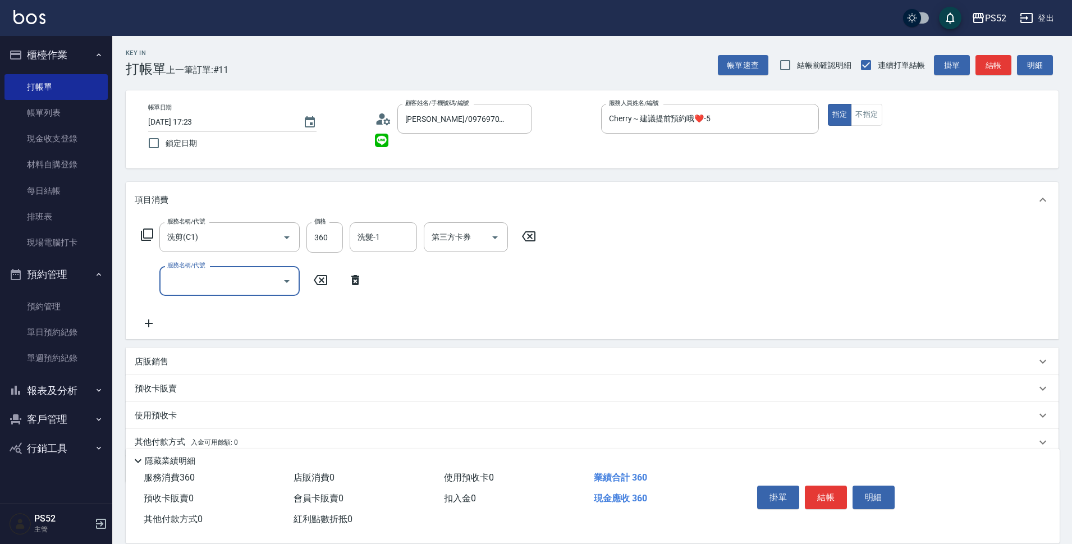
click at [174, 283] on input "服務名稱/代號" at bounding box center [220, 281] width 113 height 20
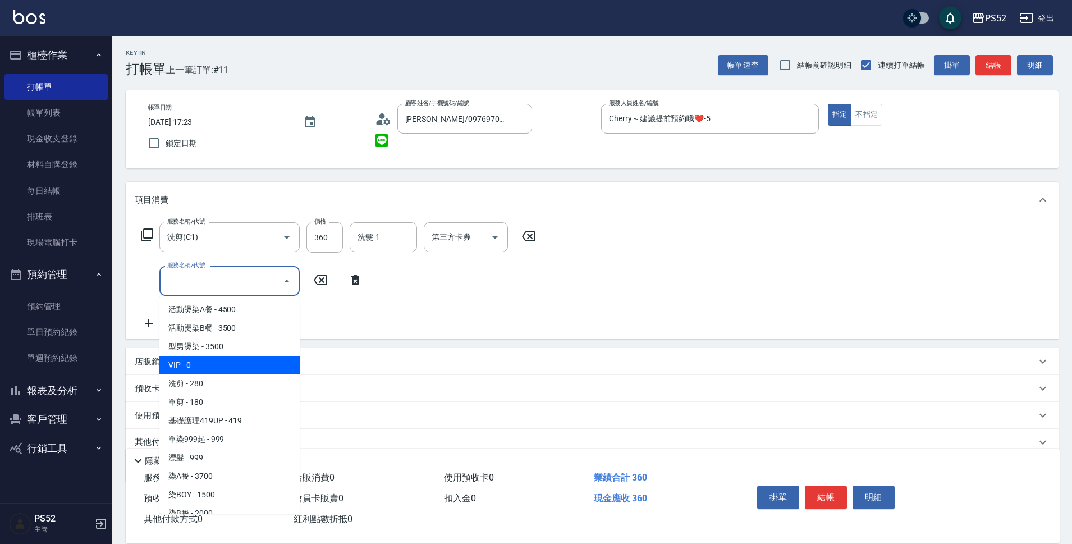
click at [199, 365] on span "VIP - 0" at bounding box center [229, 365] width 140 height 19
type input "VIP(888)"
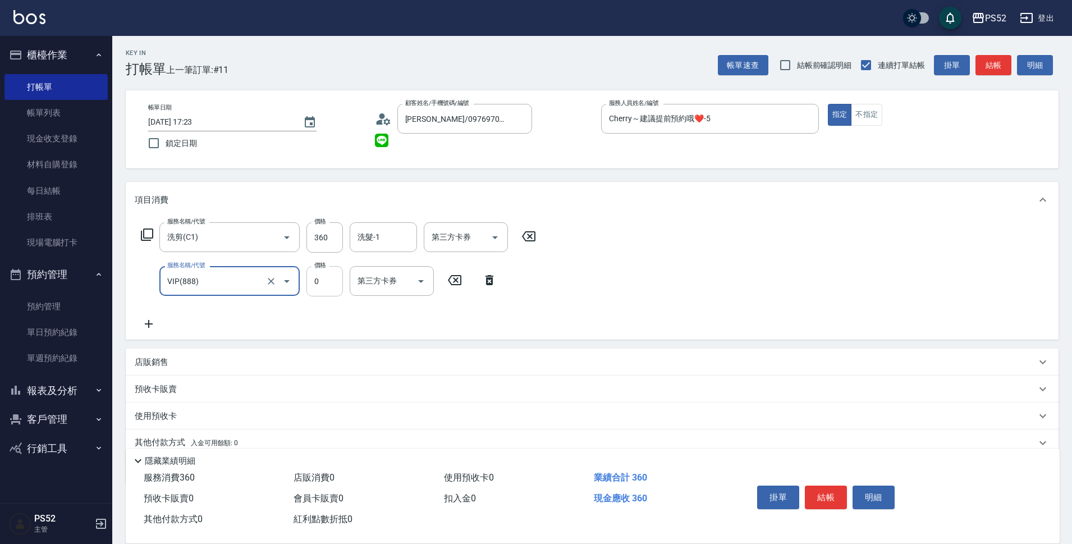
click at [329, 290] on input "0" at bounding box center [324, 281] width 36 height 30
type input "1000"
click at [478, 235] on input "第三方卡券" at bounding box center [457, 237] width 57 height 20
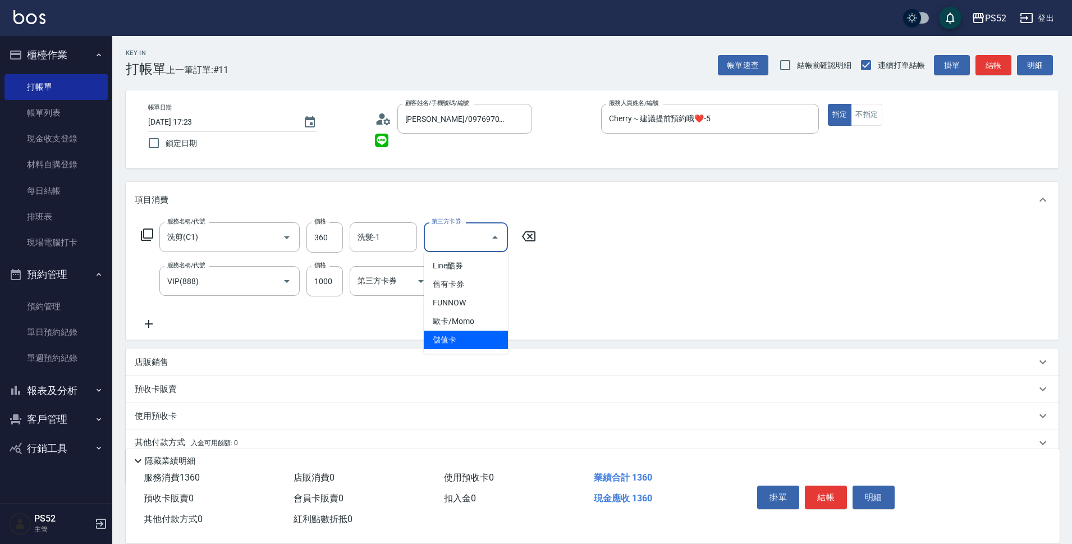
click at [485, 339] on span "儲值卡" at bounding box center [466, 340] width 84 height 19
type input "儲值卡"
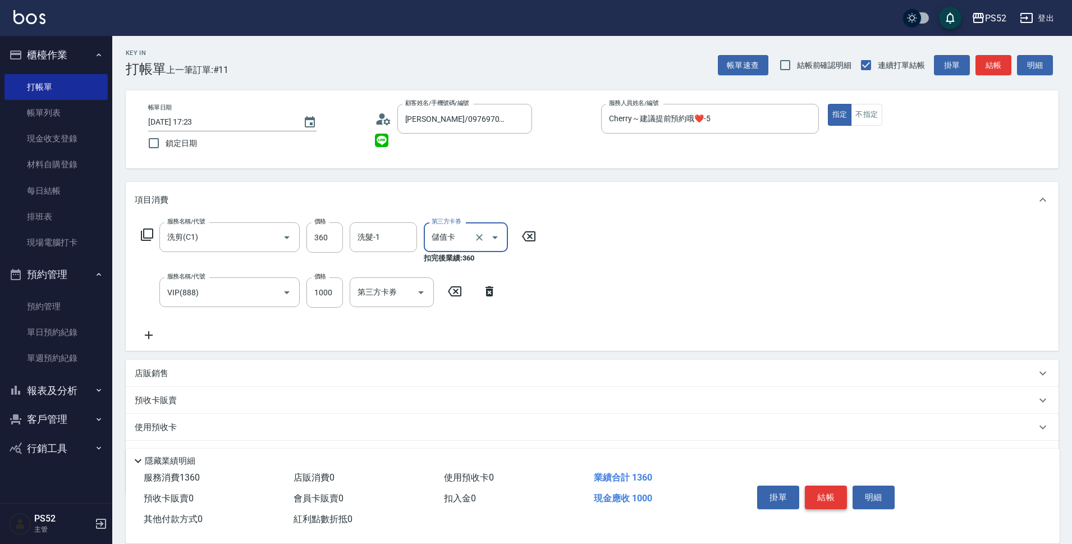
click at [823, 488] on button "結帳" at bounding box center [826, 497] width 42 height 24
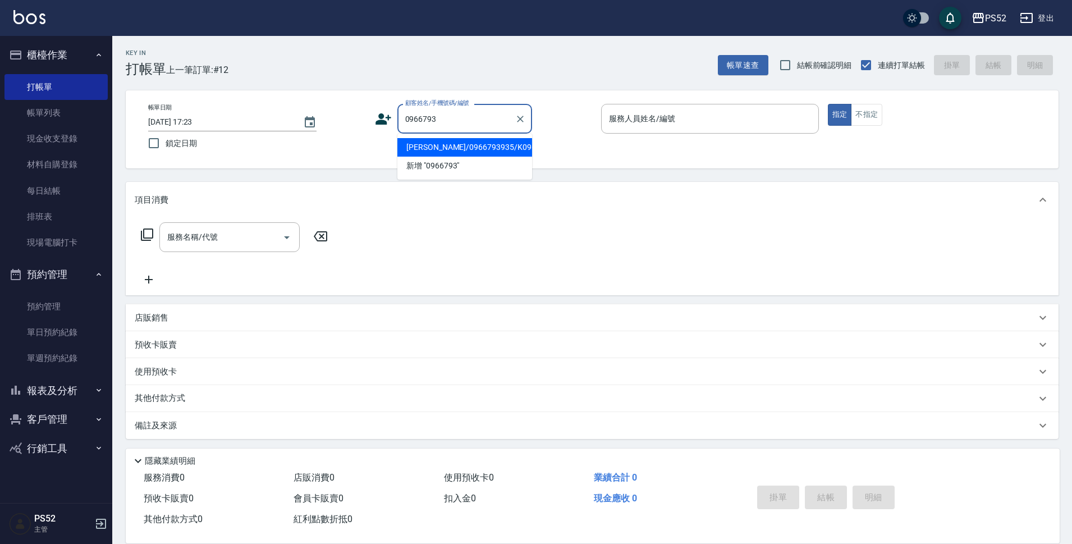
click at [424, 157] on li "[PERSON_NAME]/0966793935/K0966793935" at bounding box center [464, 147] width 135 height 19
type input "[PERSON_NAME]/0966793935/K0966793935"
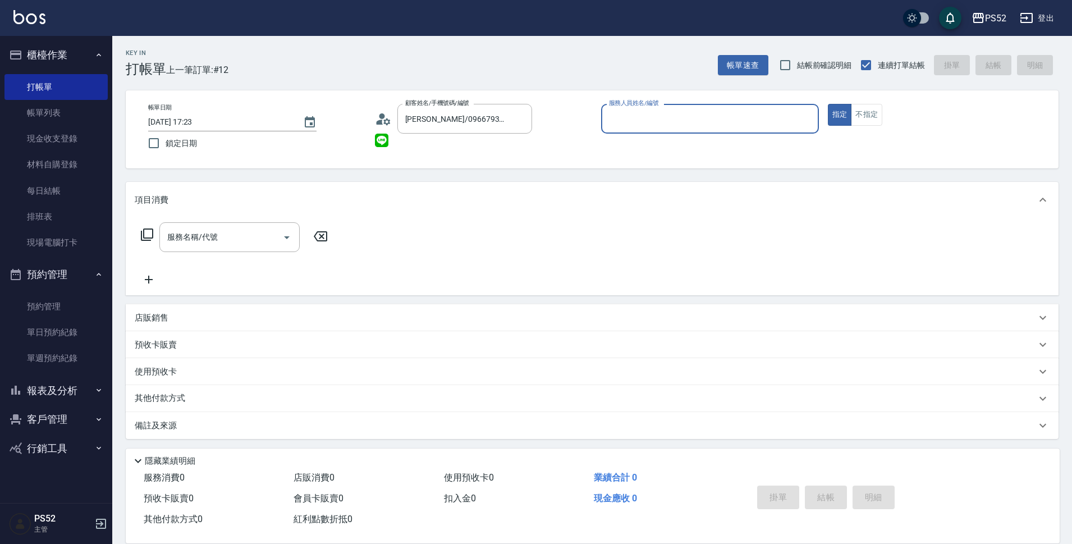
type input "2"
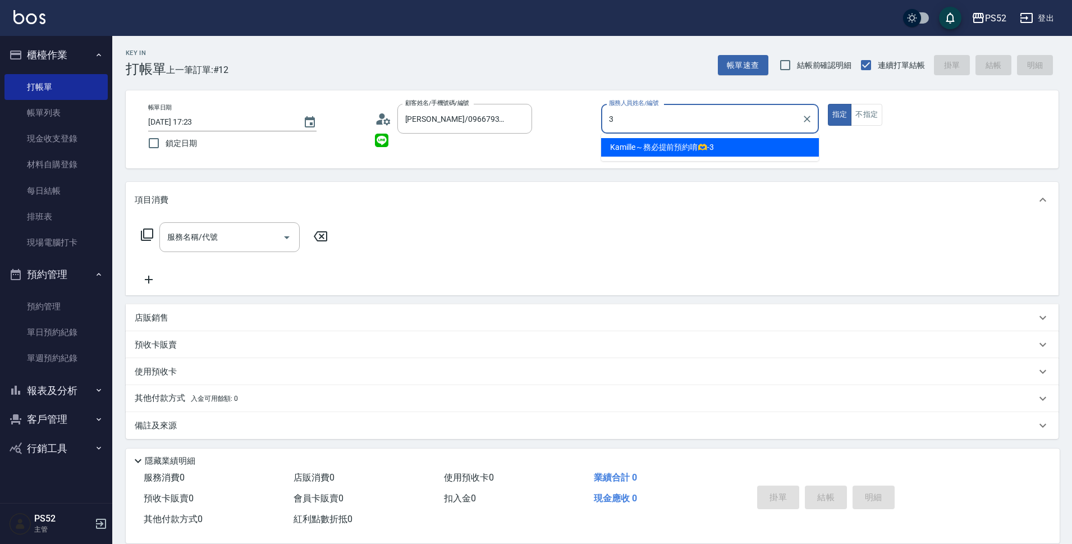
type input "3"
type button "true"
type input "Kamille～務必提前預約唷🫶-3"
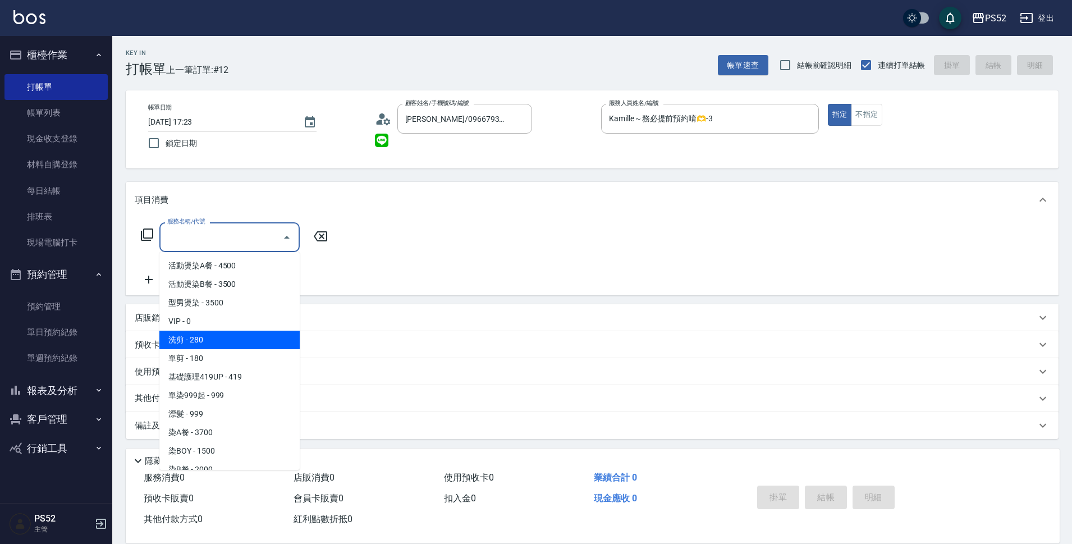
type input "洗剪(C1)"
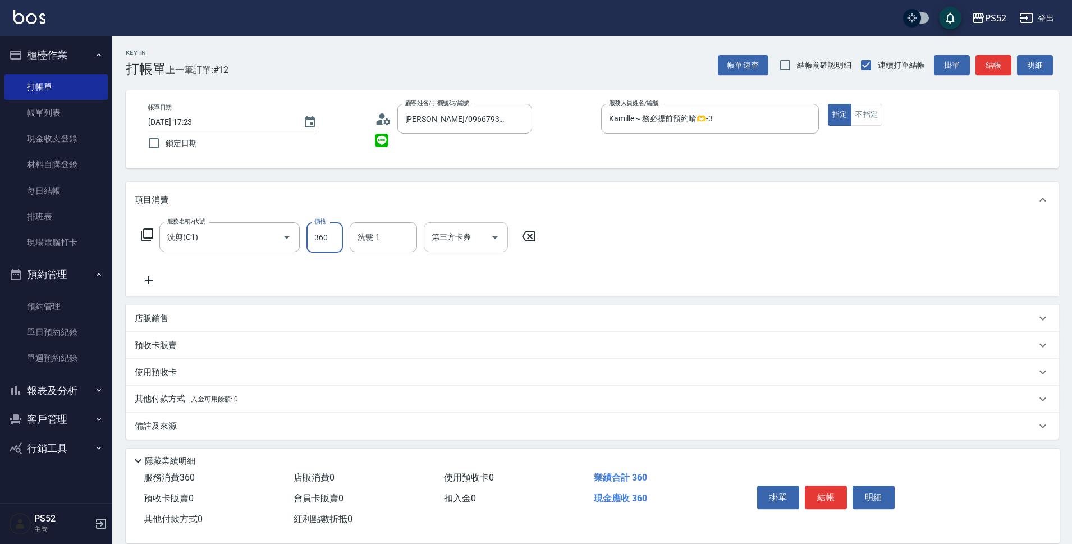
type input "360"
click at [462, 245] on input "第三方卡券" at bounding box center [457, 237] width 57 height 20
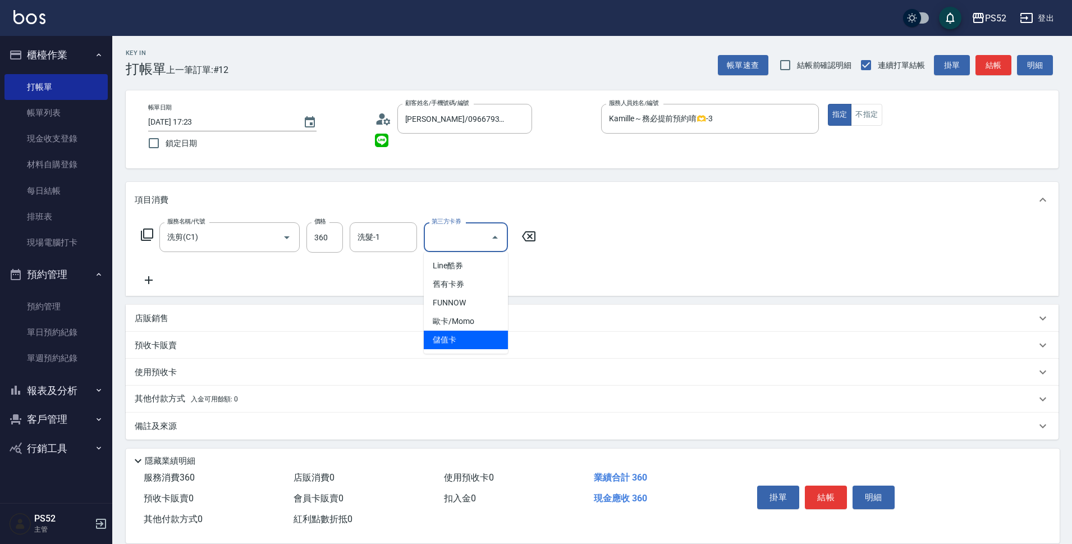
click at [450, 341] on span "儲值卡" at bounding box center [466, 340] width 84 height 19
type input "儲值卡"
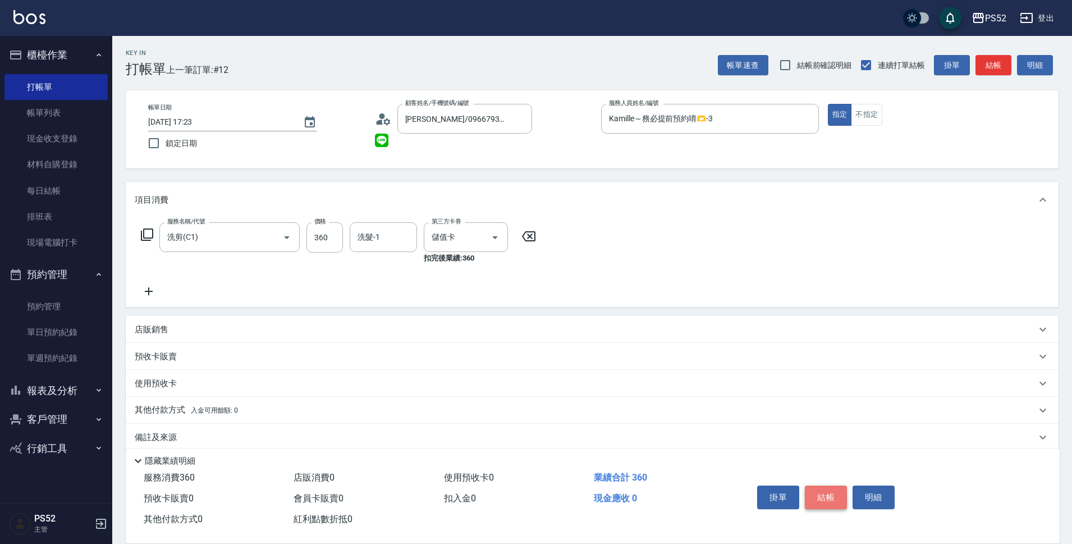
click at [821, 492] on button "結帳" at bounding box center [826, 497] width 42 height 24
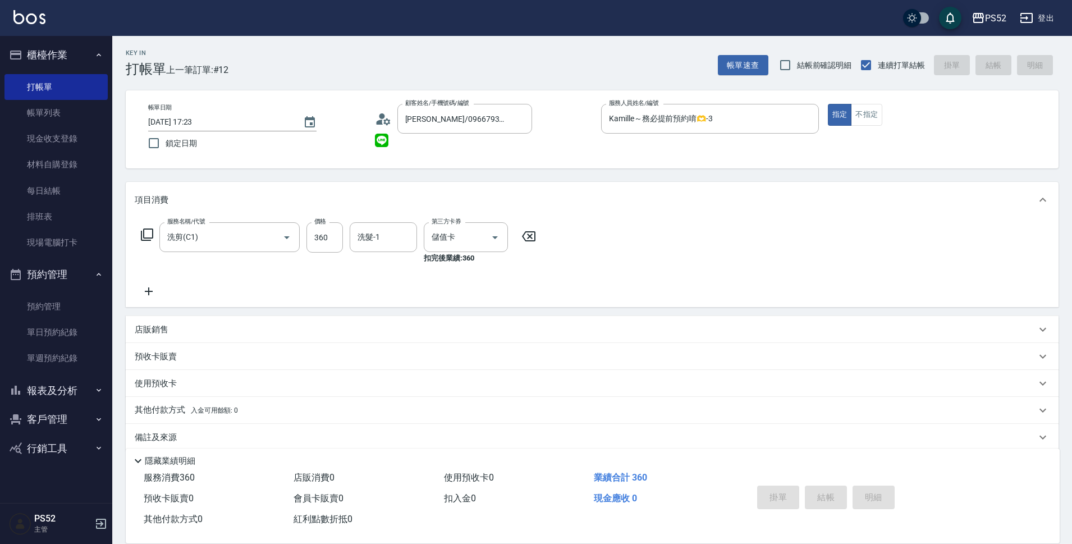
type input "[DATE] 17:24"
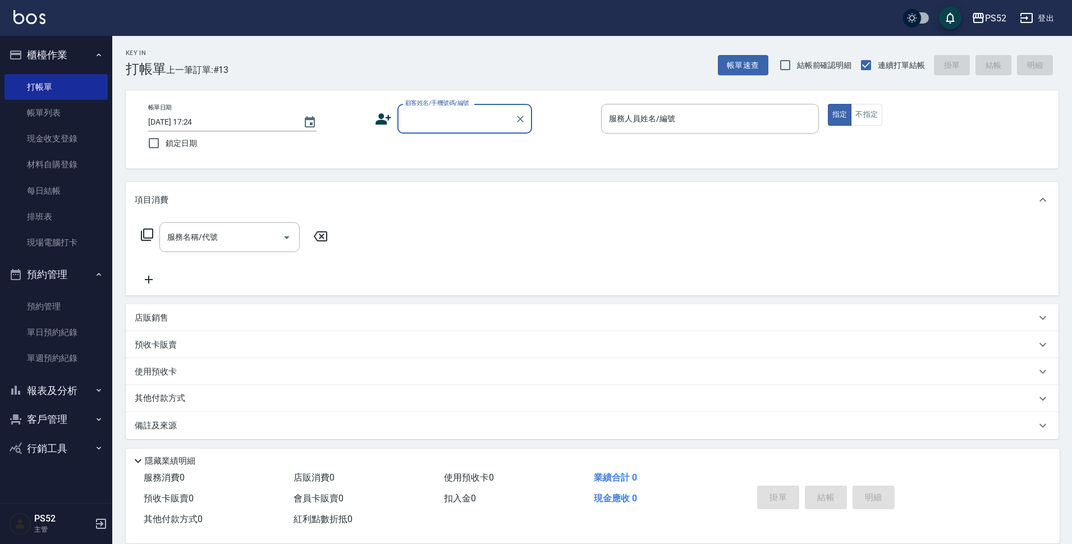
click at [69, 393] on button "報表及分析" at bounding box center [55, 390] width 103 height 29
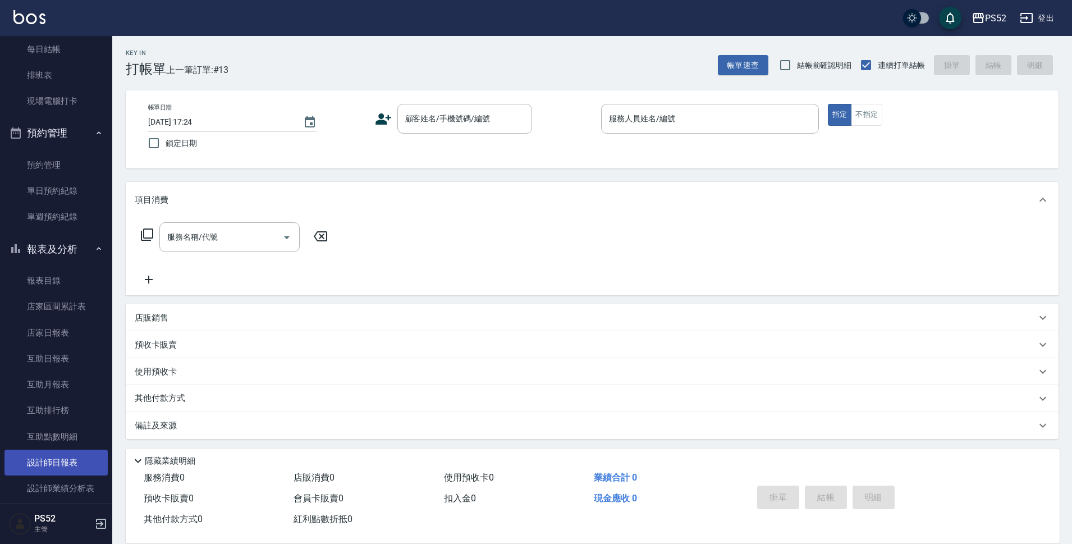
scroll to position [150, 0]
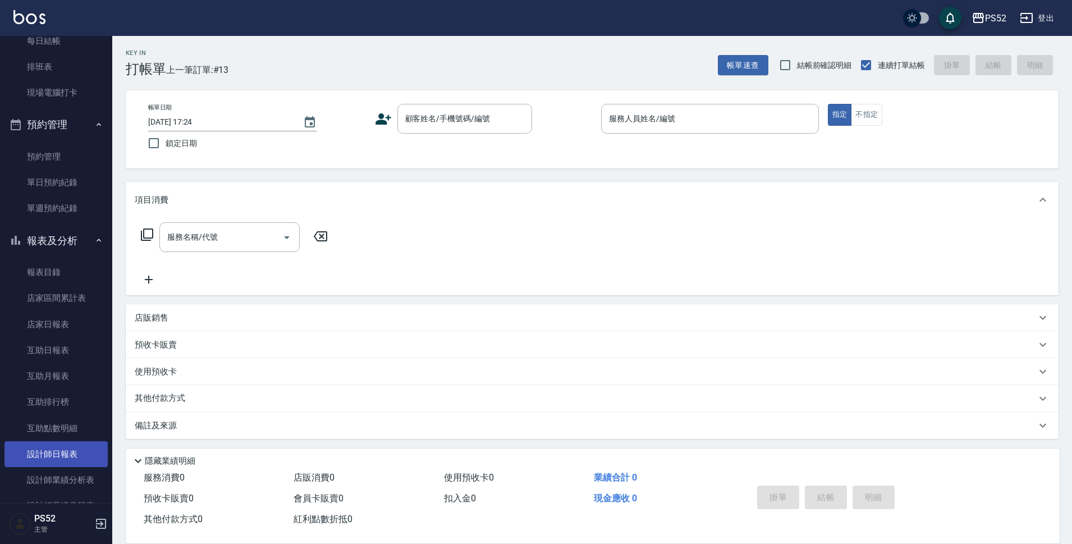
click at [81, 463] on link "設計師日報表" at bounding box center [55, 454] width 103 height 26
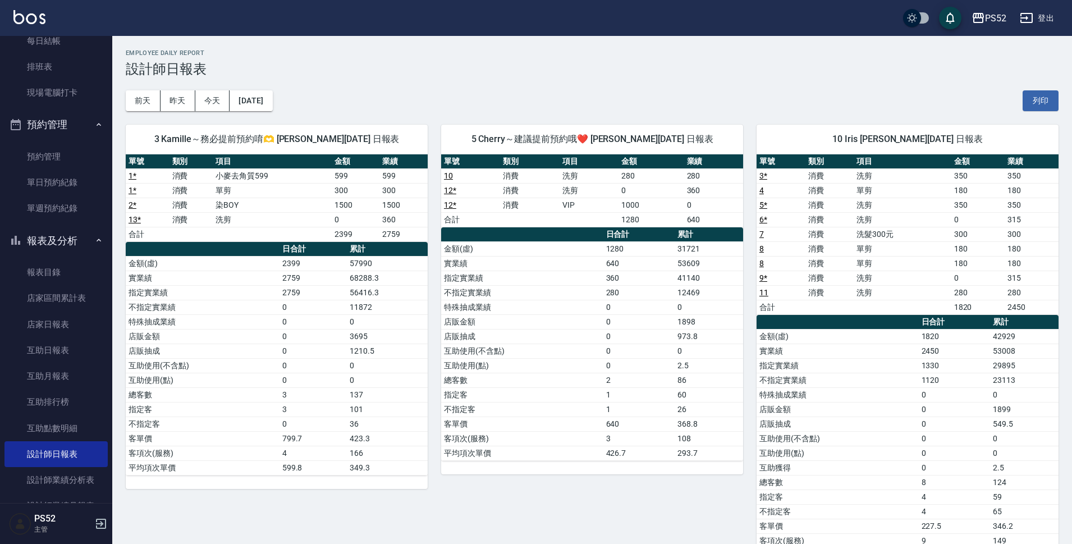
click at [31, 242] on button "報表及分析" at bounding box center [55, 240] width 103 height 29
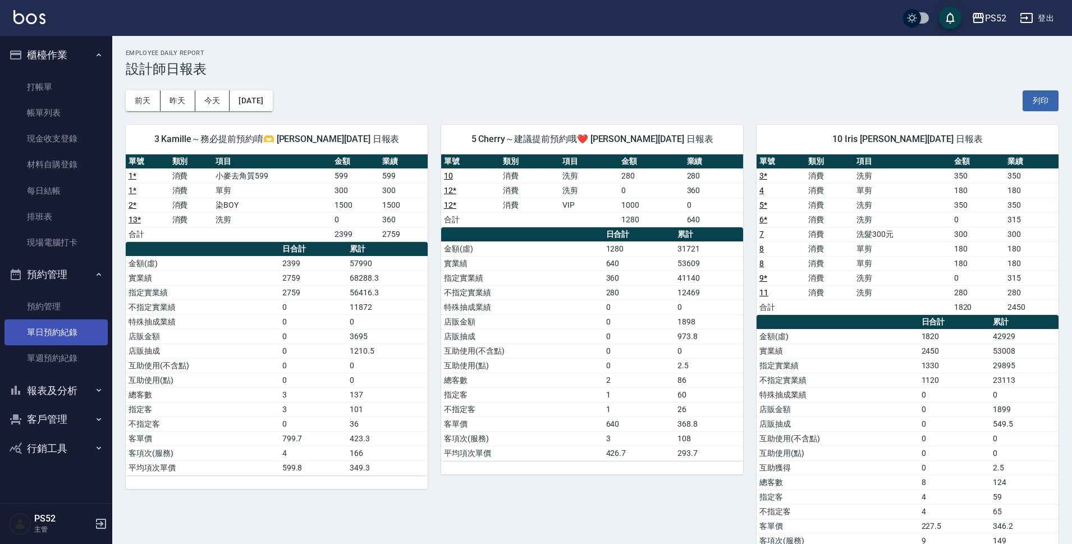
click at [48, 340] on link "單日預約紀錄" at bounding box center [55, 332] width 103 height 26
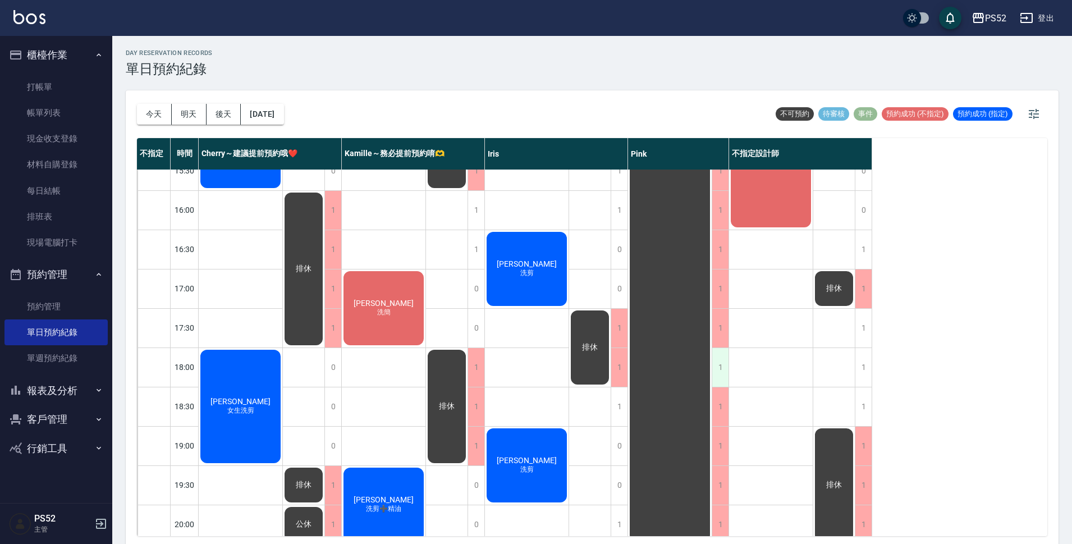
scroll to position [429, 0]
